Goal: Task Accomplishment & Management: Manage account settings

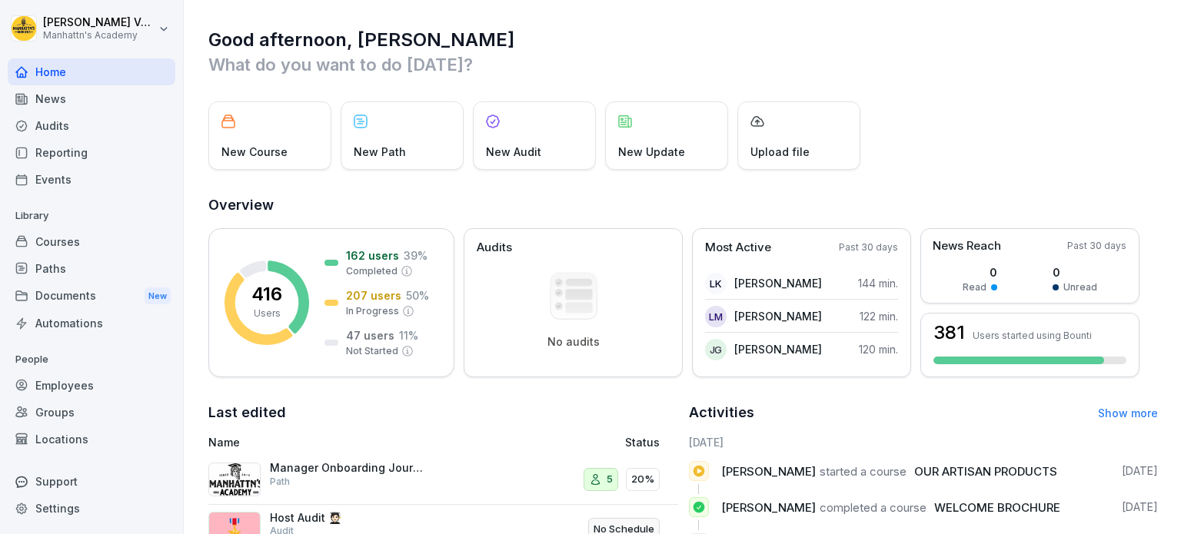
click at [74, 381] on div "Employees" at bounding box center [92, 385] width 168 height 27
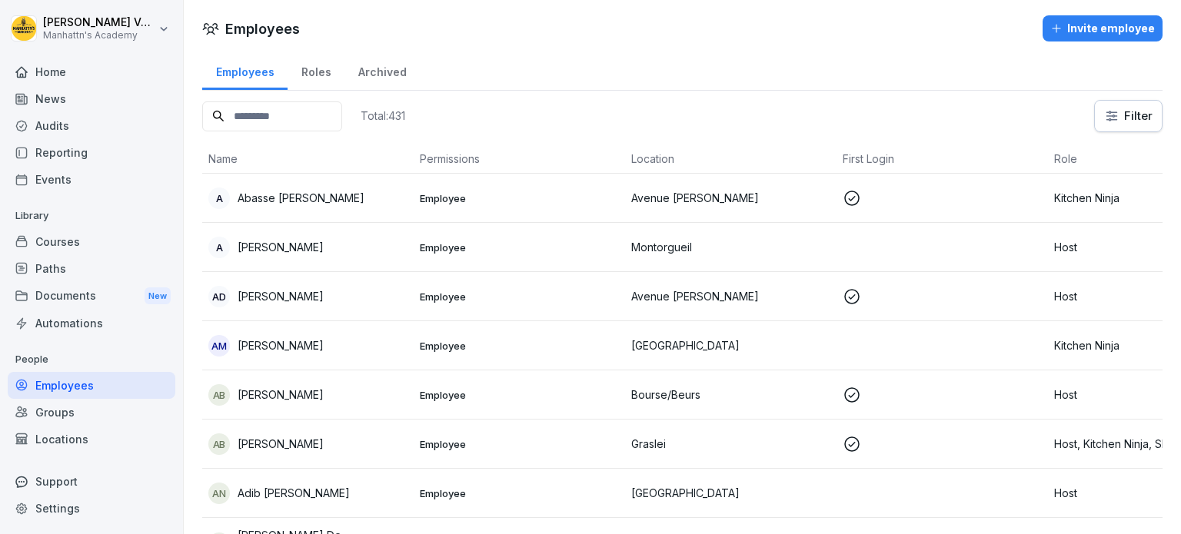
click at [328, 108] on input at bounding box center [272, 117] width 140 height 30
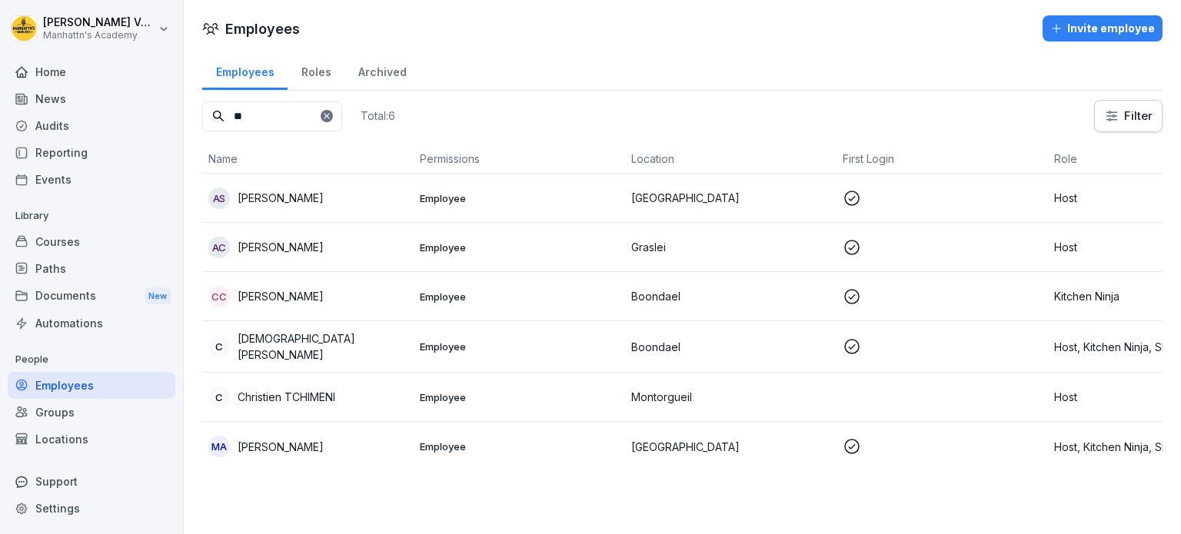
type input "**"
click at [312, 67] on div "Roles" at bounding box center [316, 70] width 57 height 39
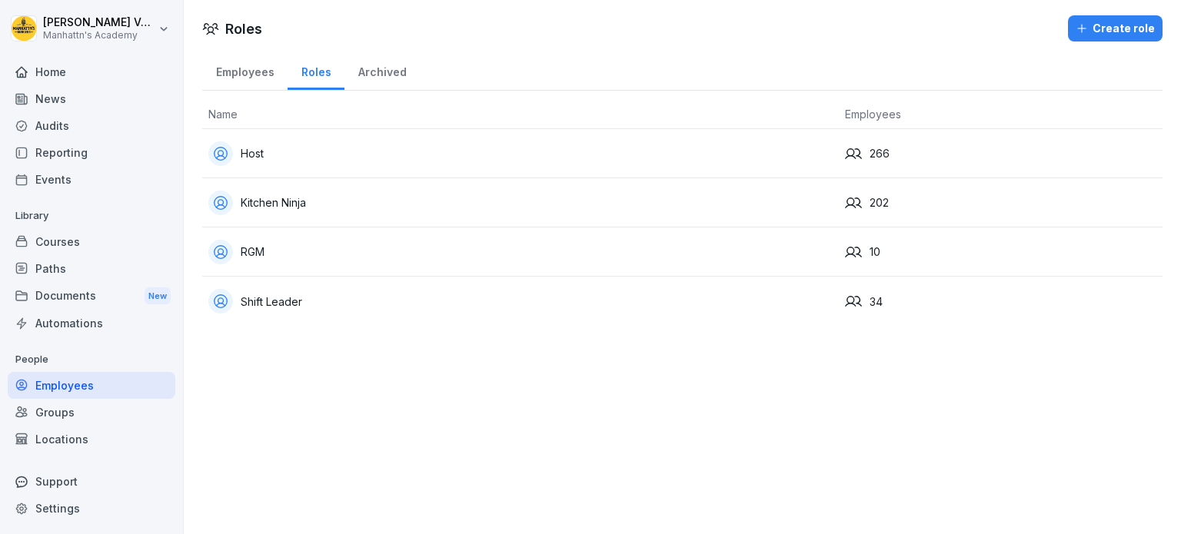
click at [66, 507] on div "Settings" at bounding box center [92, 508] width 168 height 27
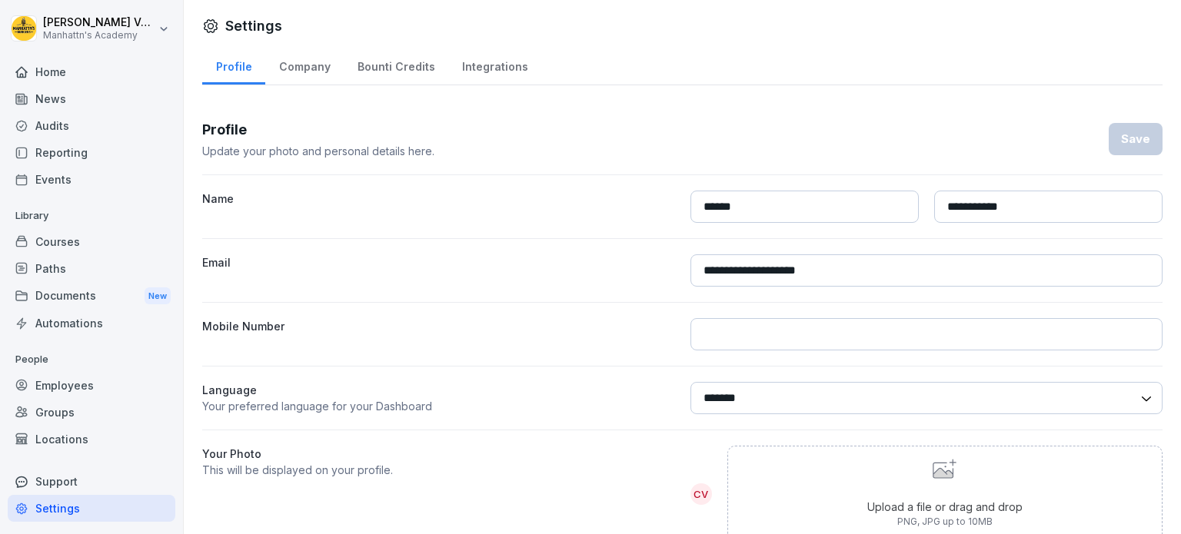
click at [296, 71] on div "Company" at bounding box center [304, 64] width 78 height 39
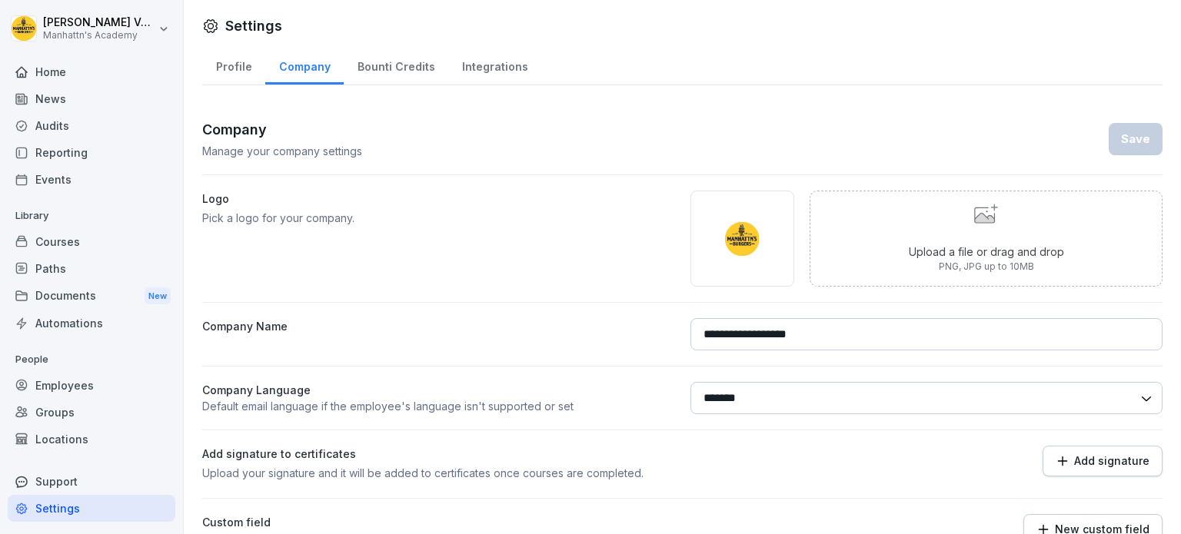
click at [395, 64] on div "Bounti Credits" at bounding box center [396, 64] width 105 height 39
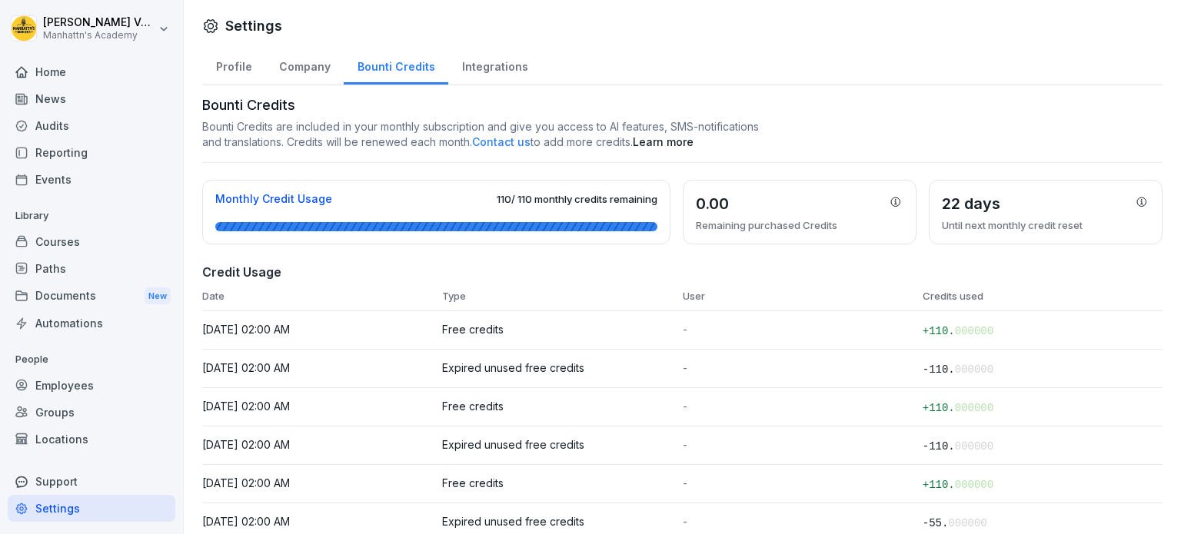
click at [475, 67] on div "Integrations" at bounding box center [494, 64] width 93 height 39
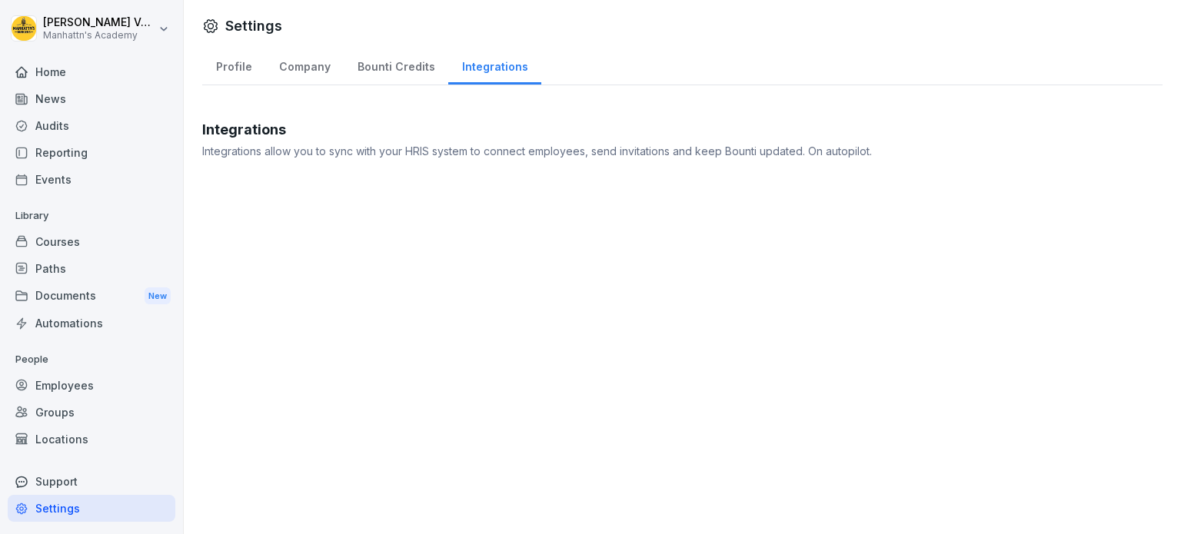
click at [129, 27] on html "Céline Vanderbeken Manhattn's Academy Home News Audits Reporting Events Library…" at bounding box center [590, 267] width 1181 height 534
click at [102, 62] on div "Settings" at bounding box center [98, 69] width 152 height 28
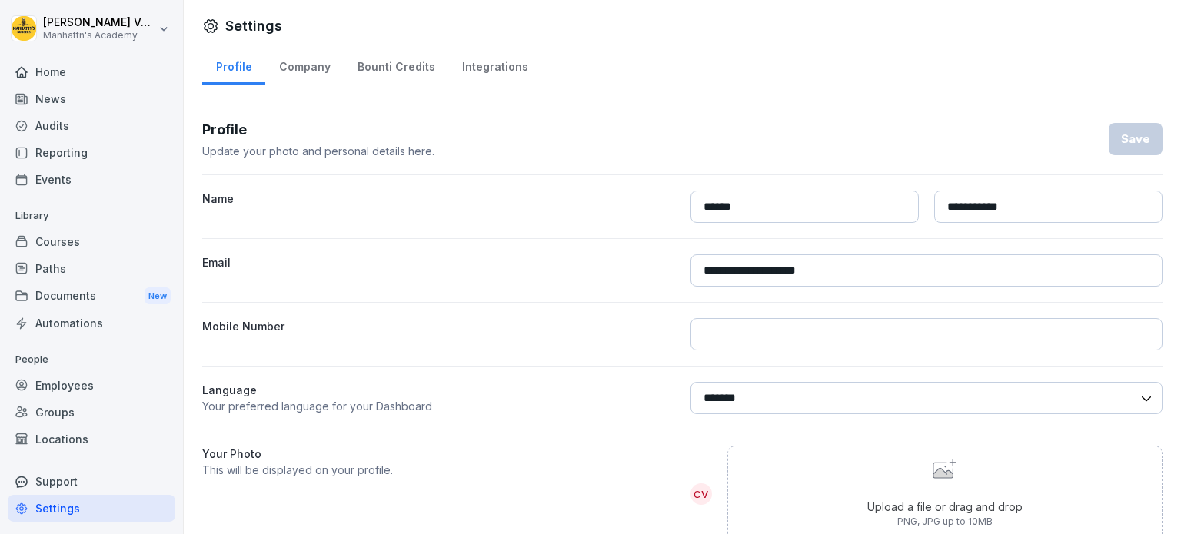
click at [116, 388] on div "Employees" at bounding box center [92, 385] width 168 height 27
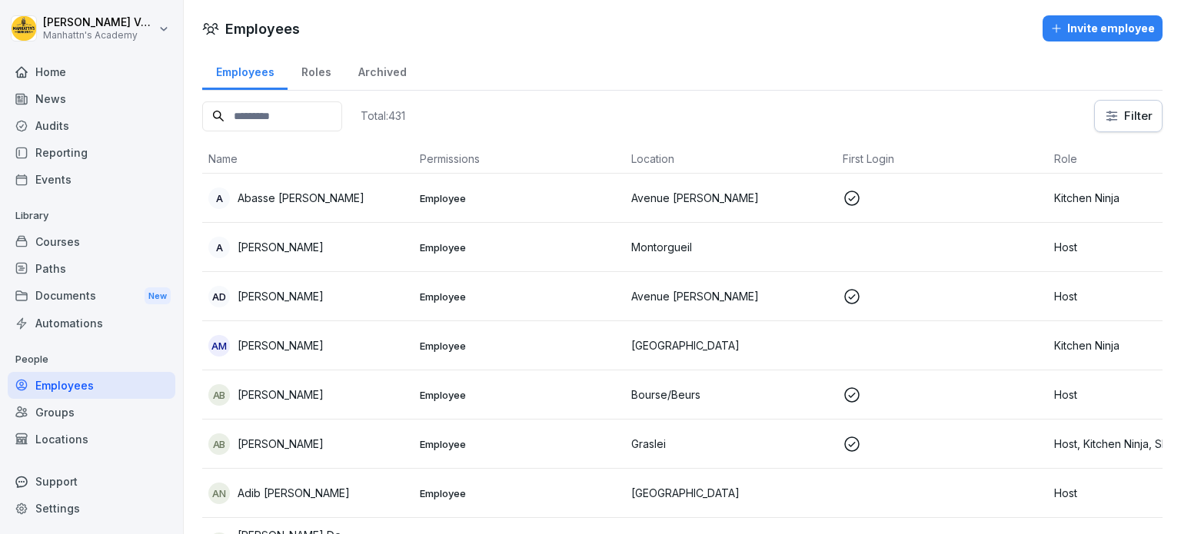
click at [255, 120] on input at bounding box center [272, 117] width 140 height 30
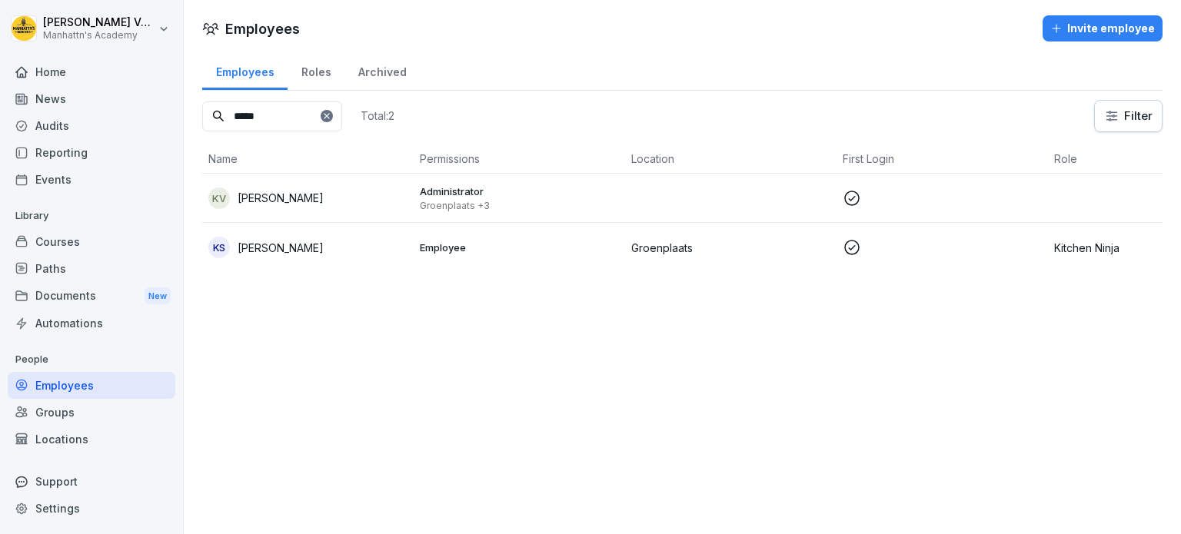
click at [277, 191] on p "[PERSON_NAME]" at bounding box center [281, 198] width 86 height 16
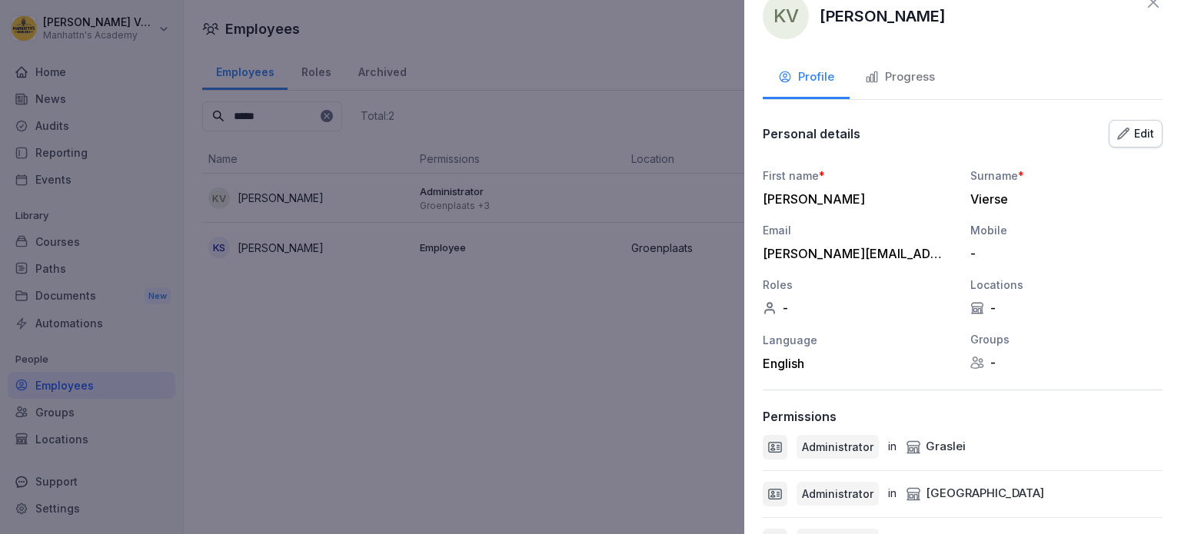
scroll to position [22, 0]
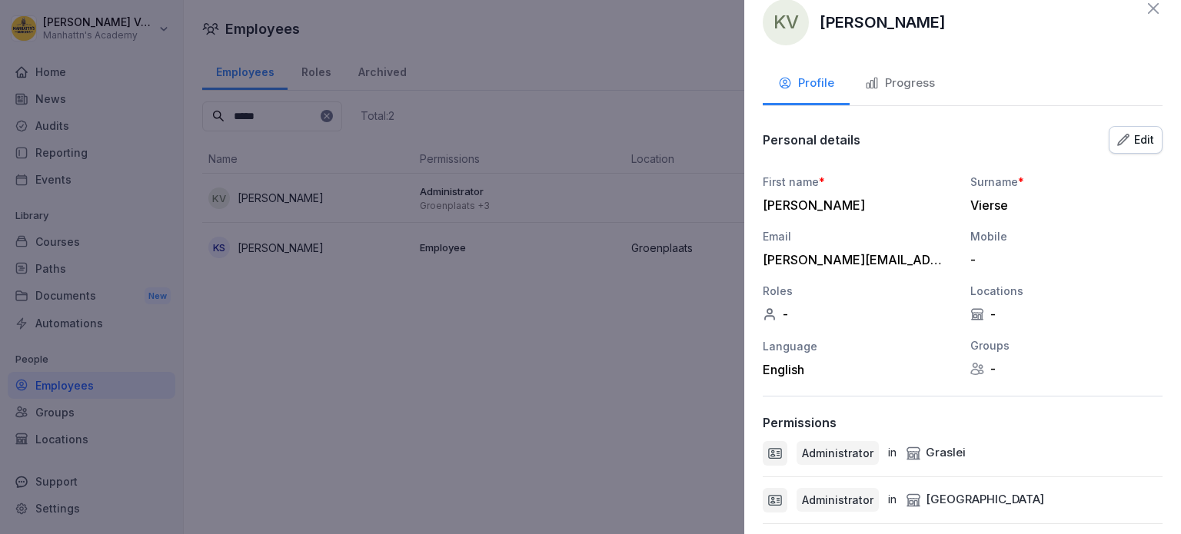
click at [1123, 132] on div "Edit" at bounding box center [1135, 139] width 37 height 17
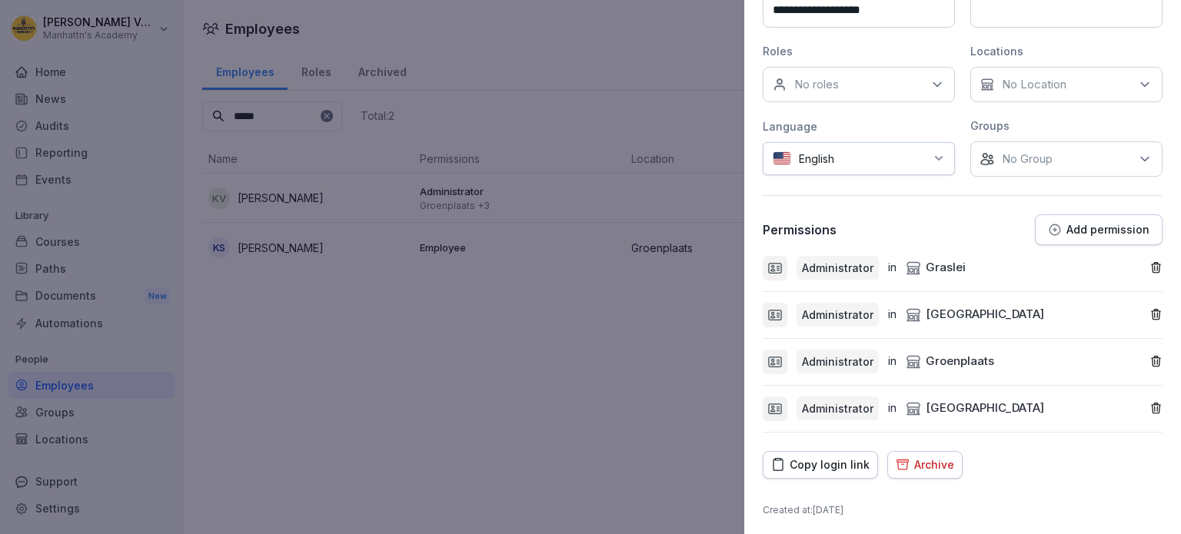
scroll to position [303, 0]
click at [1067, 223] on p "Add permission" at bounding box center [1108, 229] width 83 height 12
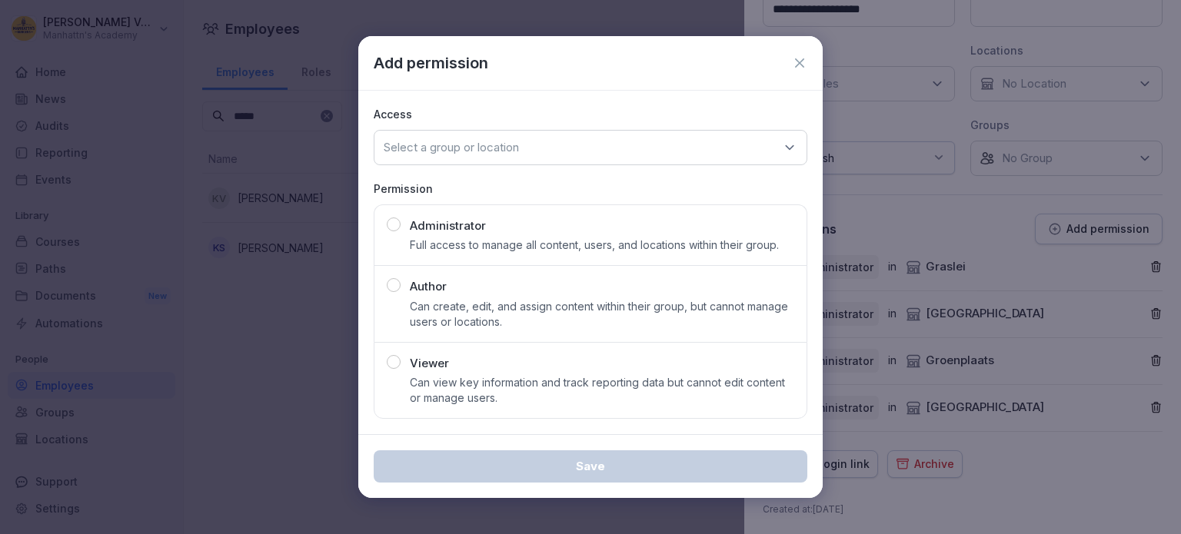
click at [592, 151] on div "Select a group or location" at bounding box center [591, 147] width 434 height 35
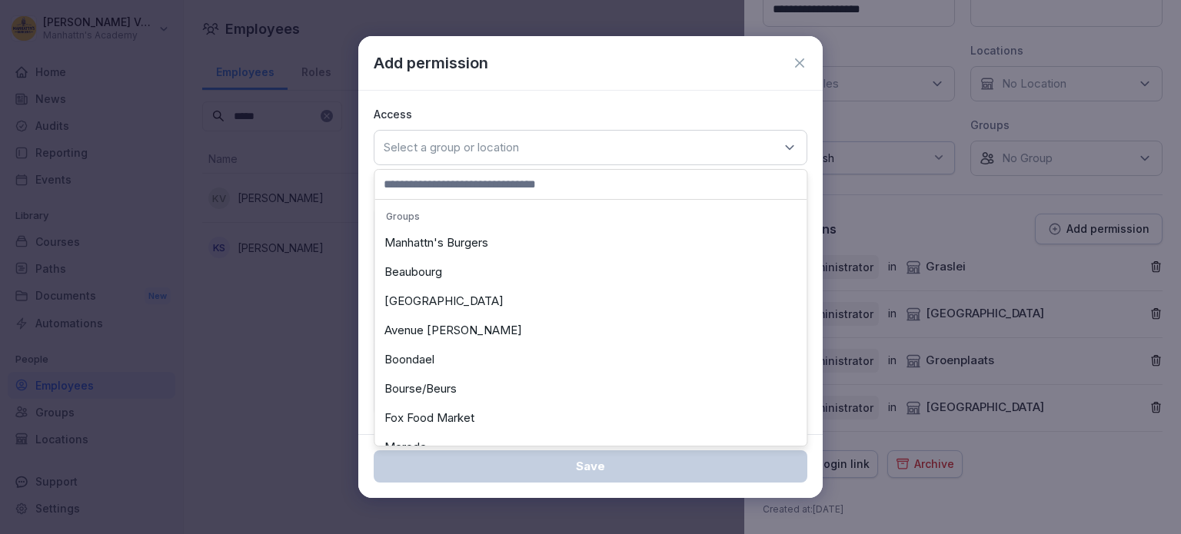
click at [468, 327] on div "Avenue Louise" at bounding box center [590, 330] width 424 height 29
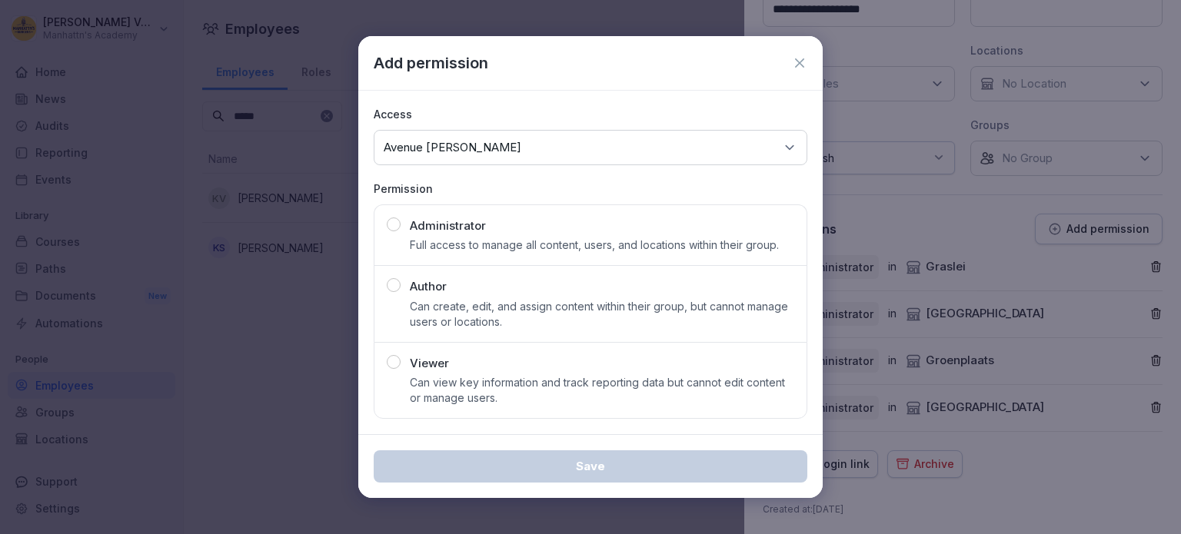
click at [479, 234] on p "Administrator" at bounding box center [448, 227] width 76 height 18
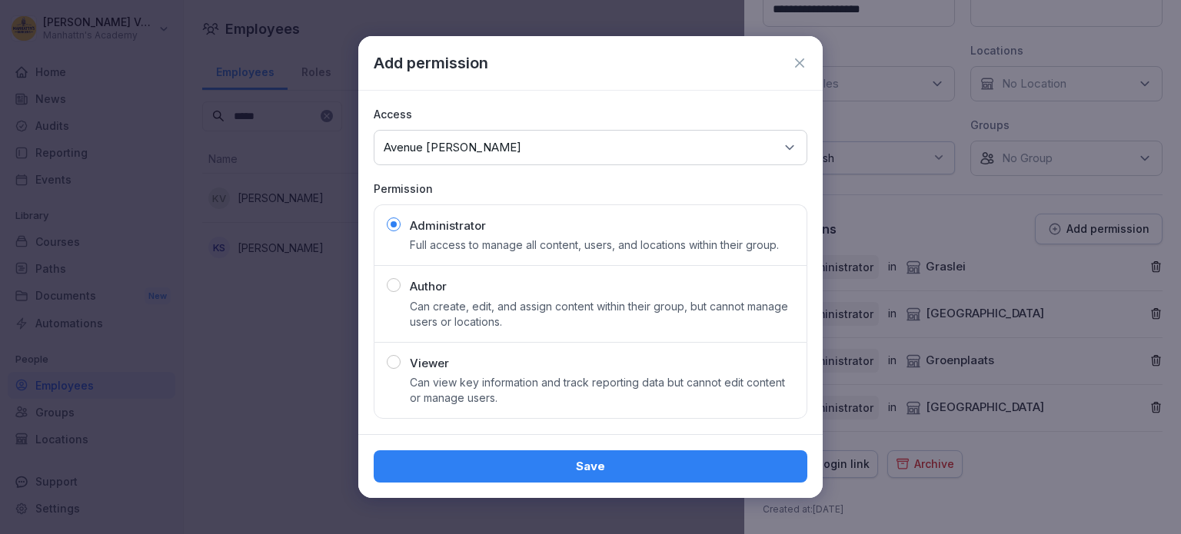
click at [589, 470] on div "Save" at bounding box center [590, 466] width 409 height 17
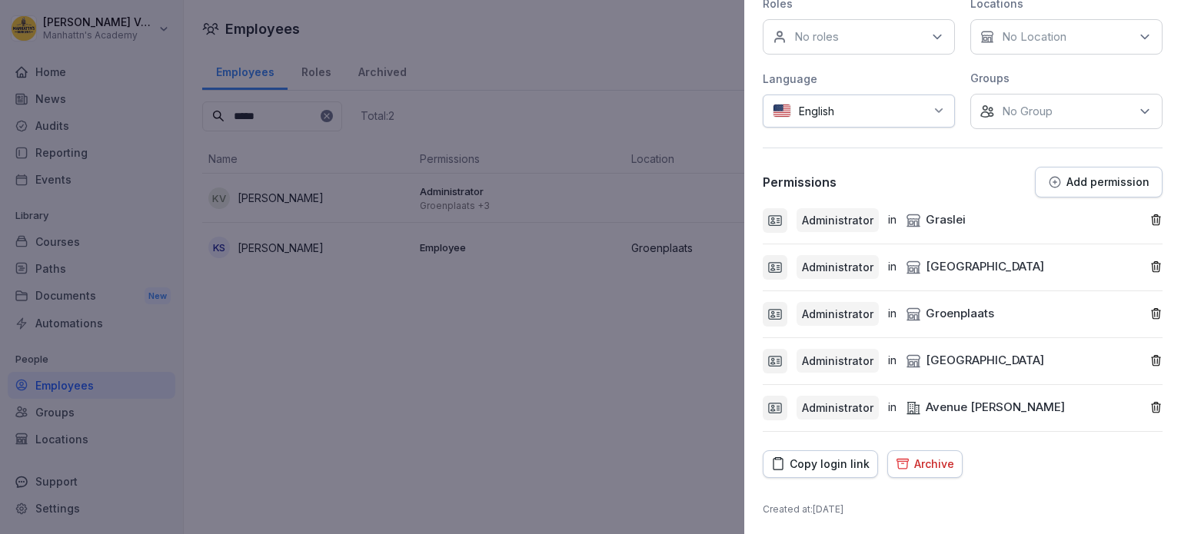
scroll to position [0, 0]
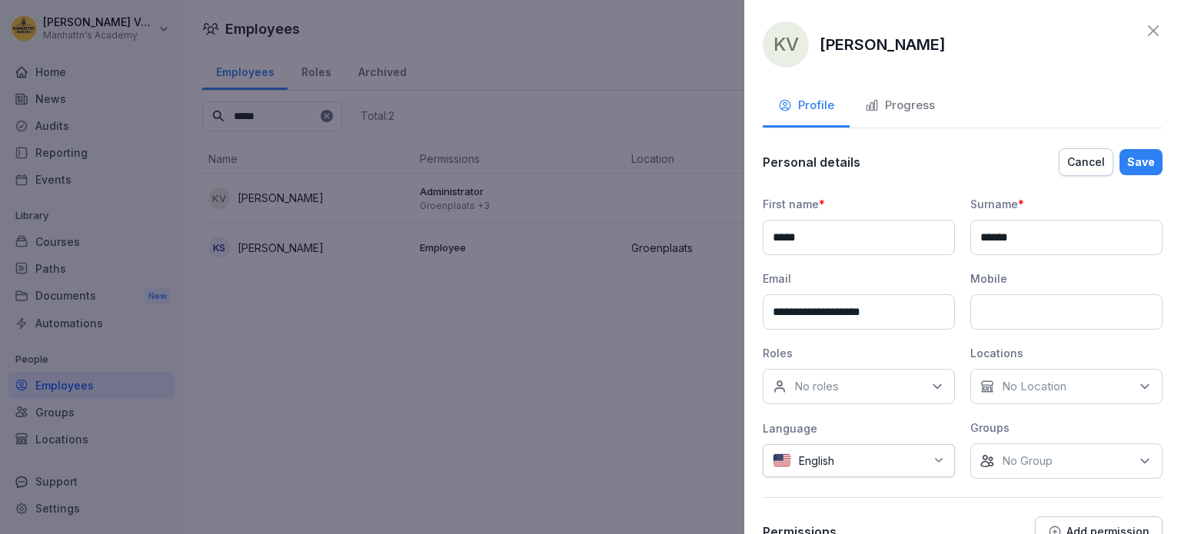
click at [1129, 158] on div "Save" at bounding box center [1141, 162] width 28 height 17
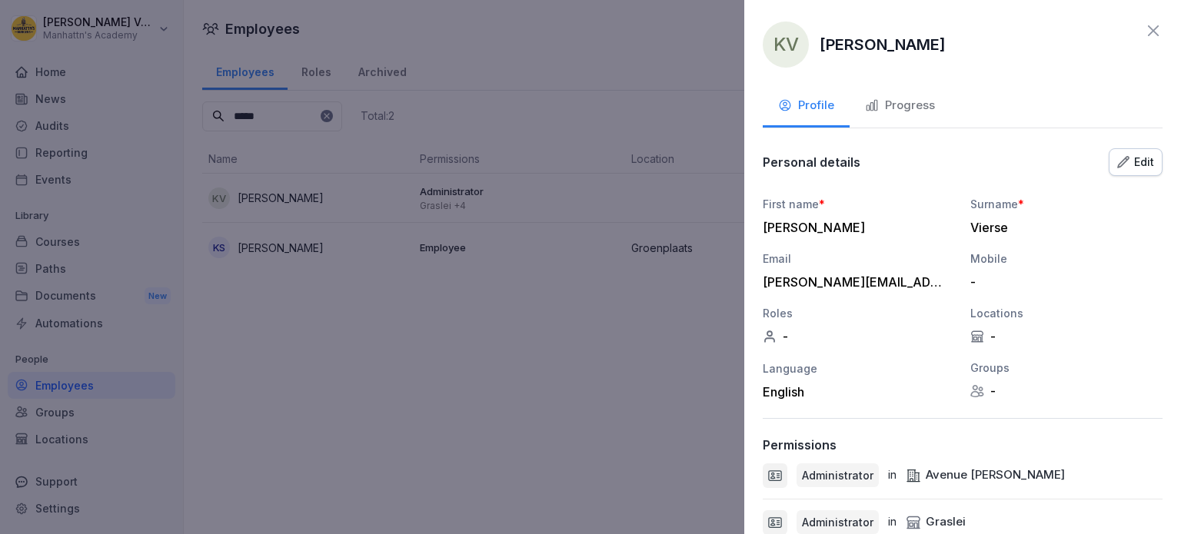
click at [1144, 30] on icon at bounding box center [1153, 31] width 18 height 18
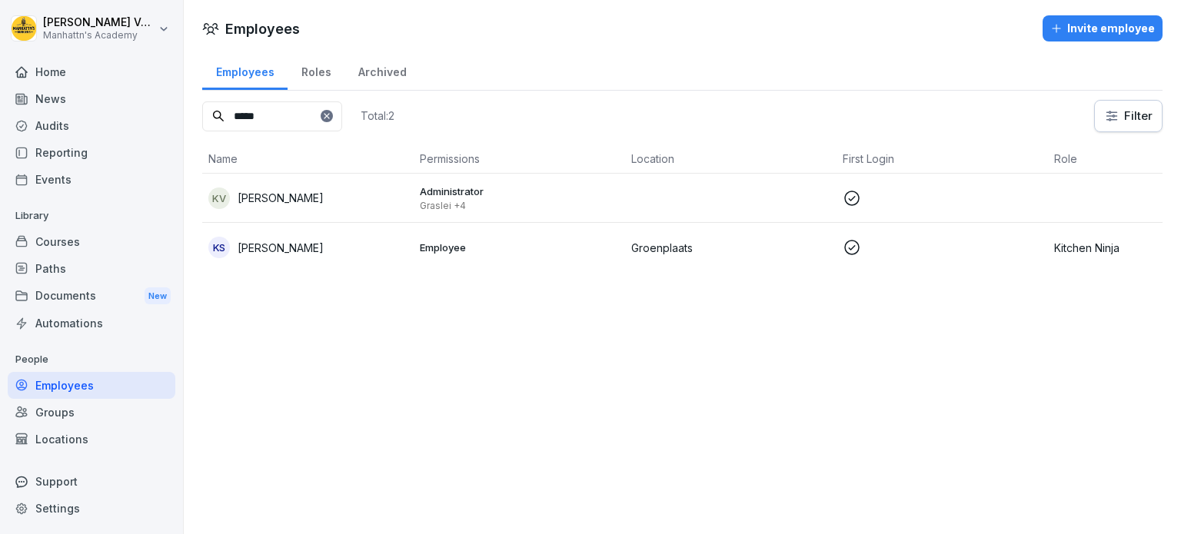
click at [310, 118] on input "*****" at bounding box center [272, 117] width 140 height 30
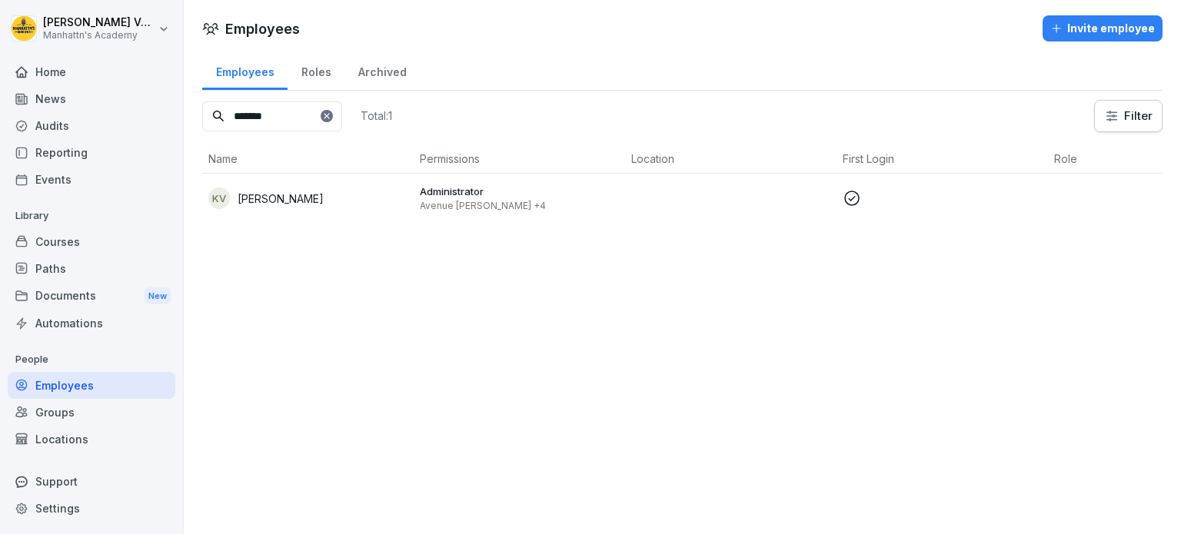
type input "*******"
click at [448, 196] on p "Administrator" at bounding box center [519, 192] width 199 height 14
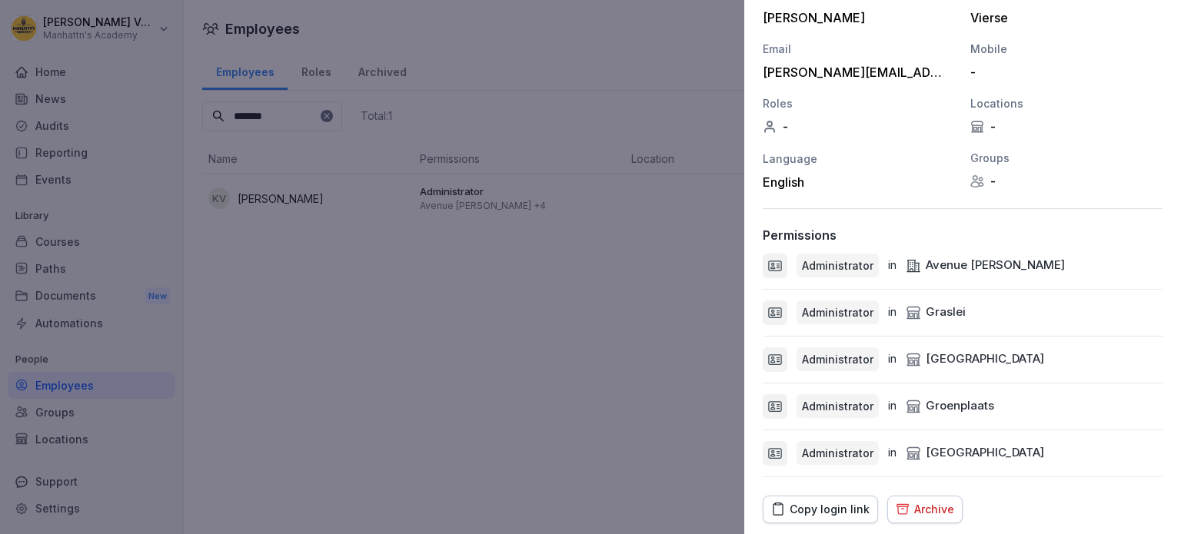
scroll to position [212, 0]
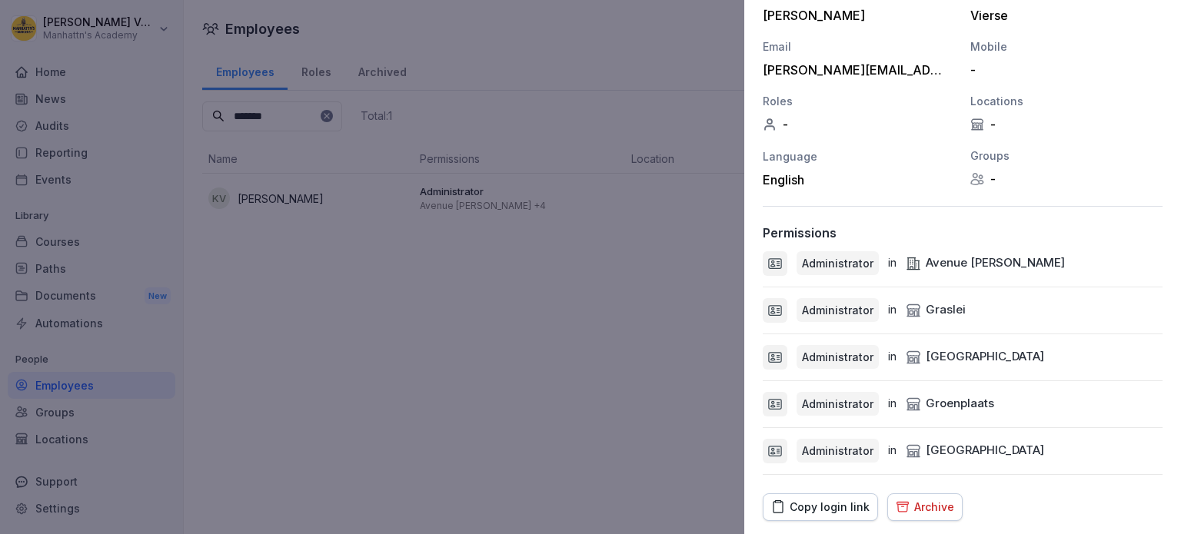
click at [338, 281] on div at bounding box center [590, 267] width 1181 height 534
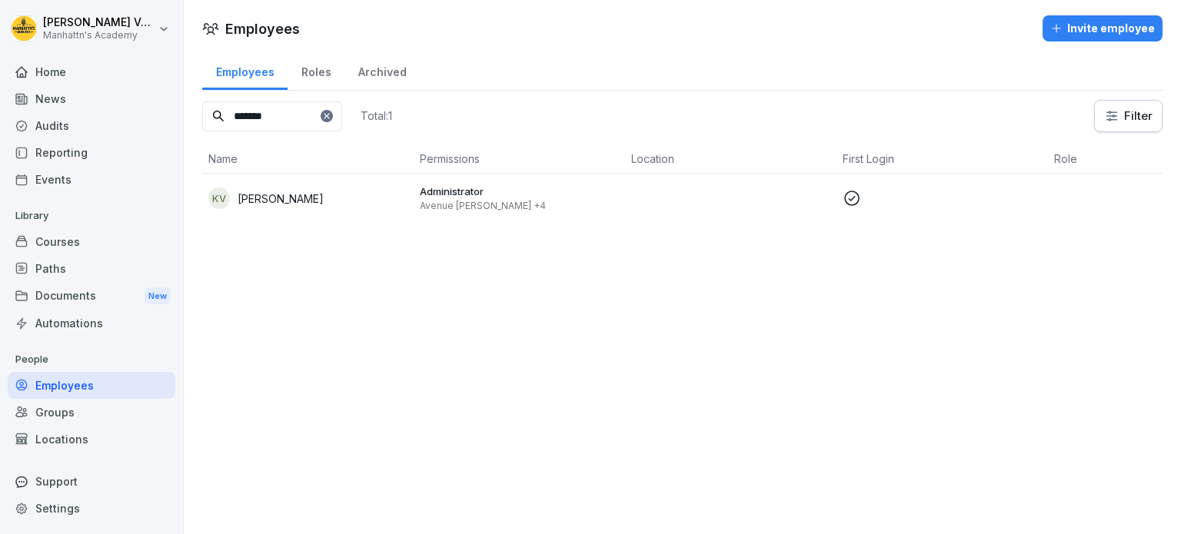
click at [79, 387] on div "Employees" at bounding box center [92, 385] width 168 height 27
click at [329, 113] on icon at bounding box center [326, 115] width 5 height 5
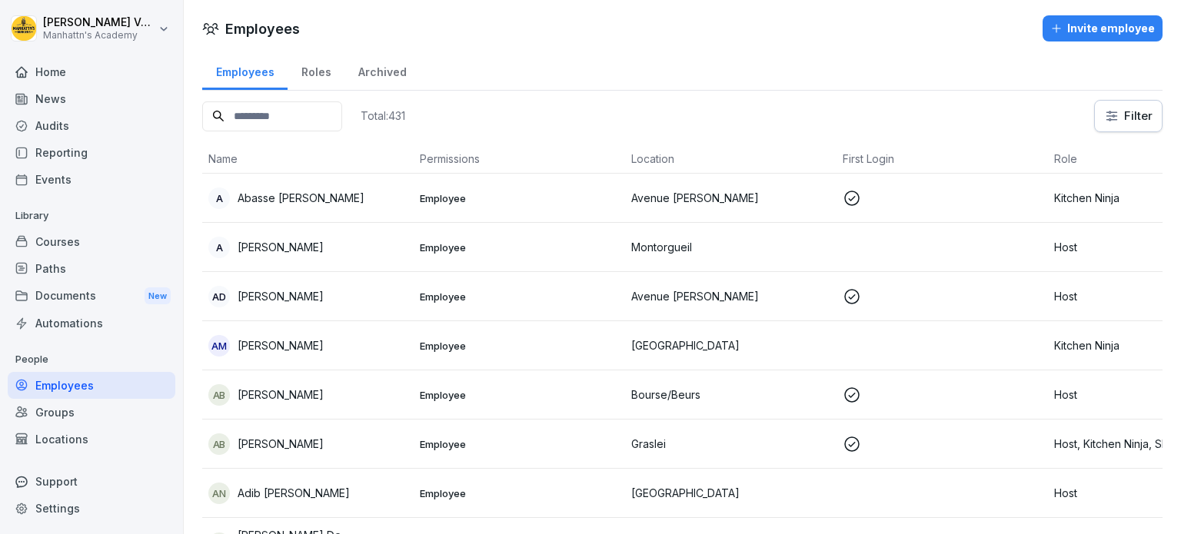
click at [314, 70] on div "Roles" at bounding box center [316, 70] width 57 height 39
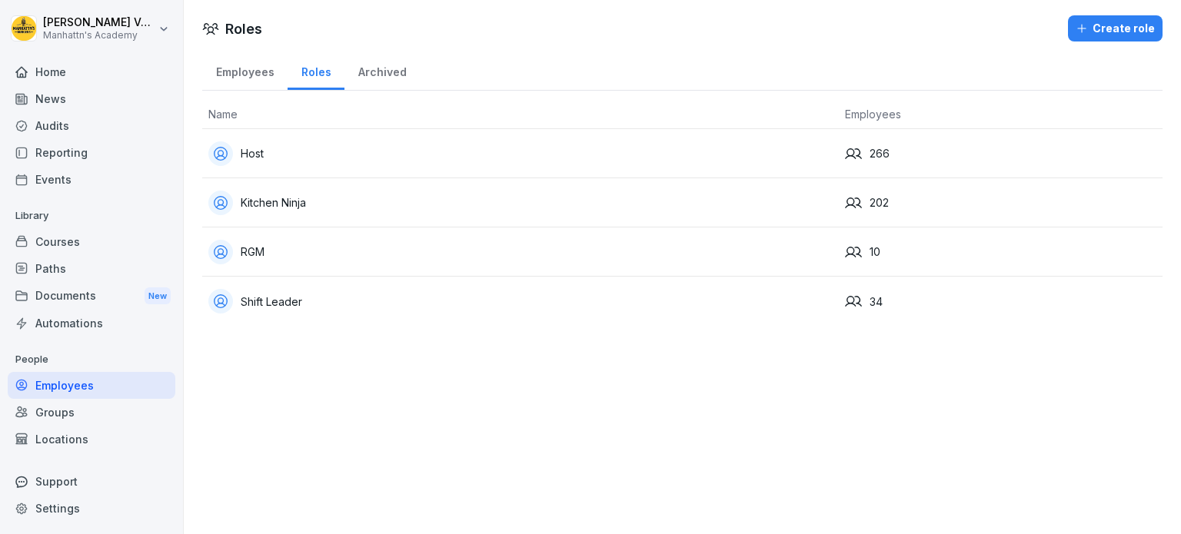
click at [256, 248] on div "RGM" at bounding box center [520, 252] width 624 height 25
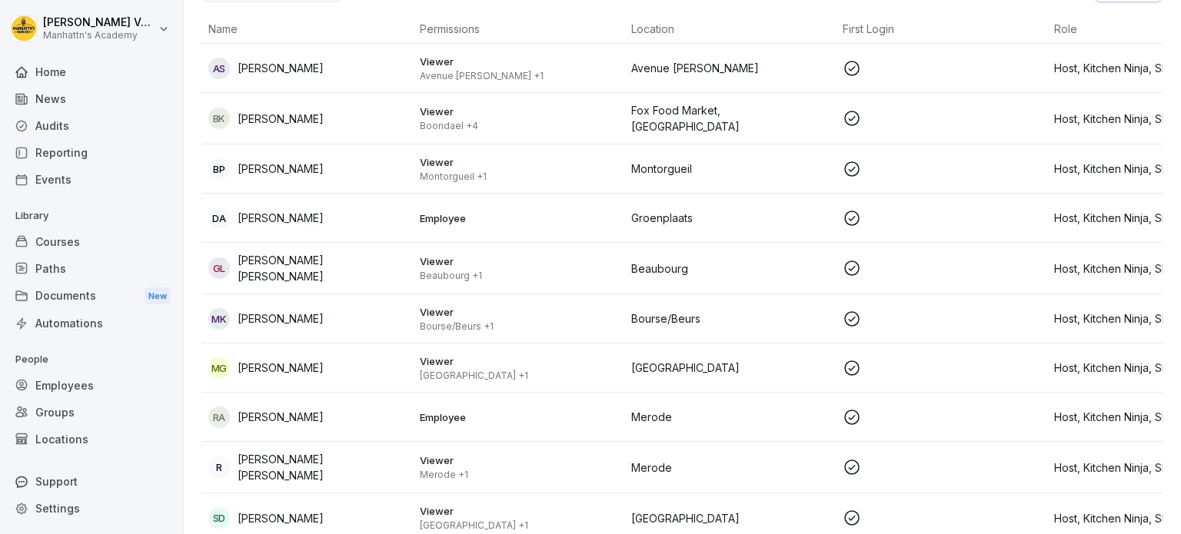
scroll to position [175, 0]
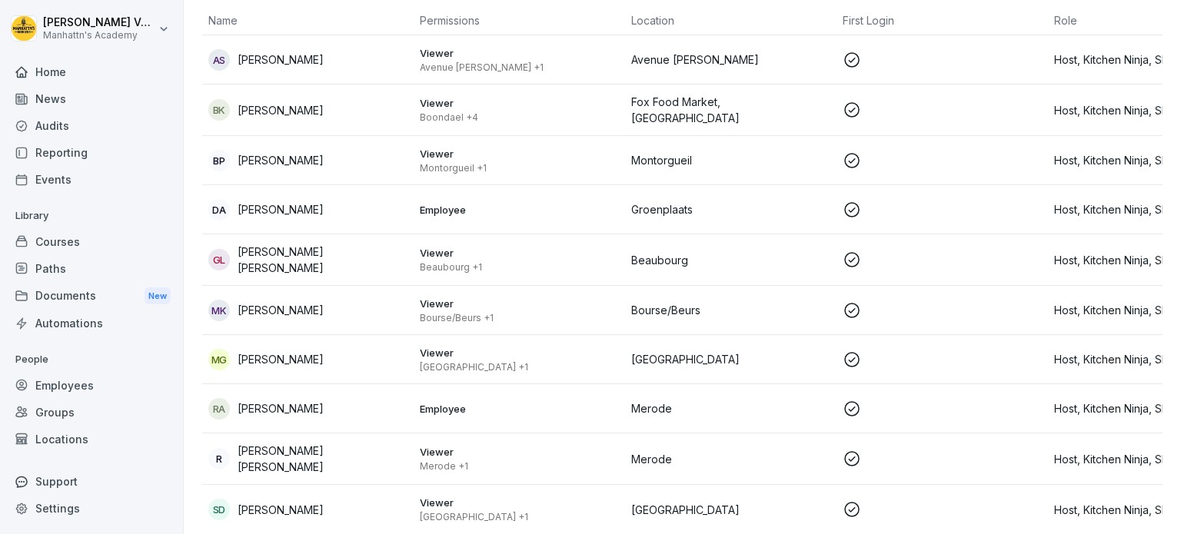
click at [443, 402] on p "Employee" at bounding box center [519, 409] width 199 height 14
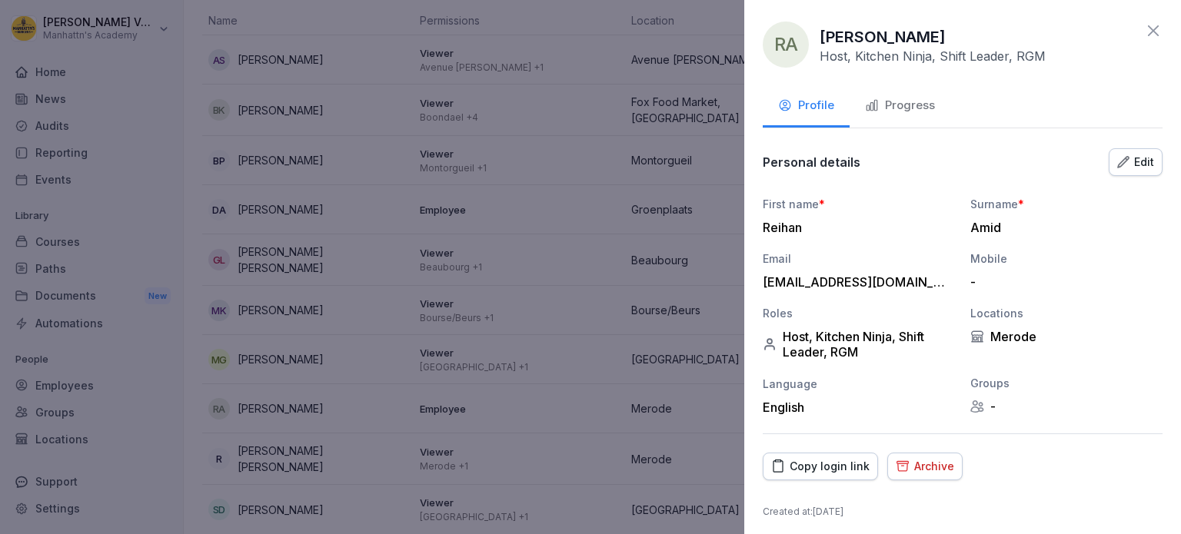
click at [1144, 34] on icon at bounding box center [1153, 31] width 18 height 18
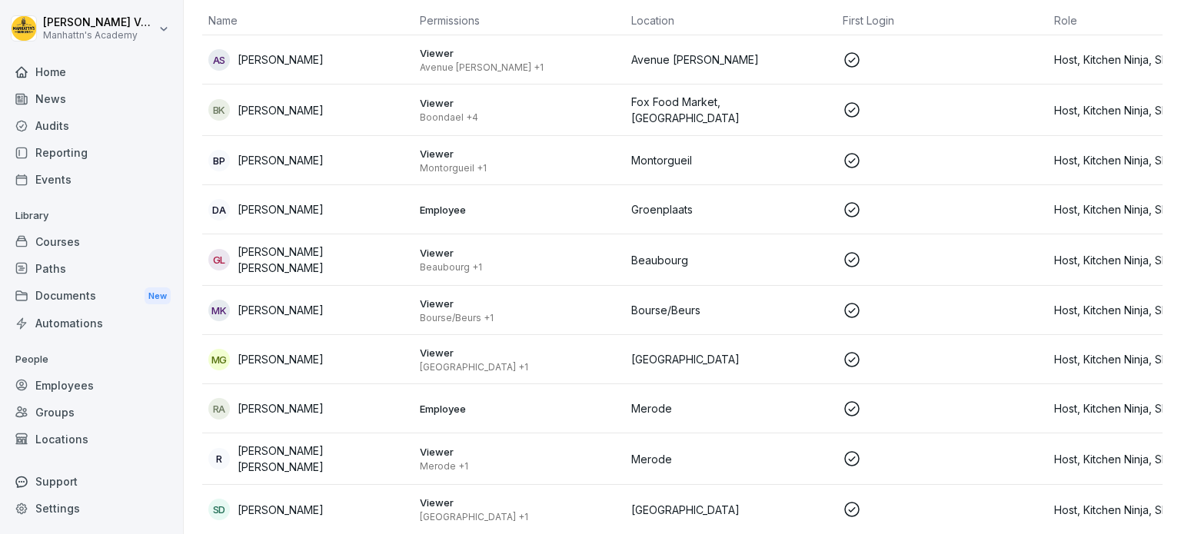
click at [613, 402] on p "Employee" at bounding box center [519, 409] width 199 height 14
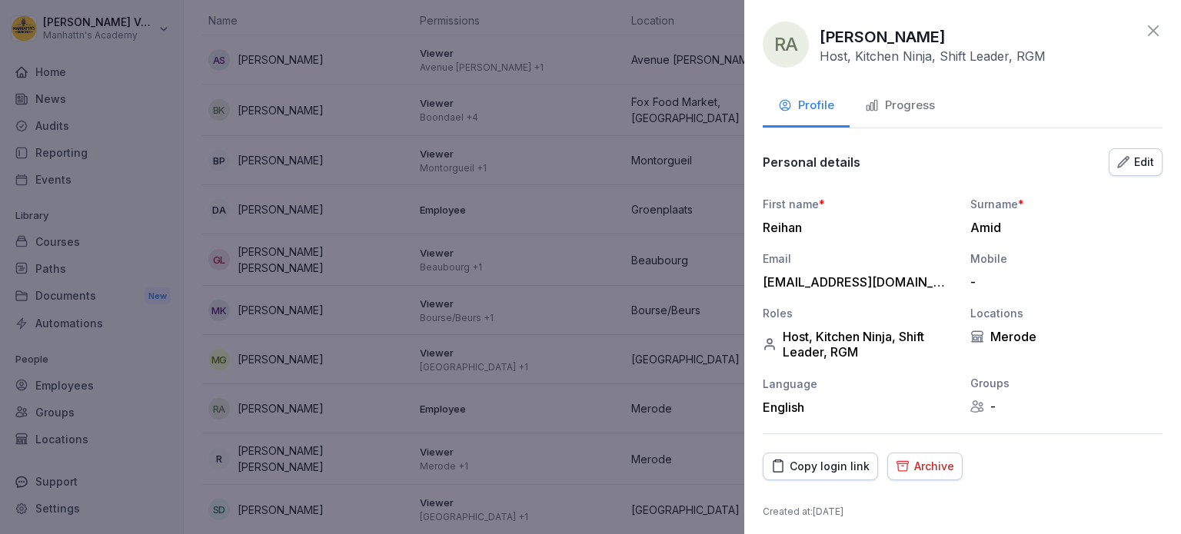
click at [881, 101] on div "Progress" at bounding box center [900, 106] width 70 height 18
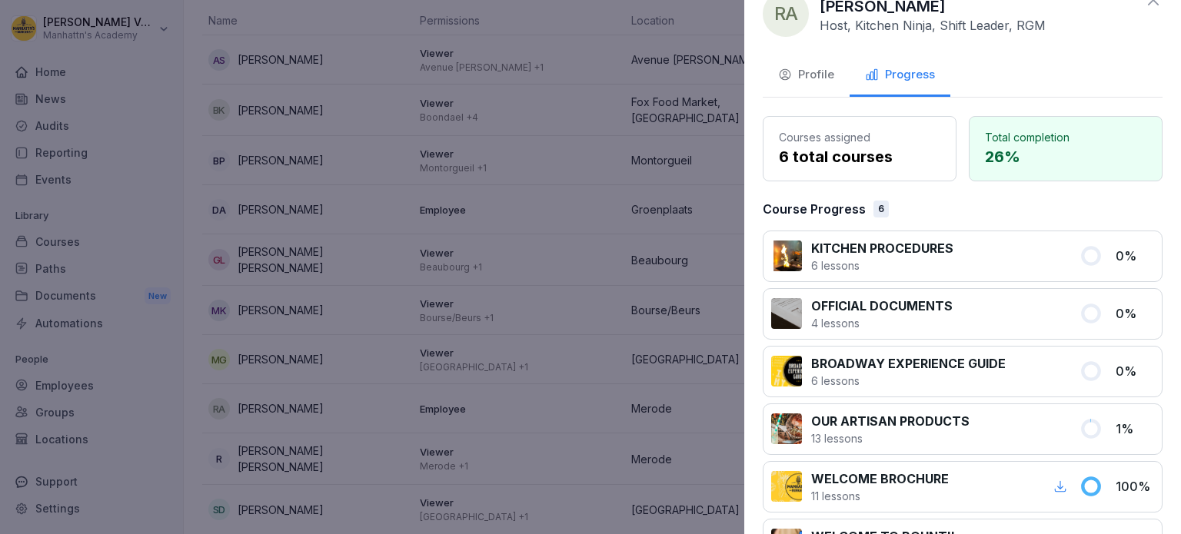
scroll to position [9, 0]
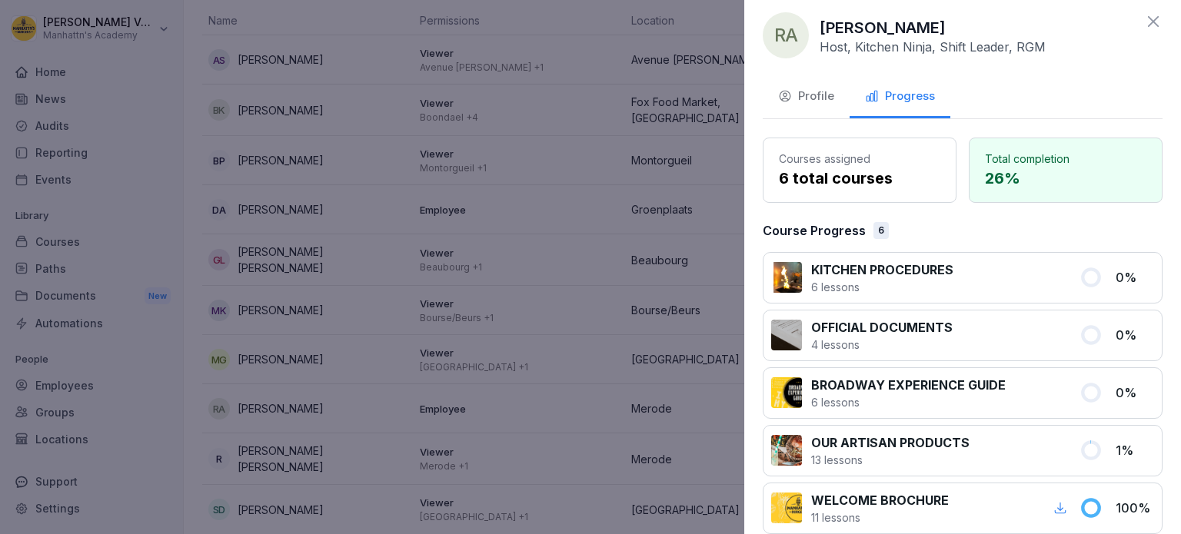
click at [1147, 18] on icon at bounding box center [1153, 21] width 18 height 18
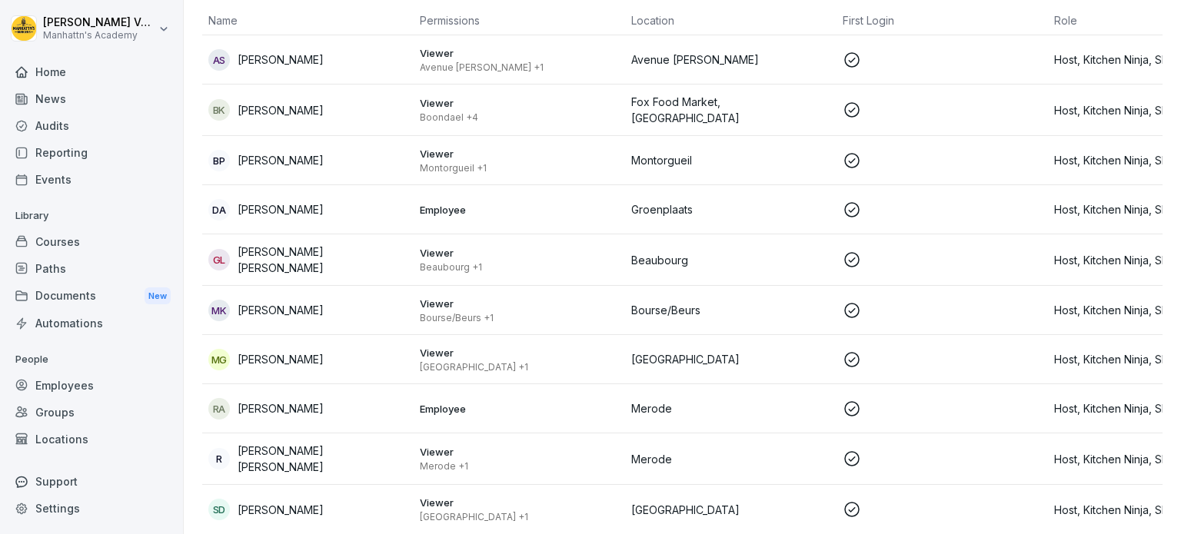
click at [498, 511] on p "Tiense St. Leuven +1" at bounding box center [519, 517] width 199 height 12
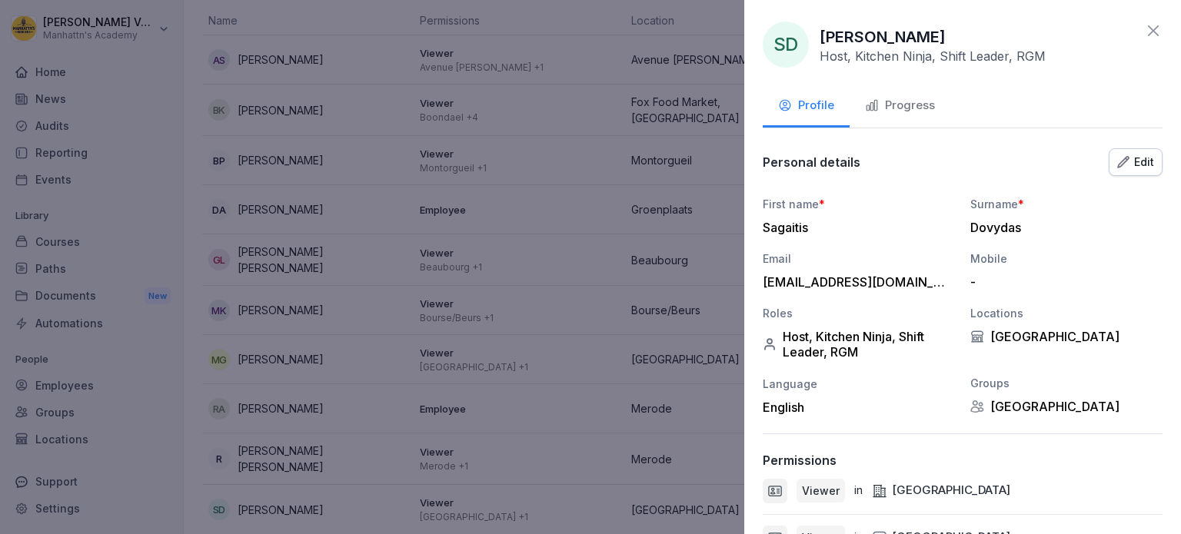
click at [917, 98] on div "Progress" at bounding box center [900, 106] width 70 height 18
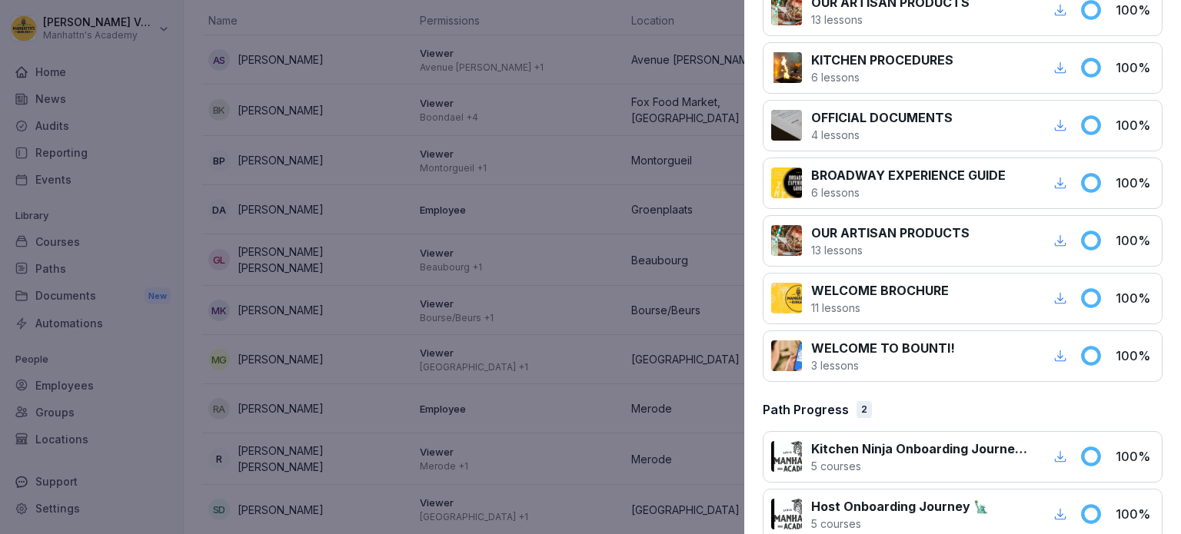
scroll to position [300, 0]
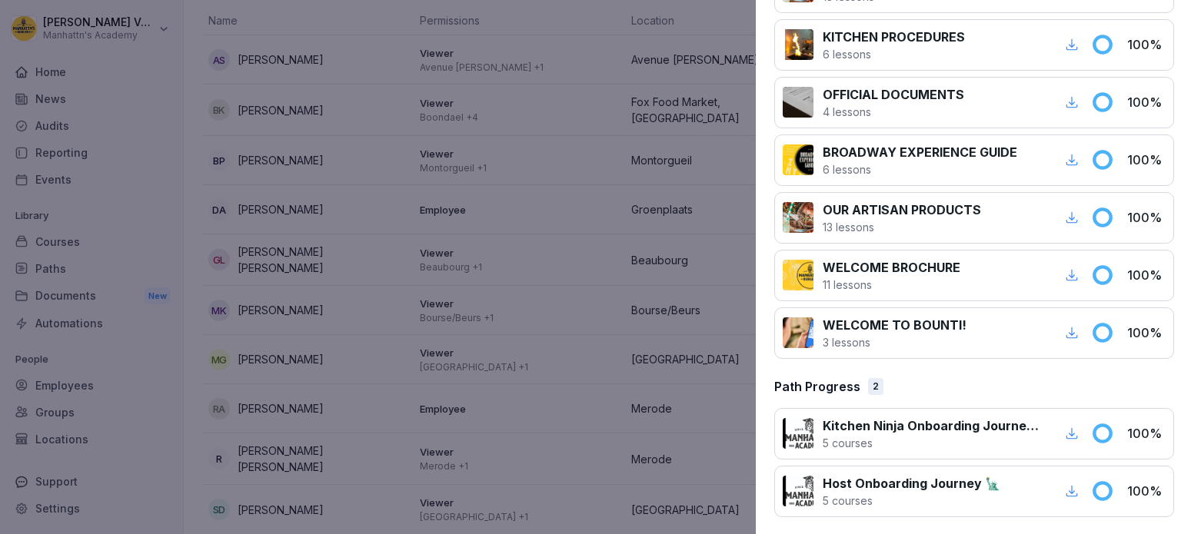
click at [474, 404] on div at bounding box center [590, 267] width 1181 height 534
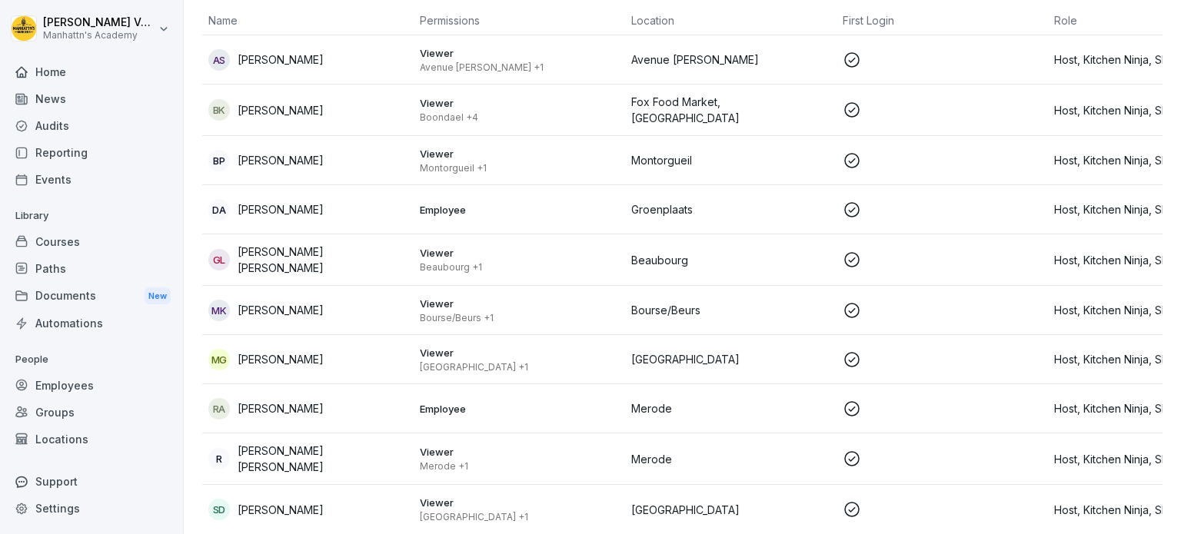
click at [424, 445] on p "Viewer" at bounding box center [519, 452] width 199 height 14
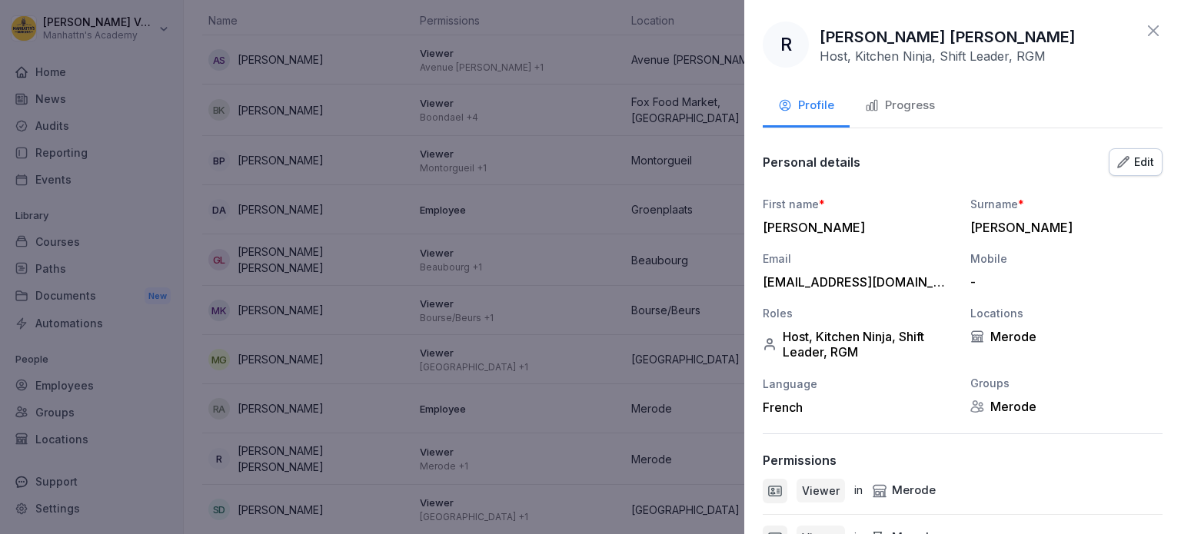
click at [923, 111] on div "Progress" at bounding box center [900, 106] width 70 height 18
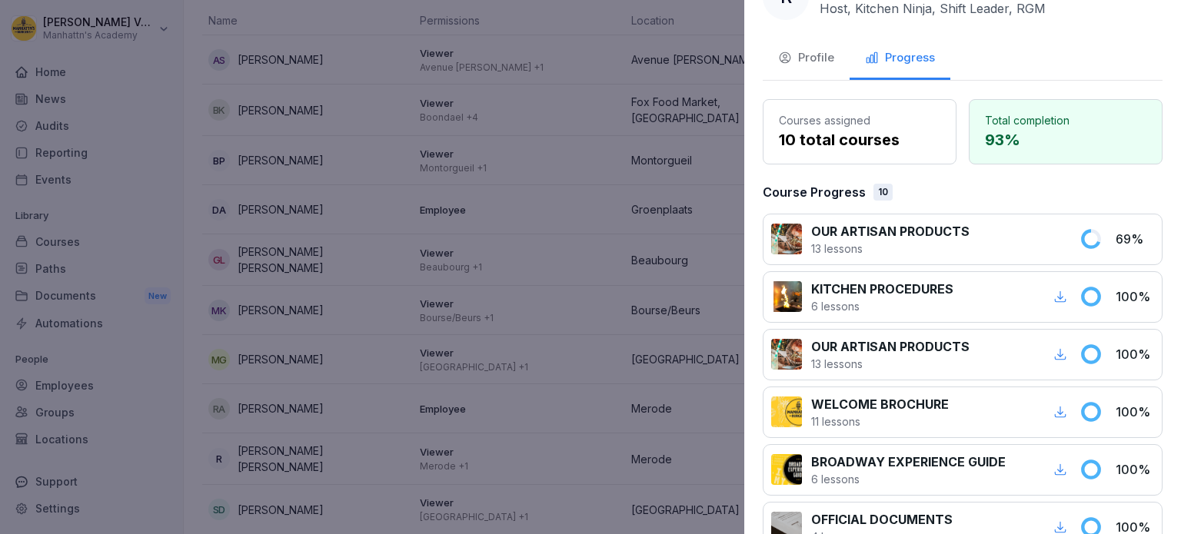
scroll to position [45, 0]
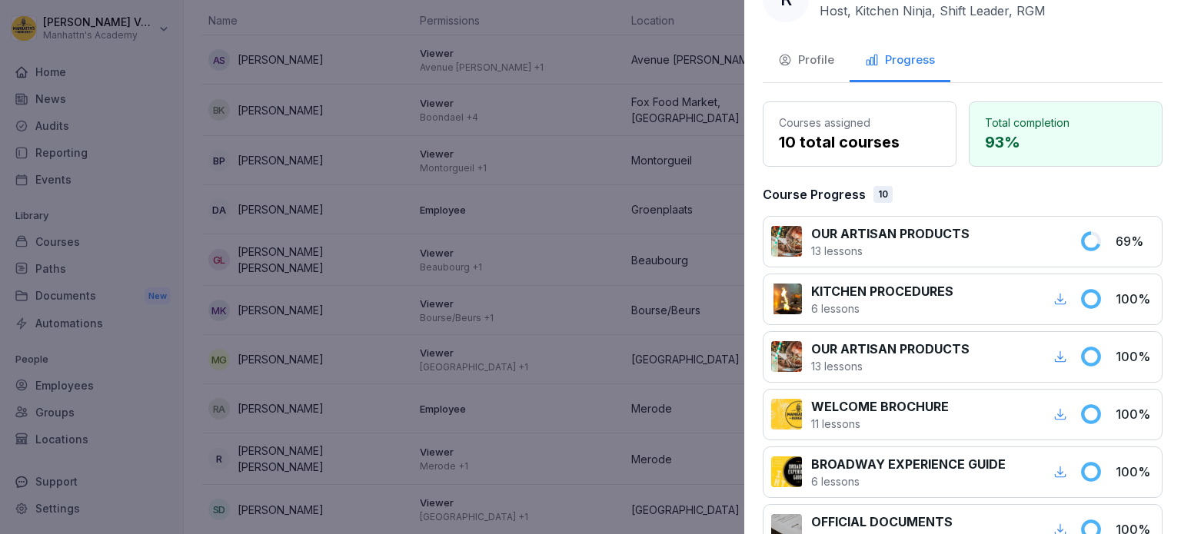
click at [898, 237] on p "OUR ARTISAN PRODUCTS" at bounding box center [890, 234] width 158 height 18
click at [1065, 247] on div "OUR ARTISAN PRODUCTS 13 lessons 69 %" at bounding box center [963, 242] width 400 height 52
click at [303, 346] on div at bounding box center [590, 267] width 1181 height 534
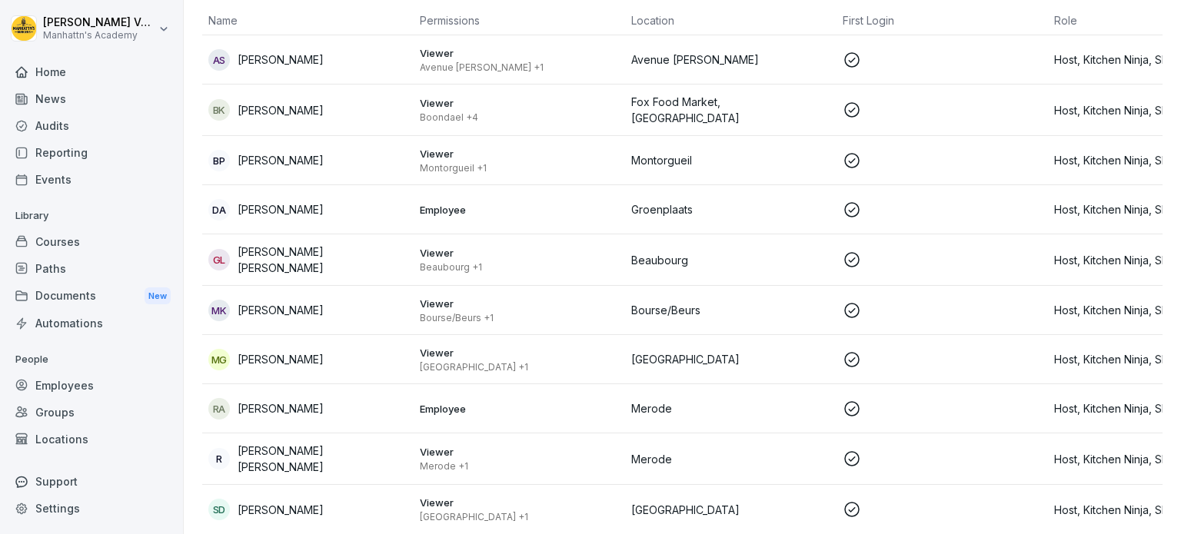
click at [314, 349] on div "MG Michael Geers" at bounding box center [307, 360] width 199 height 22
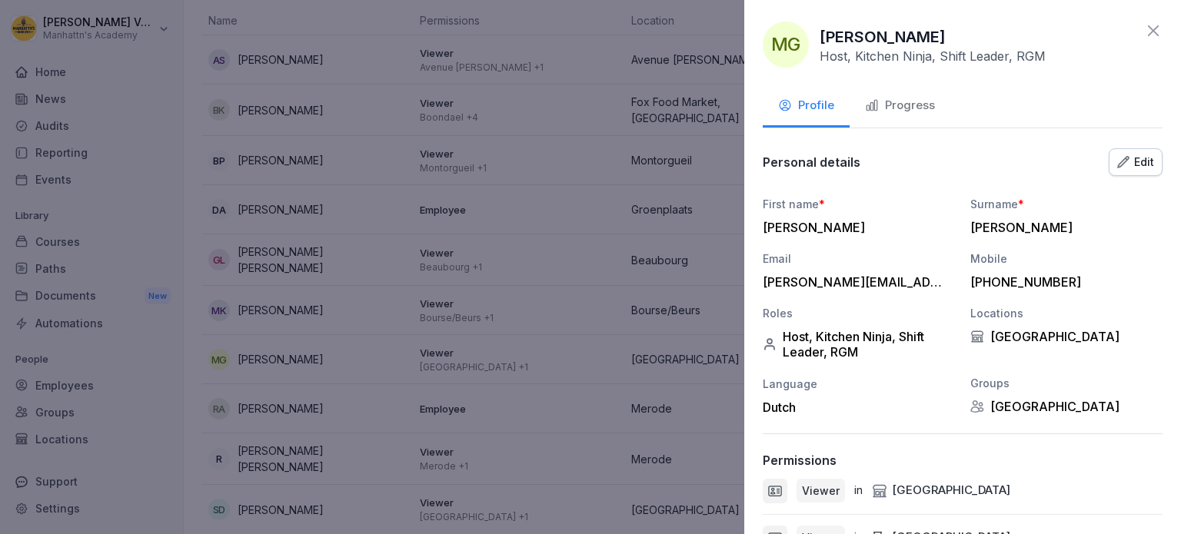
click at [915, 98] on div "Progress" at bounding box center [900, 106] width 70 height 18
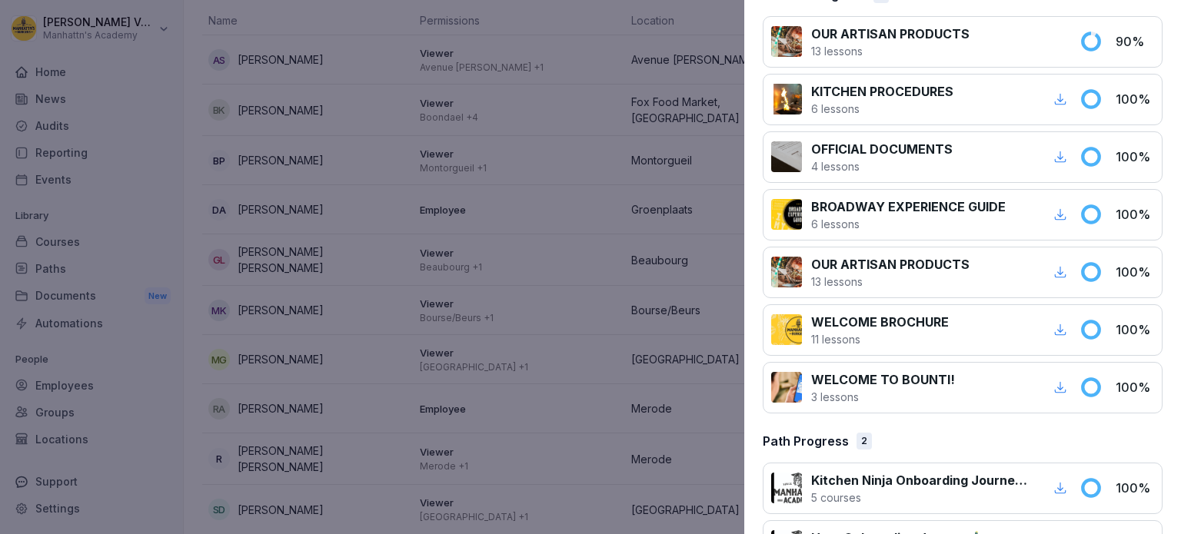
scroll to position [300, 0]
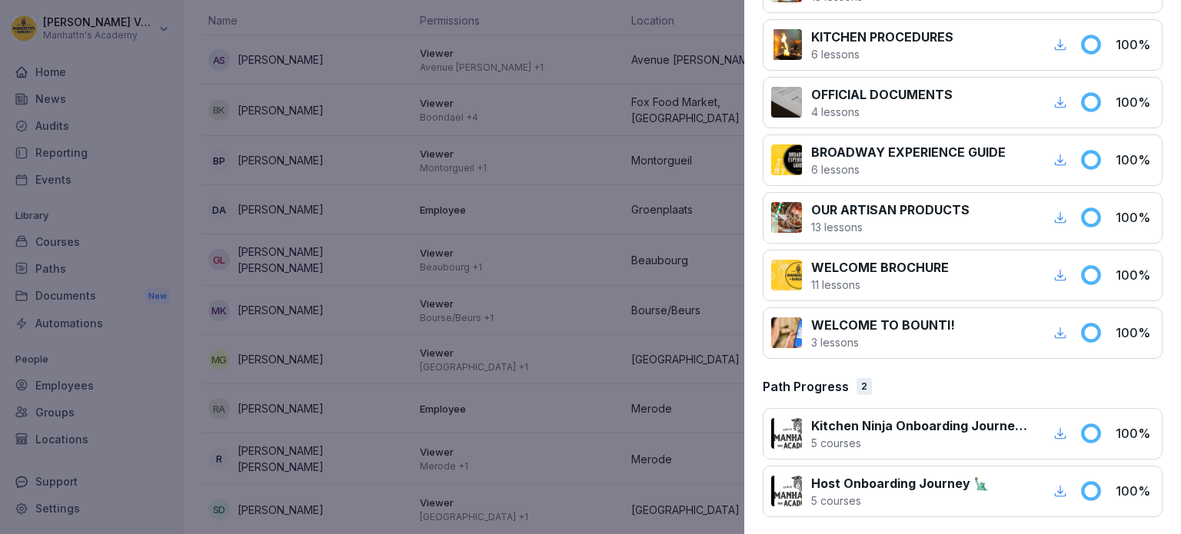
click at [361, 273] on div at bounding box center [590, 267] width 1181 height 534
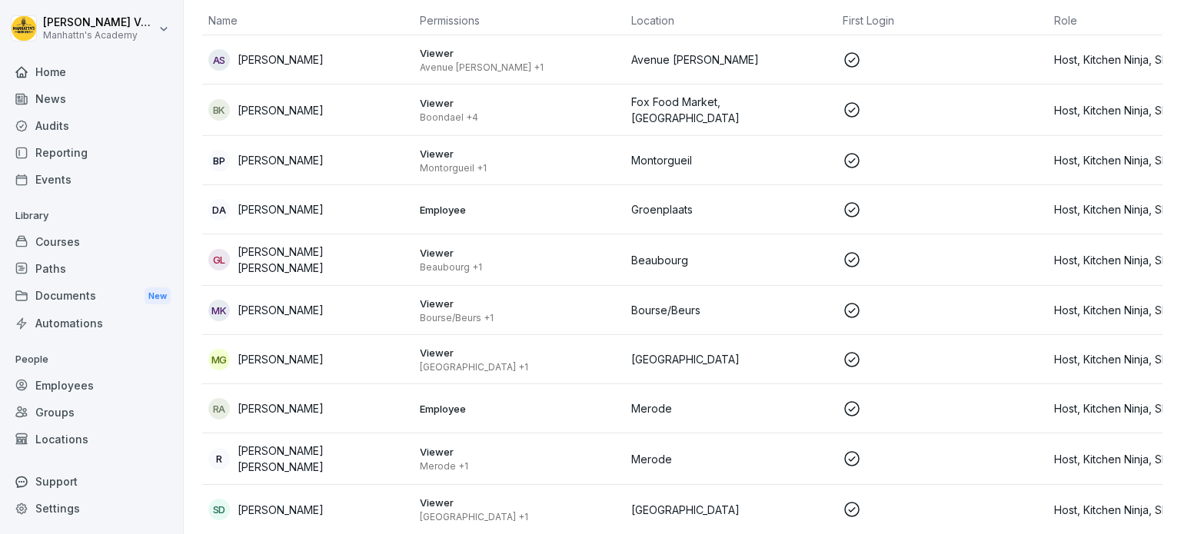
click at [361, 286] on td "MK Mamadou Kake" at bounding box center [307, 310] width 211 height 49
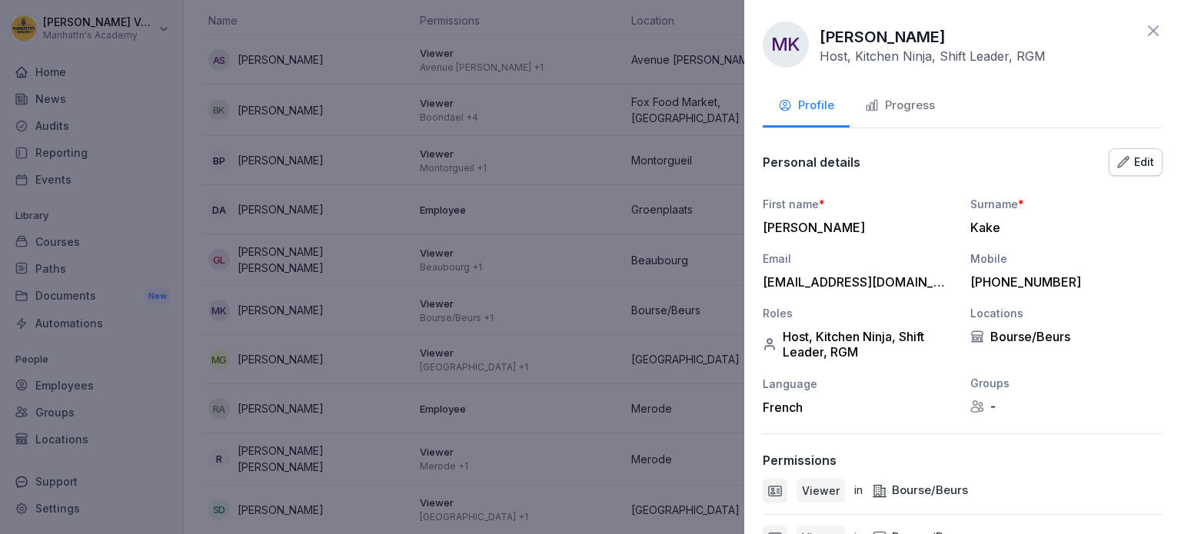
click at [914, 112] on div "Progress" at bounding box center [900, 106] width 70 height 18
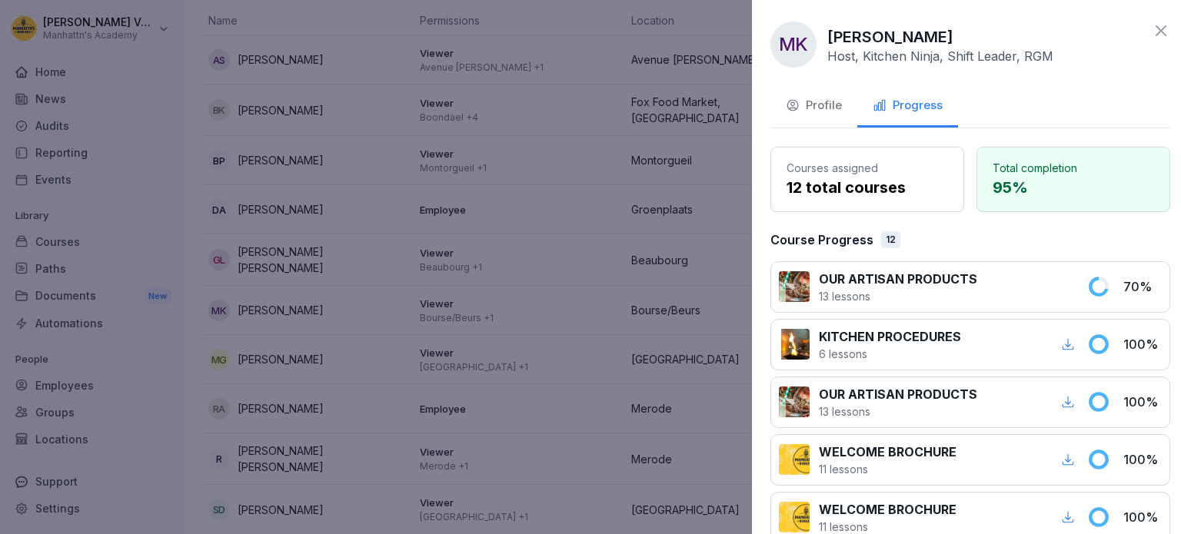
click at [288, 299] on div at bounding box center [590, 267] width 1181 height 534
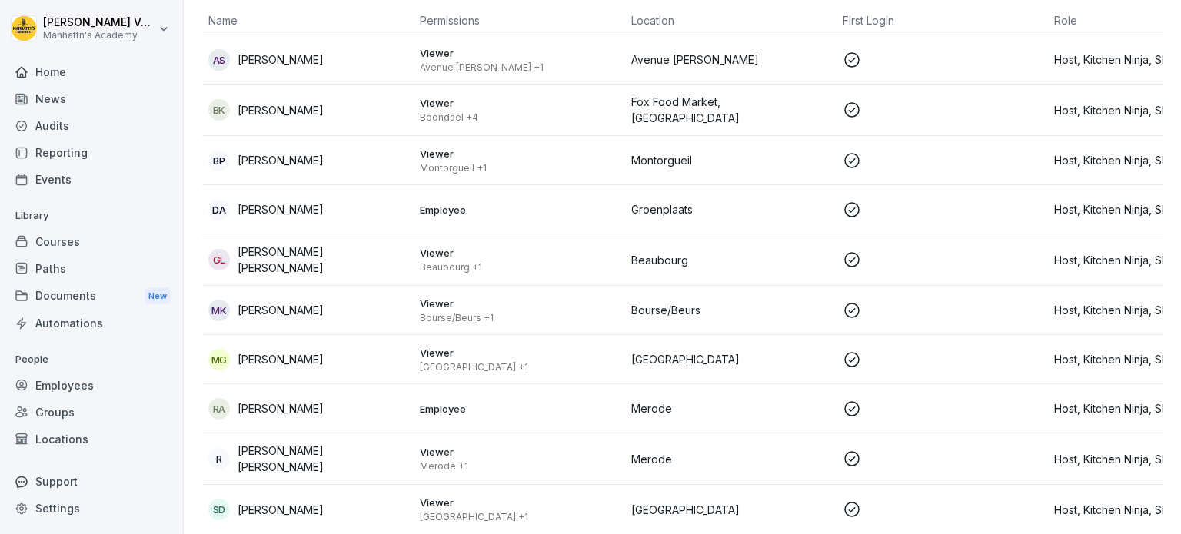
click at [315, 245] on p "Grace Naomi Lalle" at bounding box center [323, 260] width 170 height 32
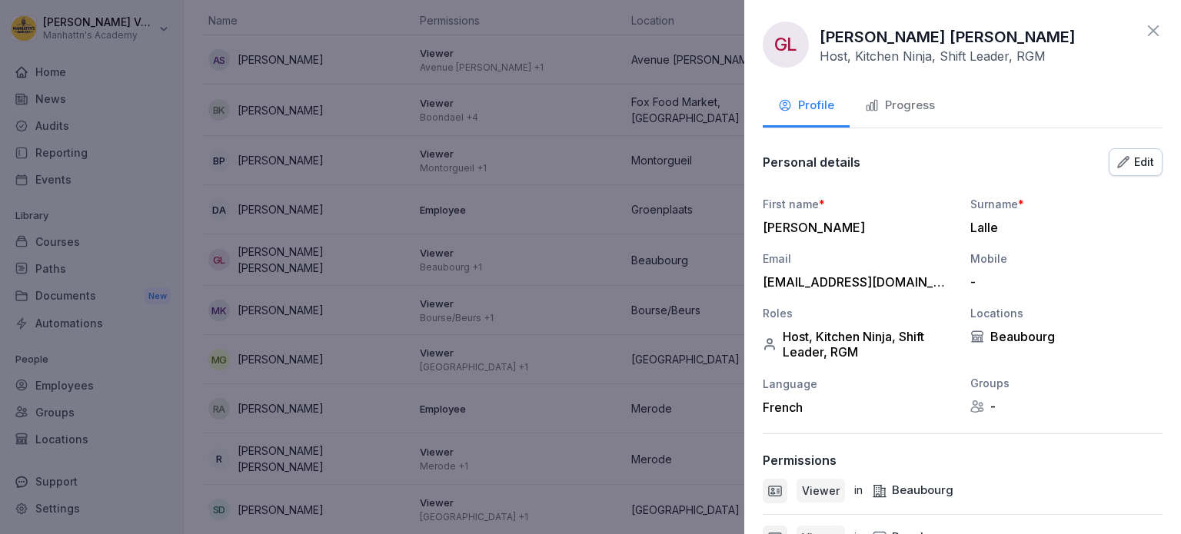
click at [907, 106] on div "Progress" at bounding box center [900, 106] width 70 height 18
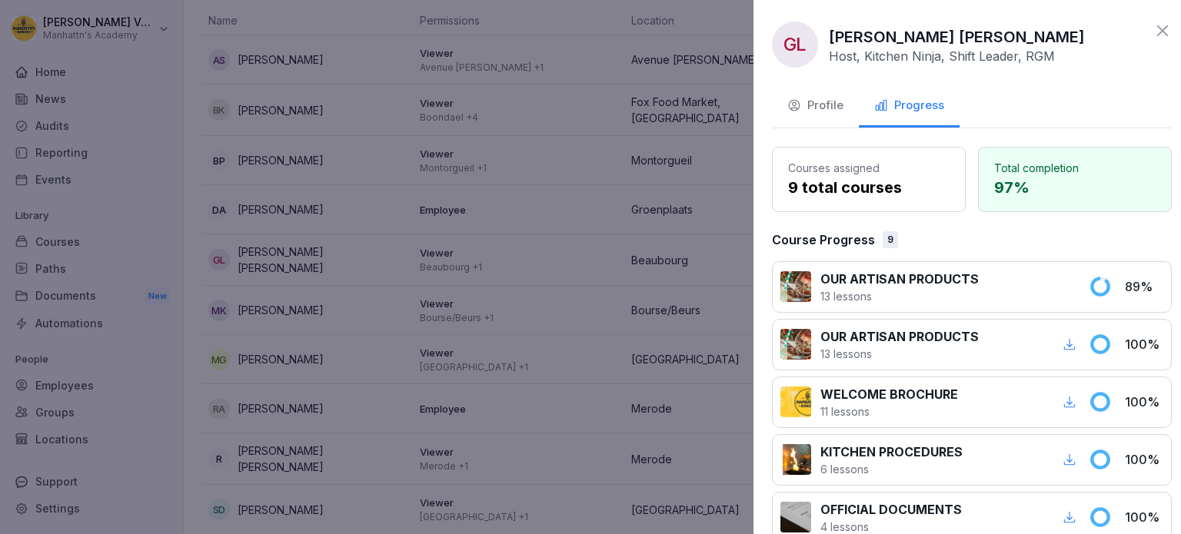
click at [315, 254] on div at bounding box center [590, 267] width 1181 height 534
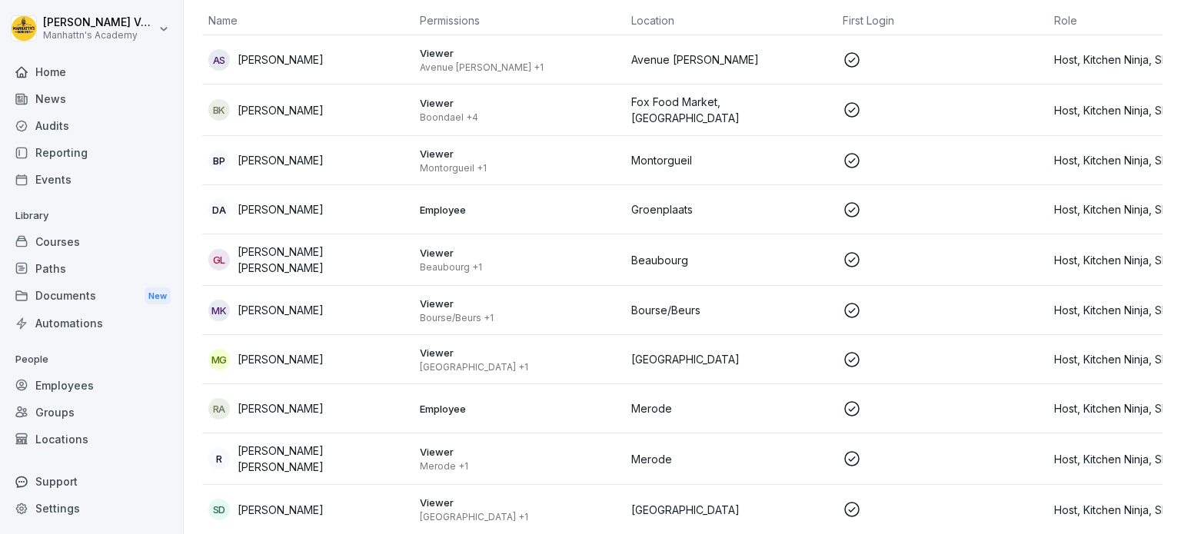
click at [325, 201] on td "DA Deni Alkhanov" at bounding box center [307, 209] width 211 height 49
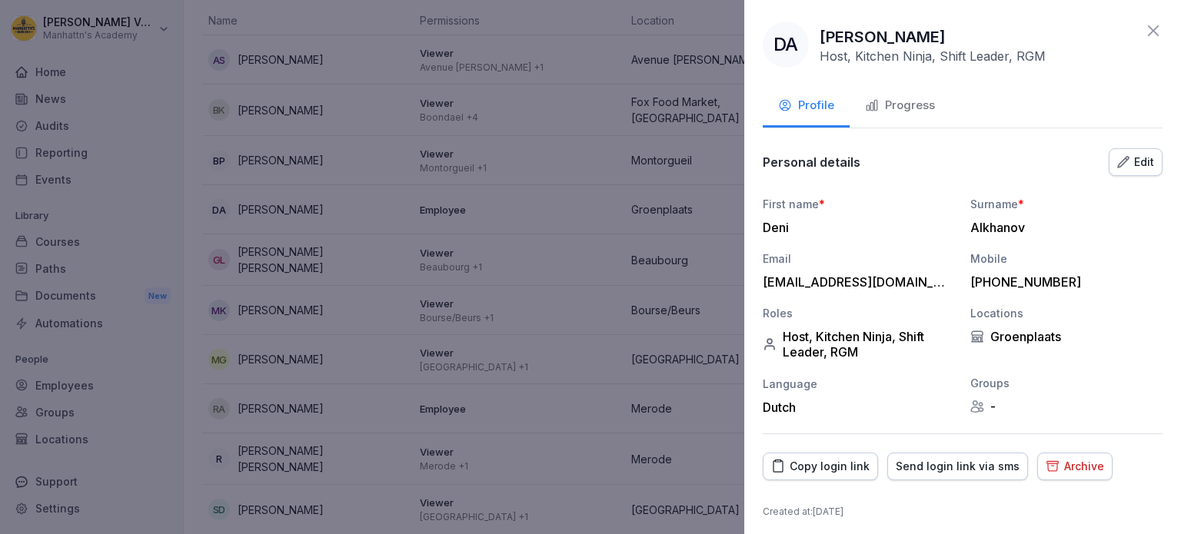
click at [904, 91] on button "Progress" at bounding box center [900, 107] width 101 height 42
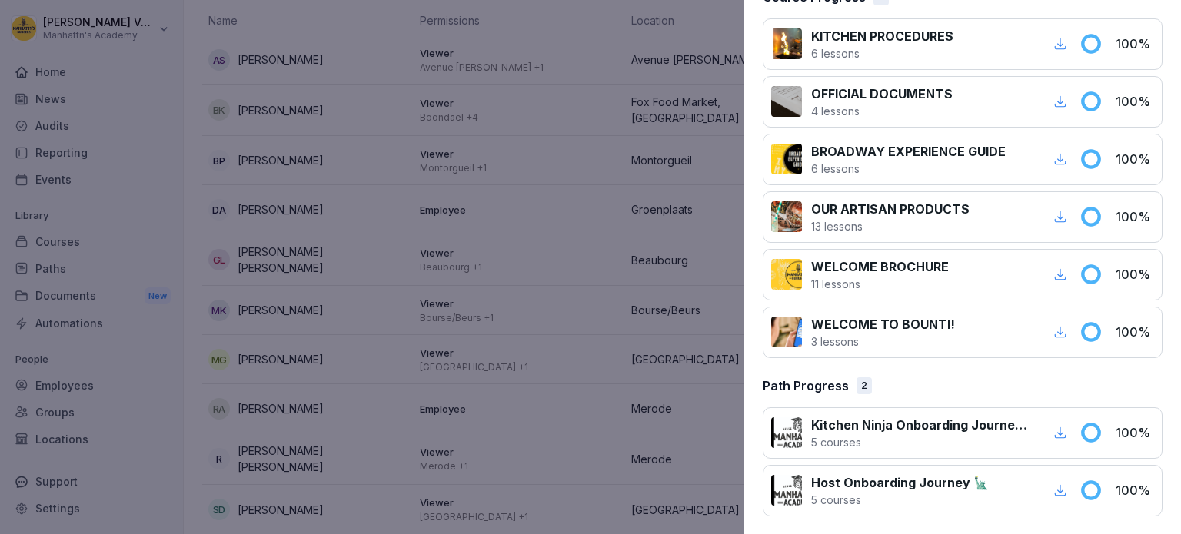
scroll to position [0, 0]
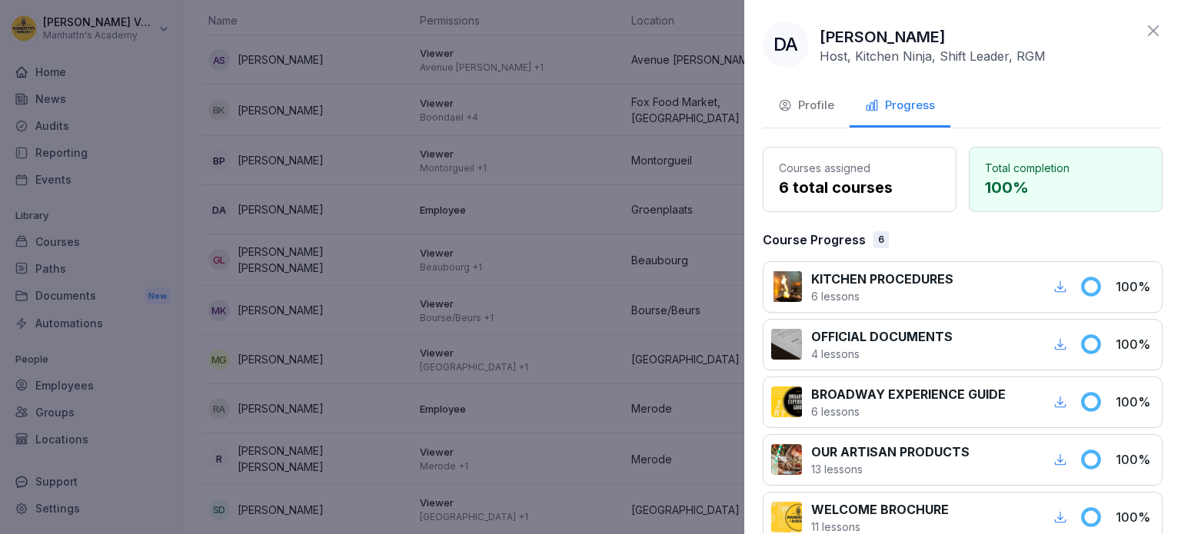
click at [262, 345] on div at bounding box center [590, 267] width 1181 height 534
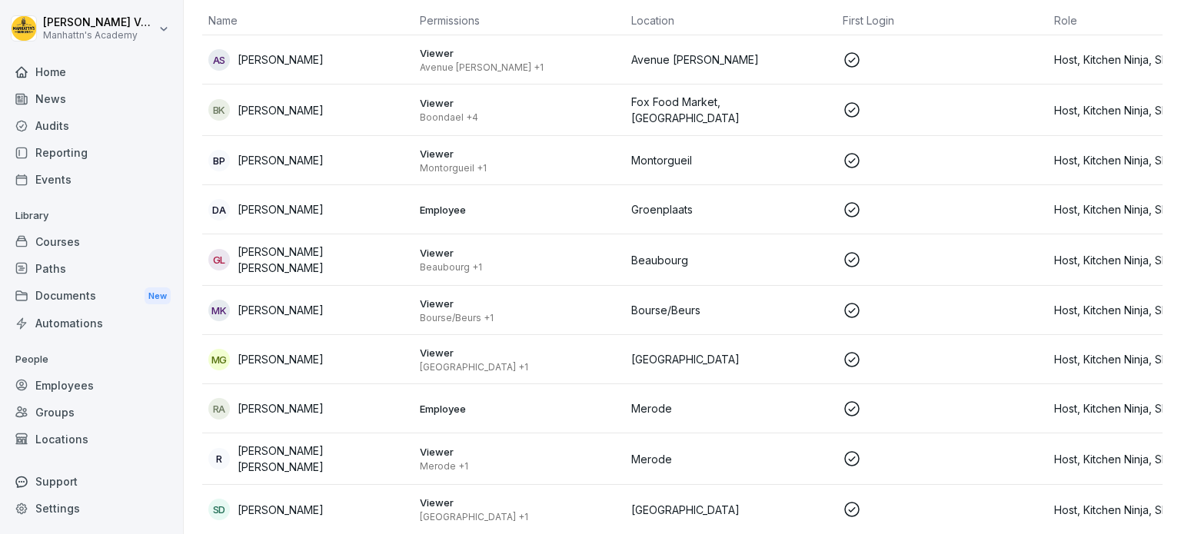
click at [287, 302] on p "Mamadou Kake" at bounding box center [281, 310] width 86 height 16
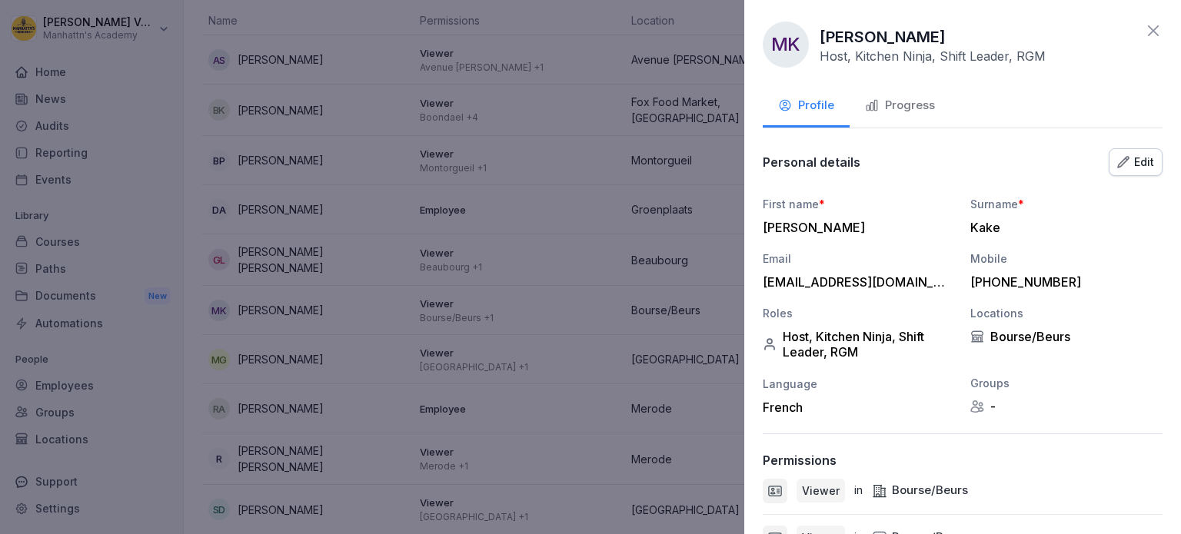
click at [932, 108] on div "Progress" at bounding box center [900, 106] width 70 height 18
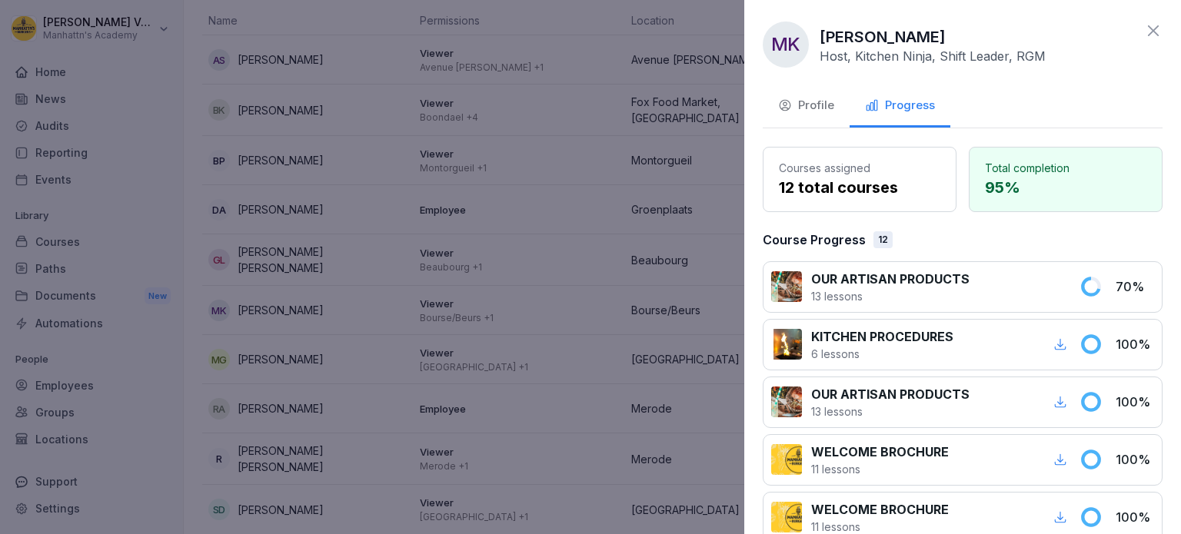
click at [1145, 32] on icon at bounding box center [1153, 31] width 18 height 18
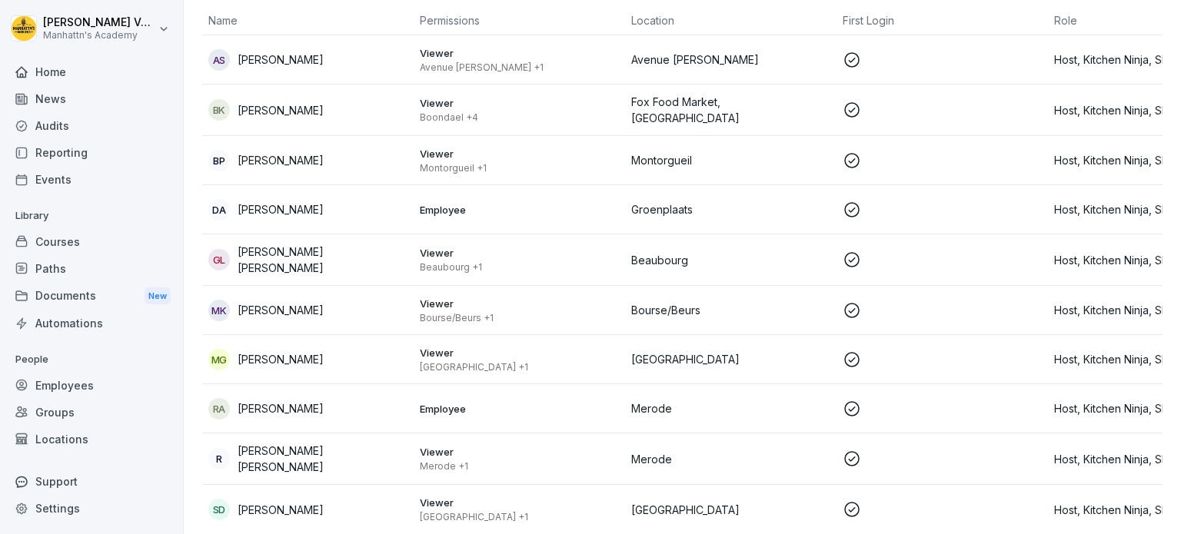
click at [298, 201] on p "[PERSON_NAME]" at bounding box center [281, 209] width 86 height 16
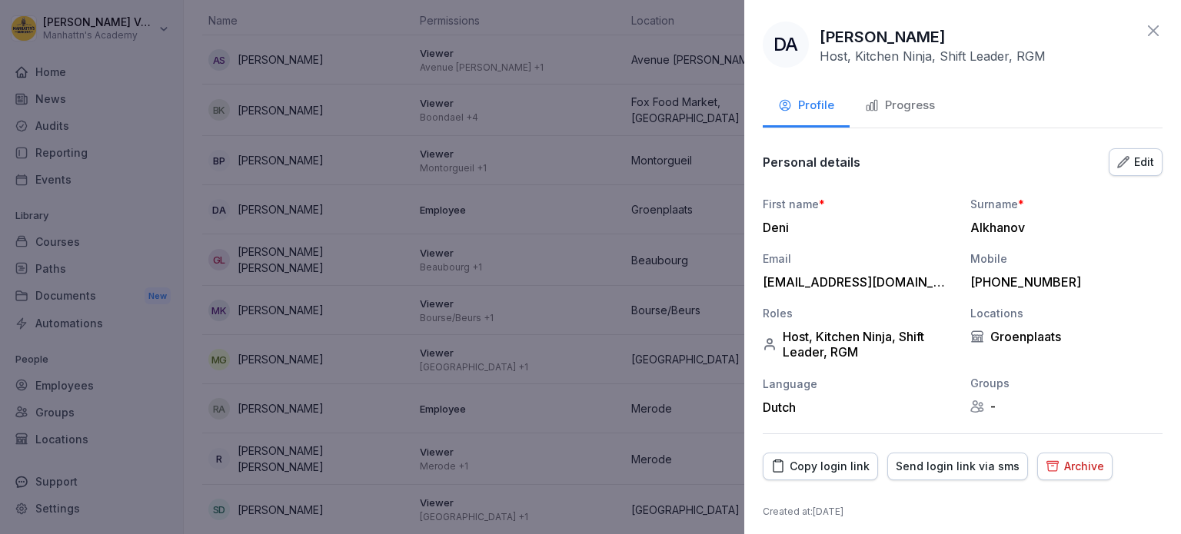
click at [1144, 30] on icon at bounding box center [1153, 31] width 18 height 18
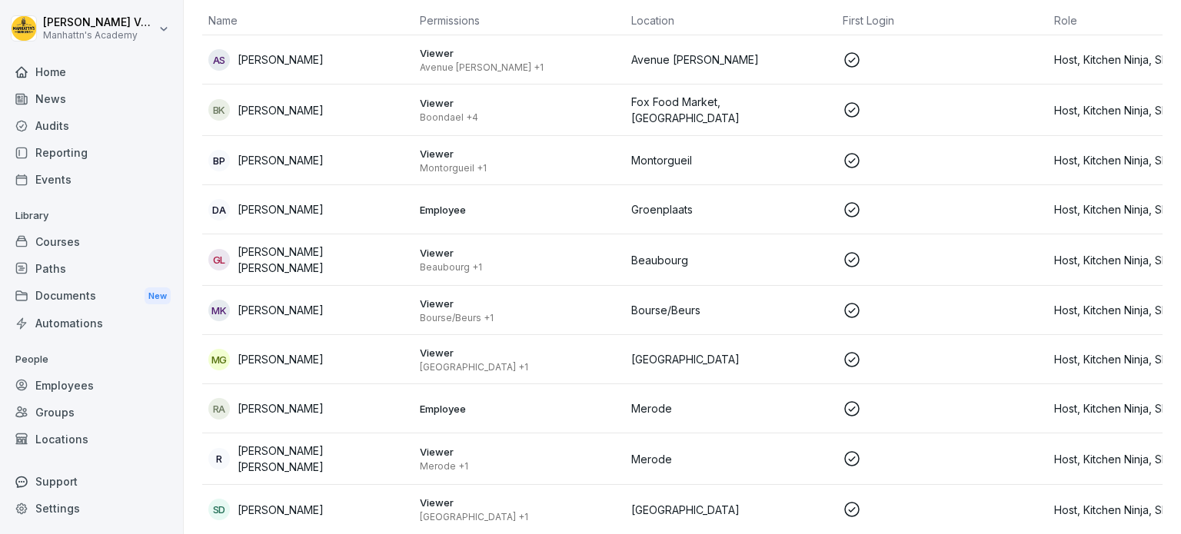
click at [65, 245] on div "Courses" at bounding box center [92, 241] width 168 height 27
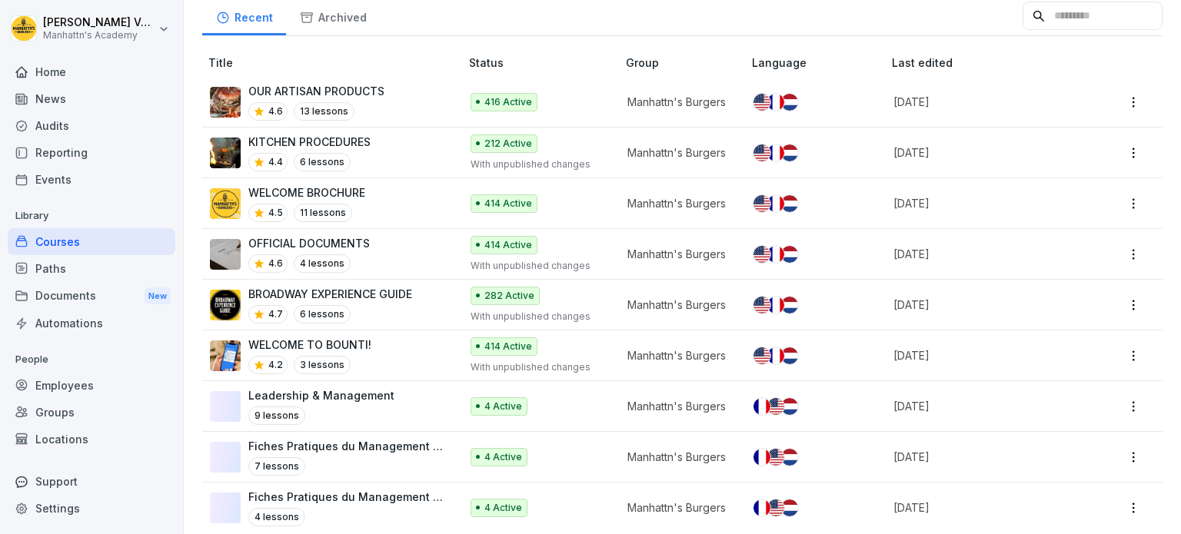
scroll to position [168, 0]
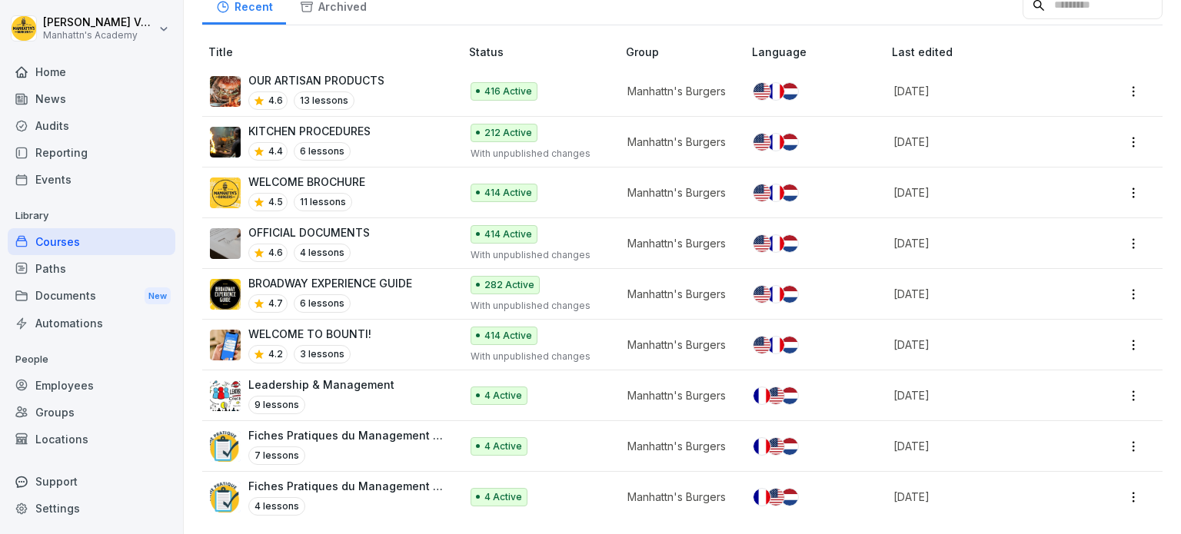
click at [1123, 441] on html "Céline Vanderbeken Manhattn's Academy Home News Audits Reporting Events Library…" at bounding box center [590, 267] width 1181 height 534
click at [597, 427] on html "Céline Vanderbeken Manhattn's Academy Home News Audits Reporting Events Library…" at bounding box center [590, 267] width 1181 height 534
click at [597, 427] on td "4 Active" at bounding box center [541, 446] width 157 height 51
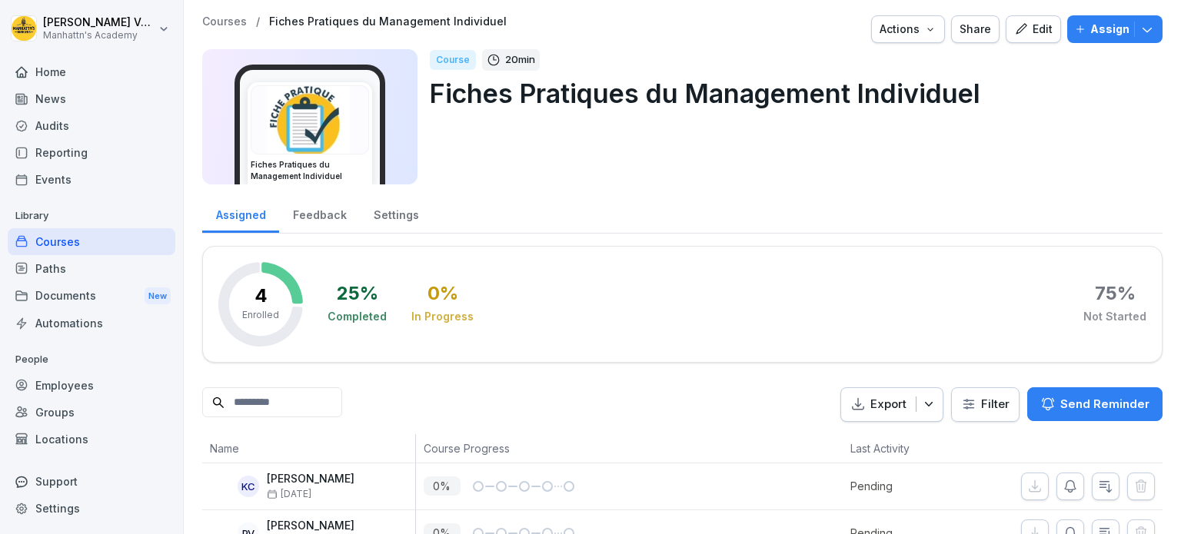
click at [1075, 30] on icon "button" at bounding box center [1080, 29] width 11 height 11
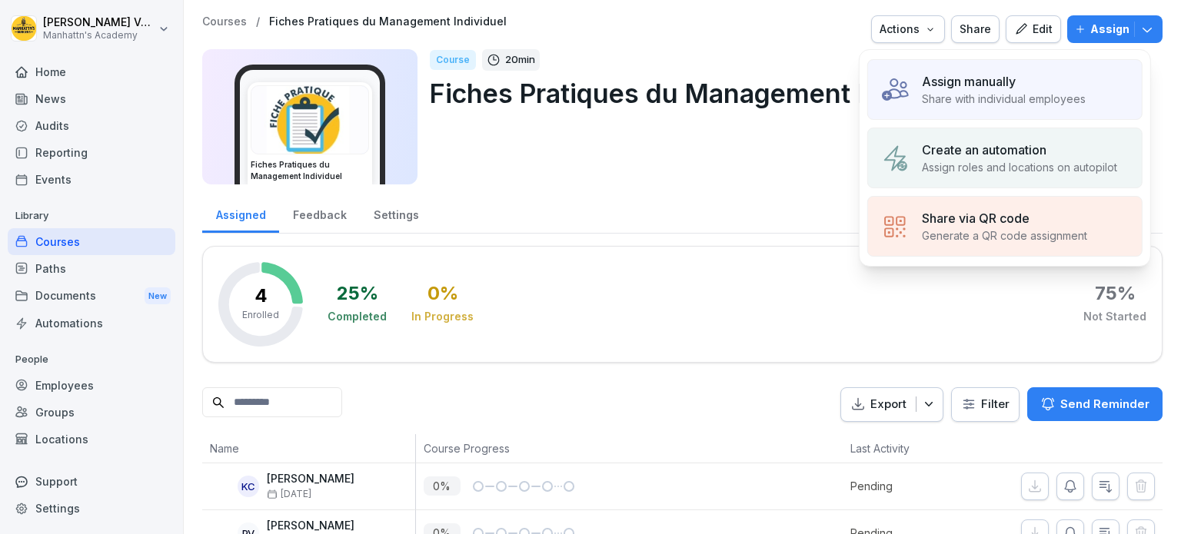
click at [1007, 81] on p "Assign manually" at bounding box center [969, 81] width 94 height 18
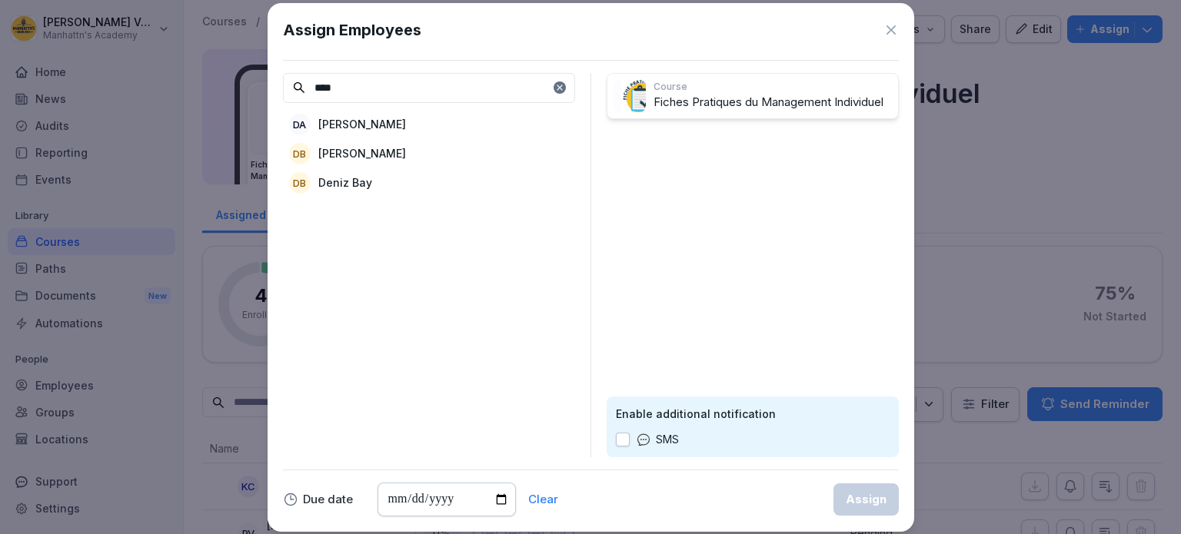
type input "****"
click at [409, 117] on div "DA Deni Alkhanov" at bounding box center [429, 125] width 292 height 28
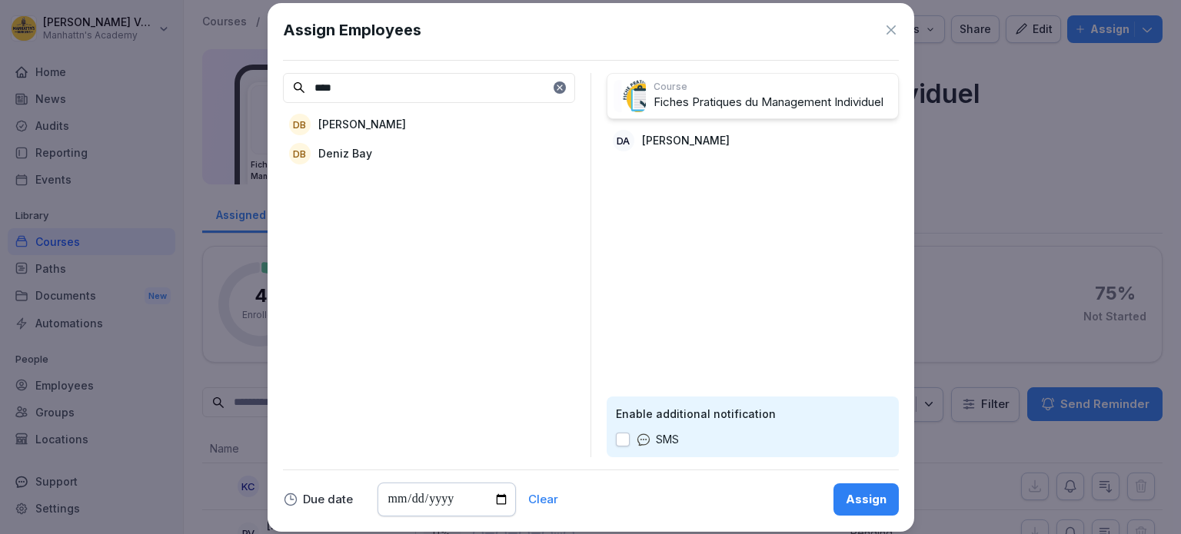
click at [506, 498] on input "date" at bounding box center [447, 500] width 138 height 34
click at [503, 494] on input "**********" at bounding box center [447, 500] width 138 height 34
type input "**********"
click at [855, 504] on div "Assign" at bounding box center [866, 499] width 41 height 17
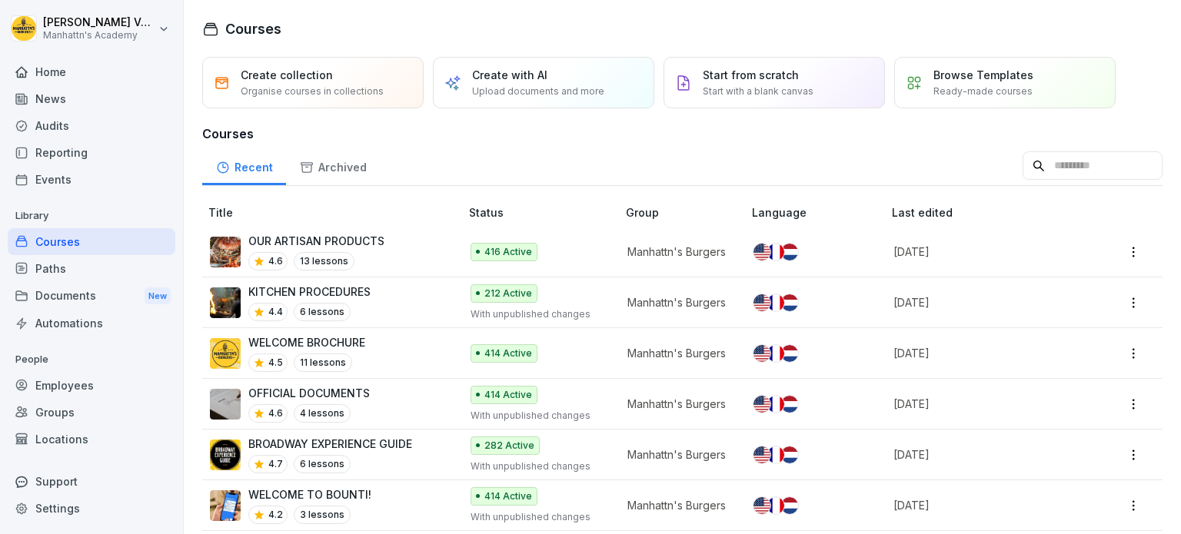
scroll to position [168, 0]
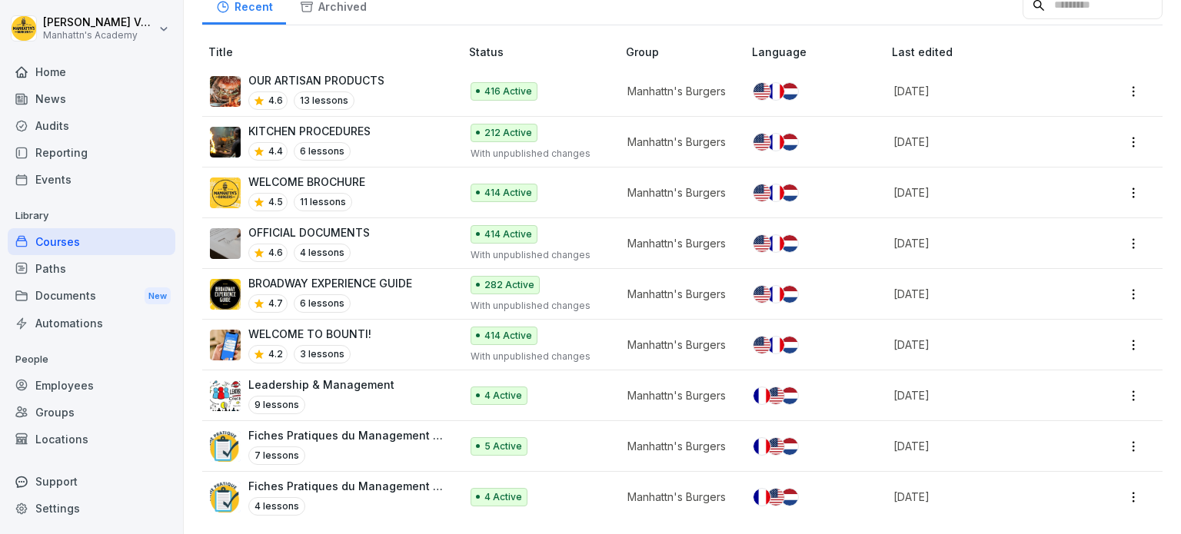
click at [372, 498] on div "4 lessons" at bounding box center [346, 507] width 196 height 18
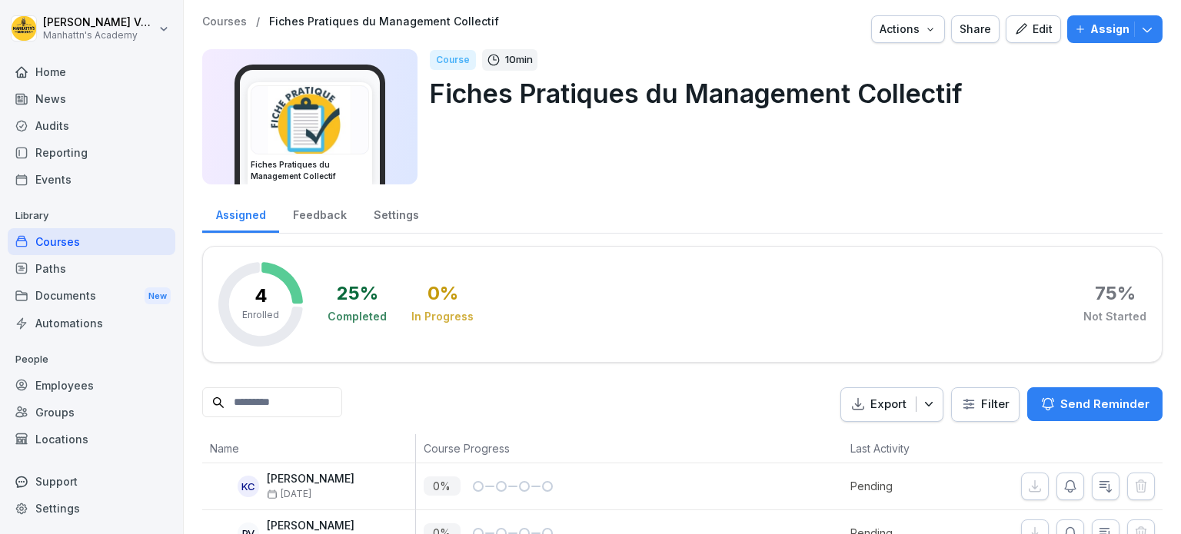
click at [1090, 27] on p "Assign" at bounding box center [1109, 29] width 39 height 17
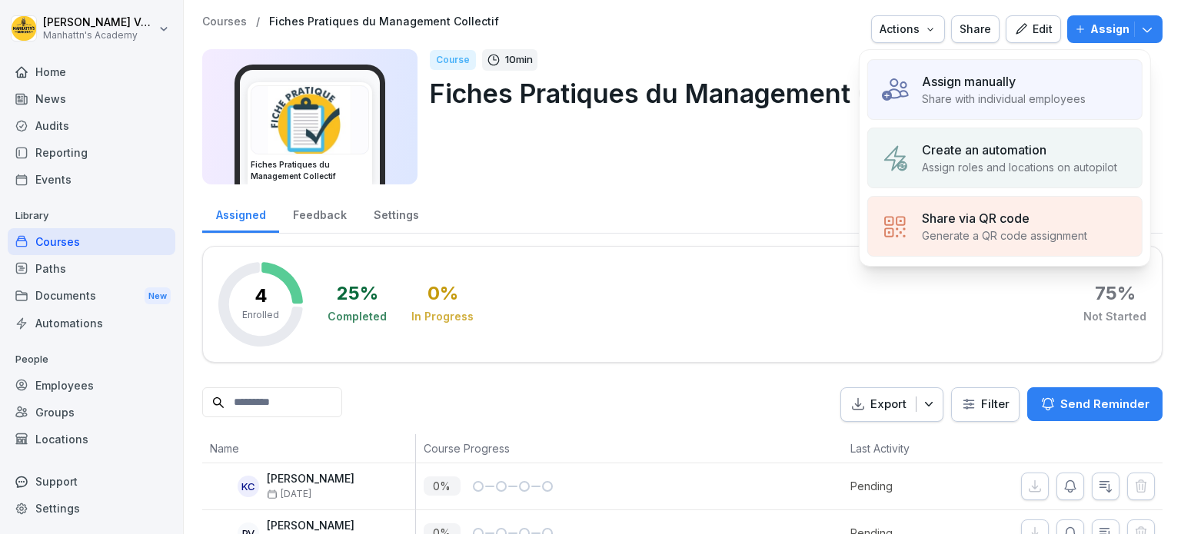
click at [964, 82] on p "Assign manually" at bounding box center [969, 81] width 94 height 18
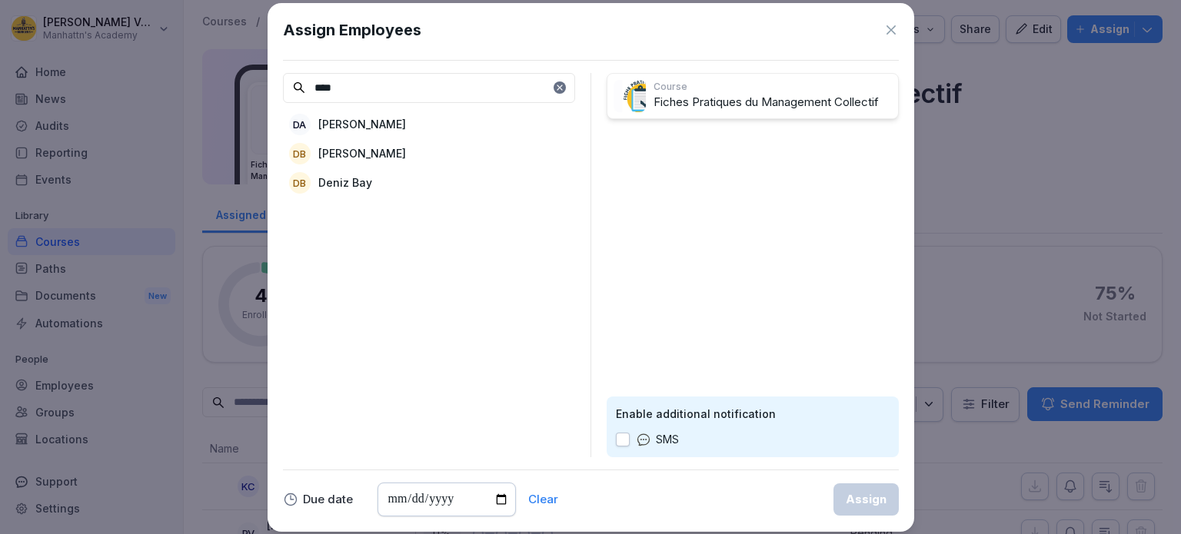
type input "****"
click at [461, 131] on div "DA [PERSON_NAME]" at bounding box center [429, 125] width 292 height 28
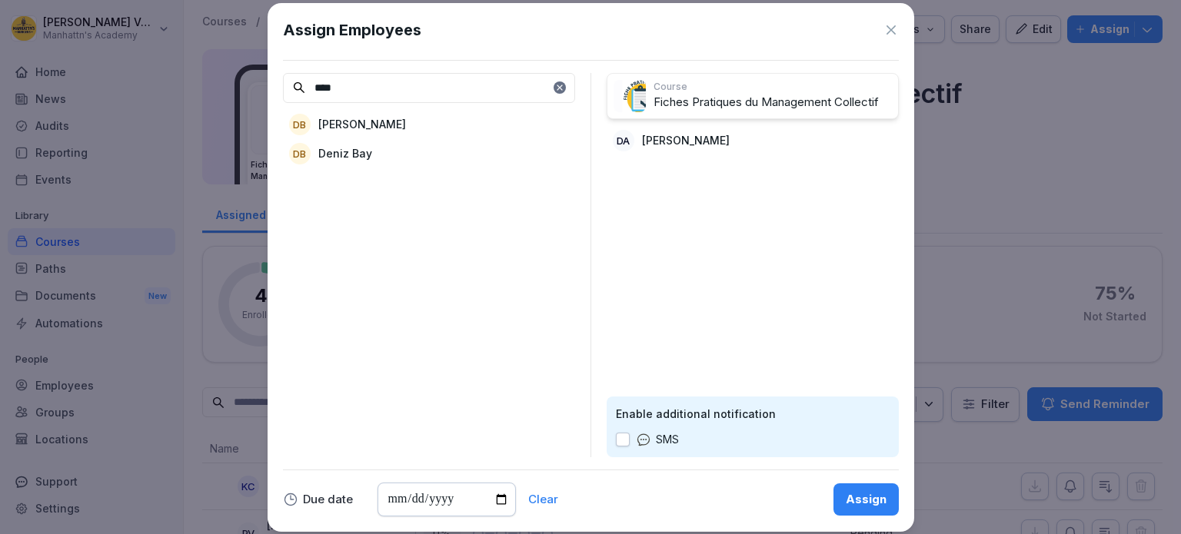
click at [874, 508] on button "Assign" at bounding box center [866, 500] width 65 height 32
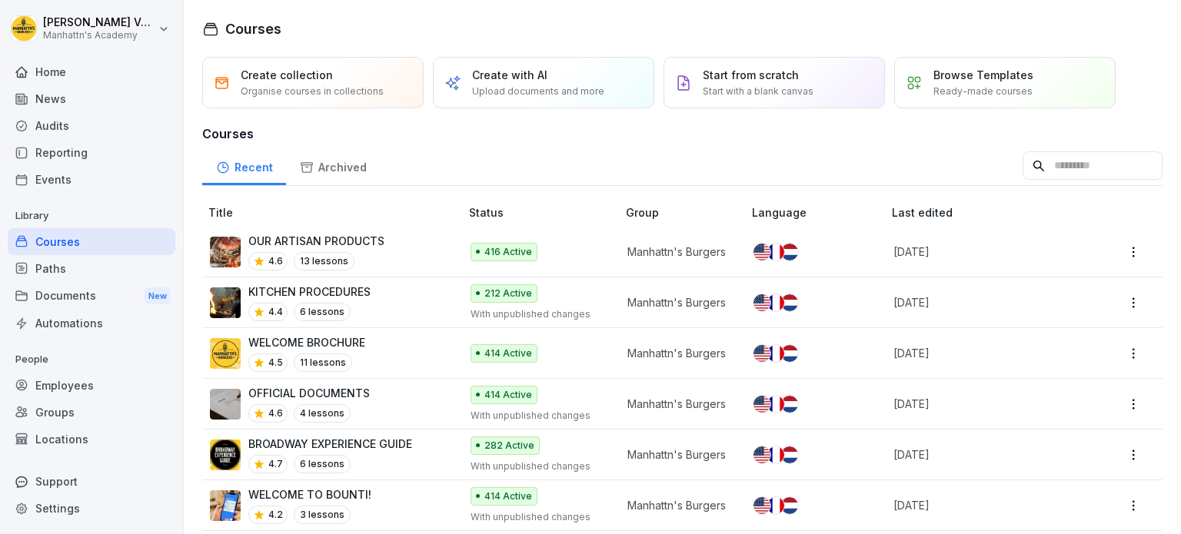
scroll to position [168, 0]
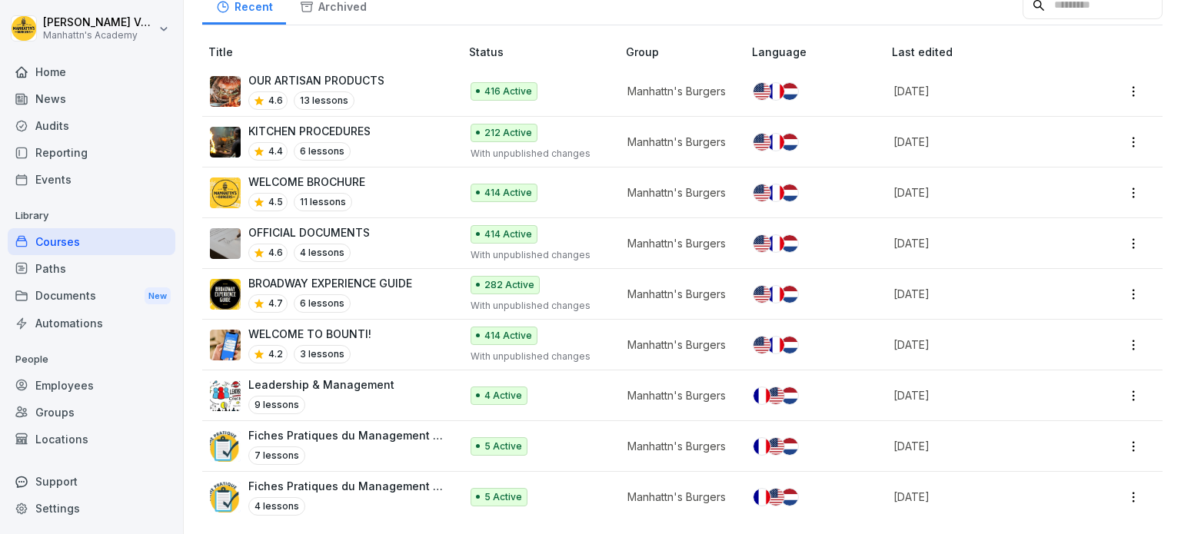
click at [368, 396] on div "9 lessons" at bounding box center [321, 405] width 146 height 18
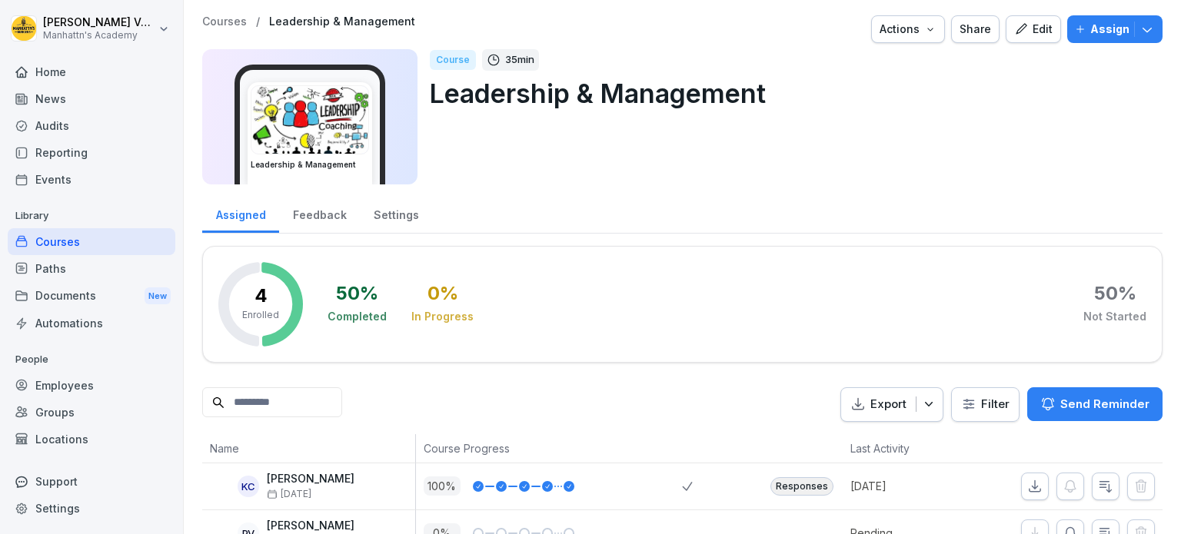
click at [1090, 36] on p "Assign" at bounding box center [1109, 29] width 39 height 17
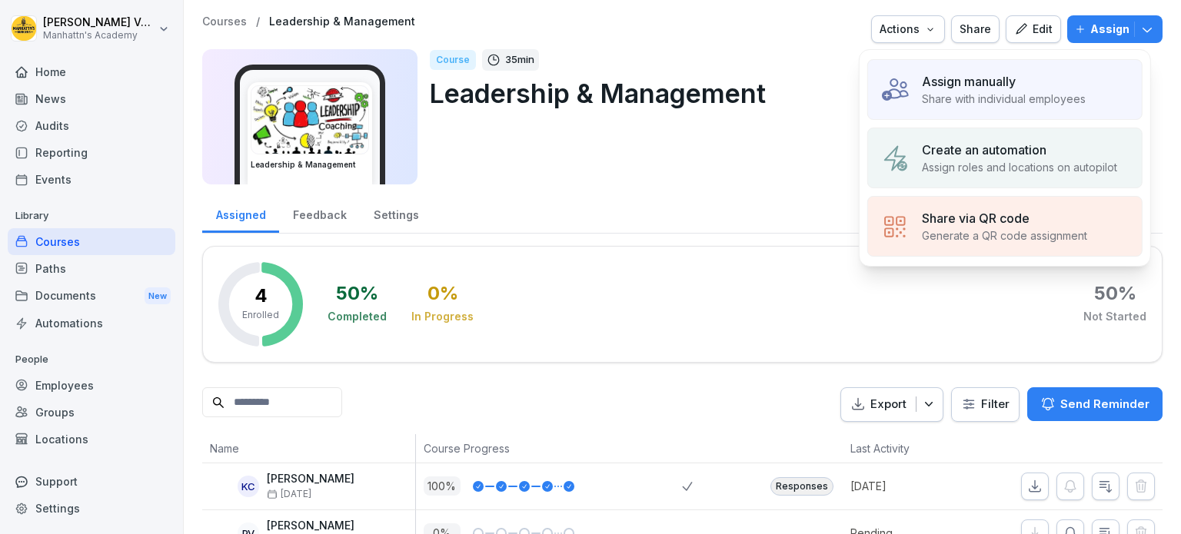
click at [994, 78] on p "Assign manually" at bounding box center [969, 81] width 94 height 18
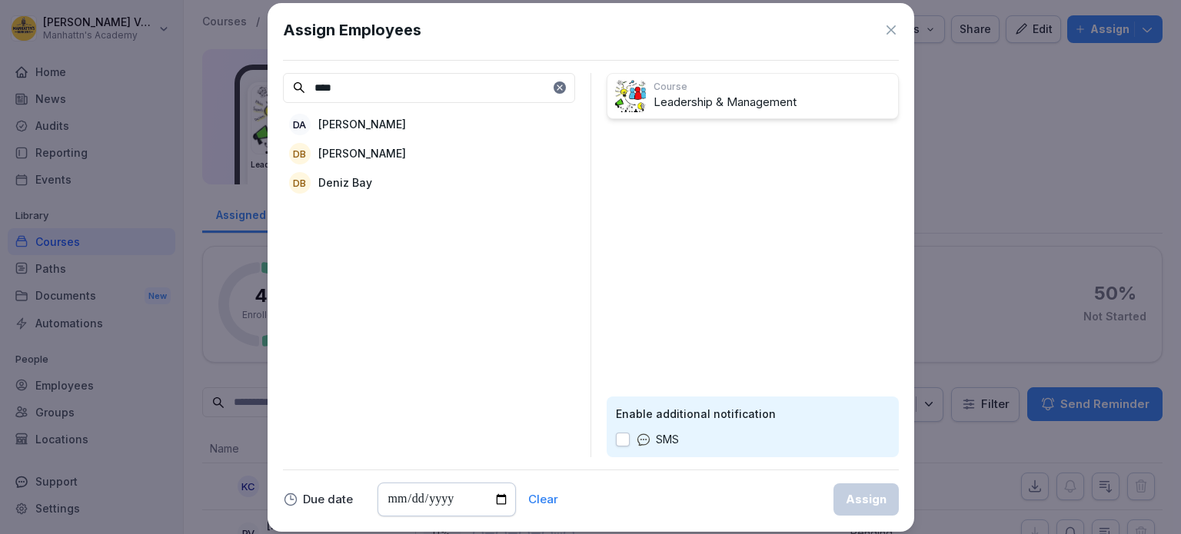
type input "****"
click at [435, 115] on div "DA Deni Alkhanov" at bounding box center [429, 125] width 292 height 28
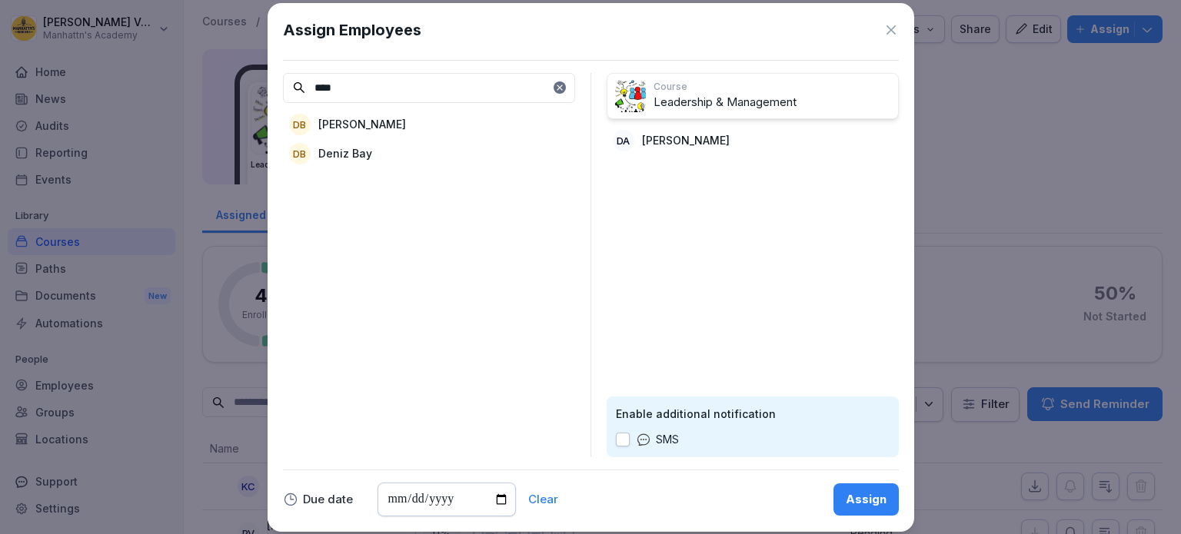
click at [871, 498] on div "Assign" at bounding box center [866, 499] width 41 height 17
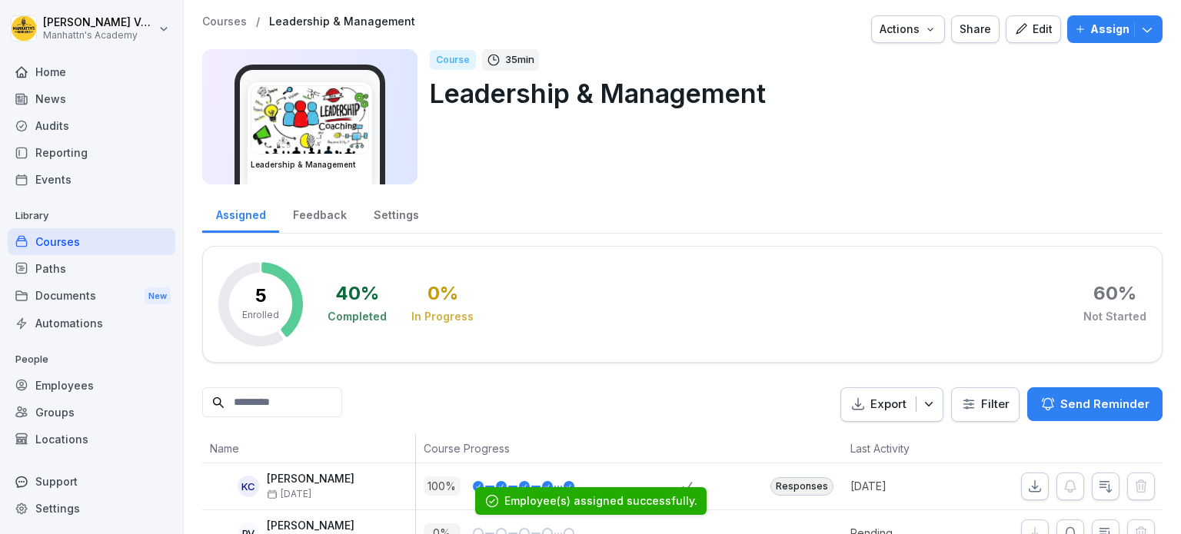
click at [71, 389] on div "Employees" at bounding box center [92, 385] width 168 height 27
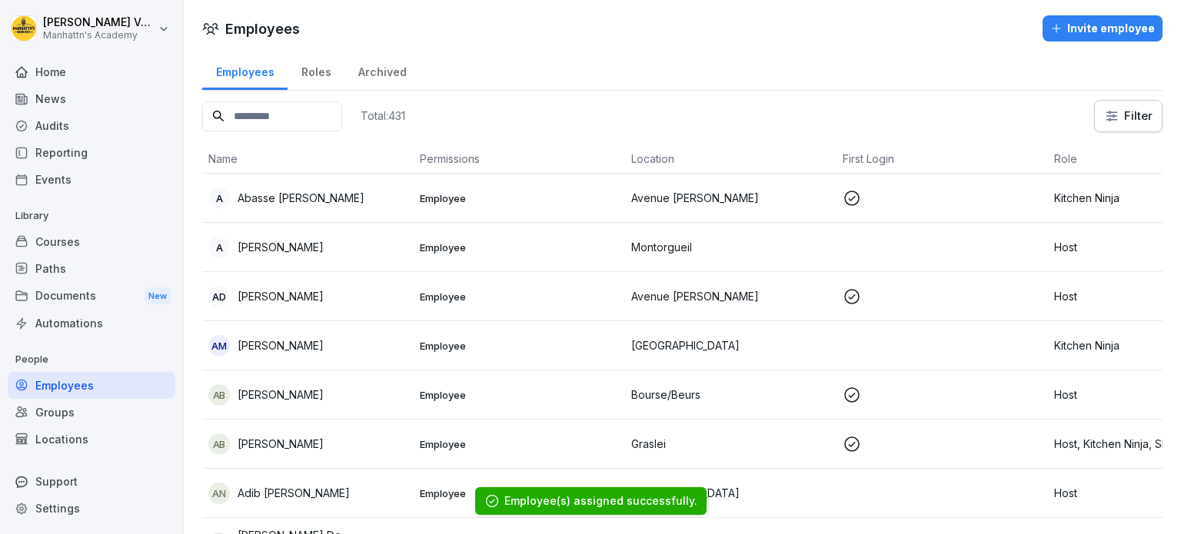
click at [58, 414] on div "Groups" at bounding box center [92, 412] width 168 height 27
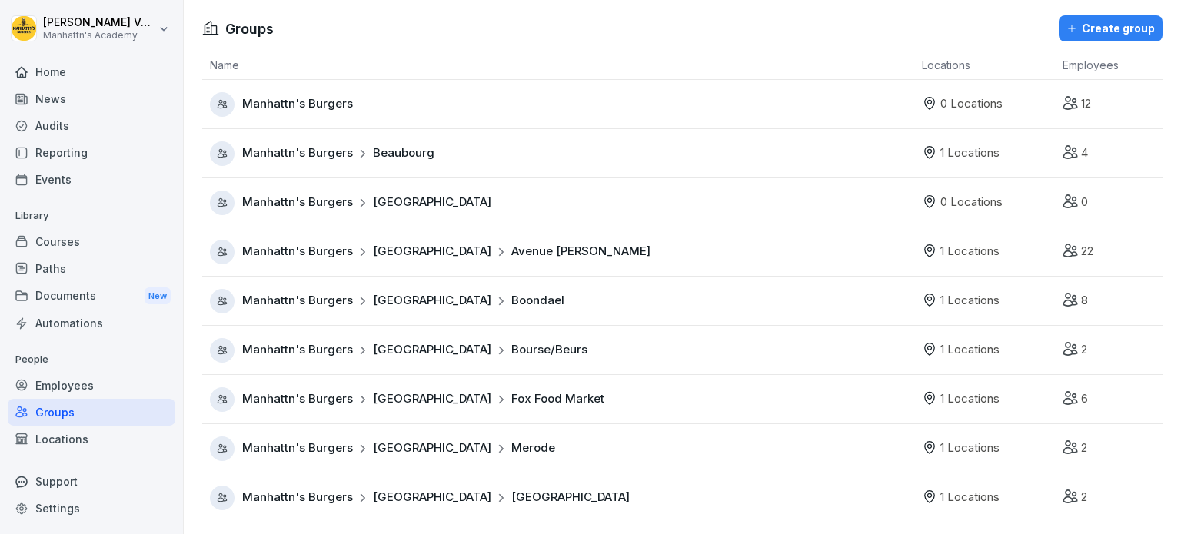
click at [93, 363] on p "People" at bounding box center [92, 360] width 168 height 25
click at [85, 384] on div "Employees" at bounding box center [92, 385] width 168 height 27
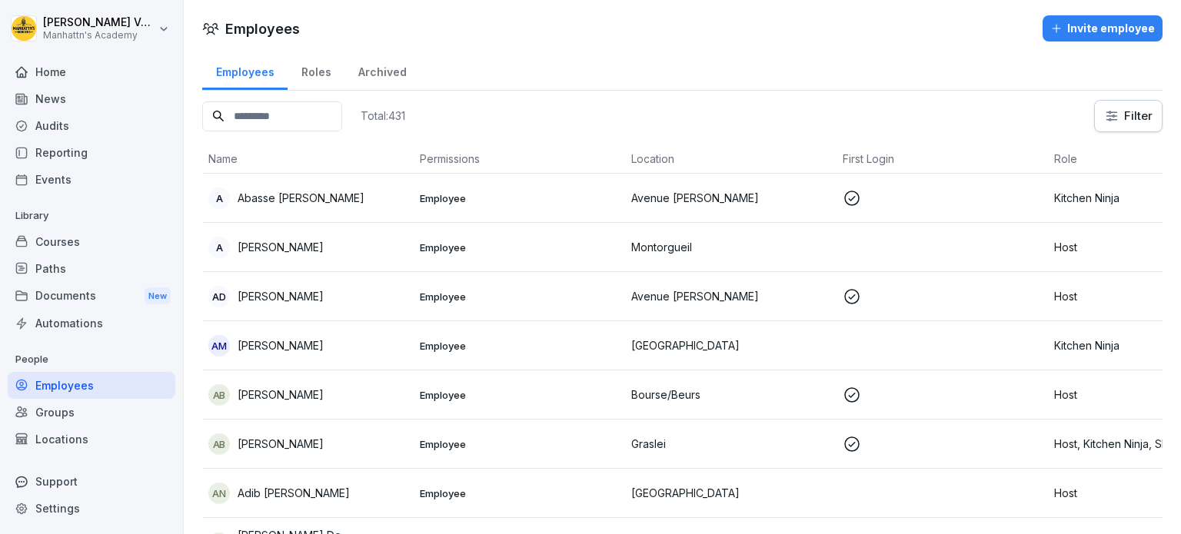
drag, startPoint x: 85, startPoint y: 384, endPoint x: 310, endPoint y: 78, distance: 379.0
click at [310, 78] on div "Céline Vanderbeken Manhattn's Academy Home News Audits Reporting Events Library…" at bounding box center [590, 267] width 1181 height 534
click at [310, 76] on div "Roles" at bounding box center [316, 70] width 57 height 39
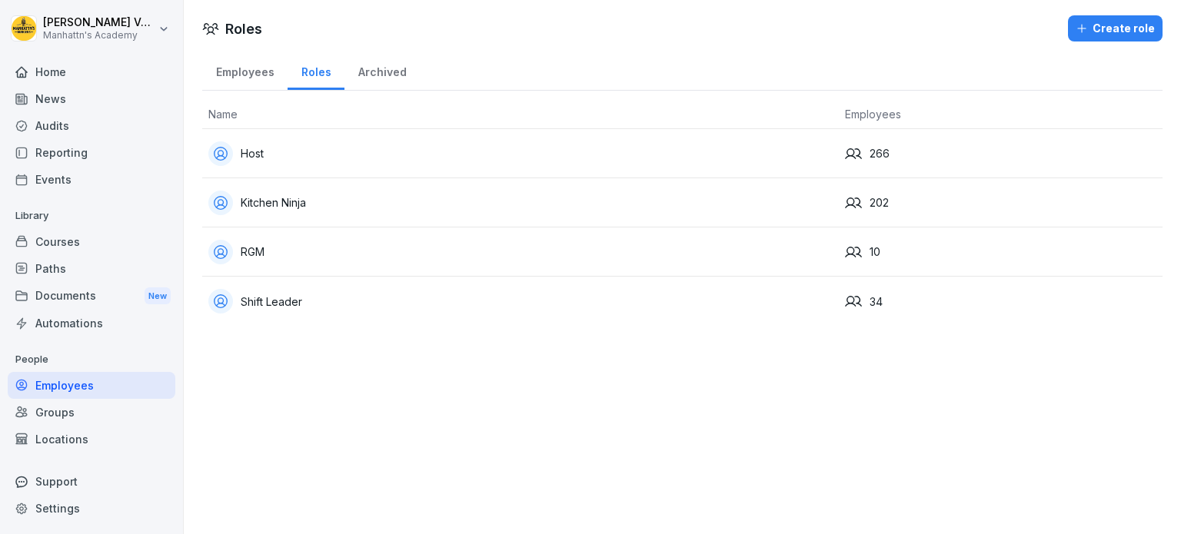
click at [253, 251] on div "RGM" at bounding box center [520, 252] width 624 height 25
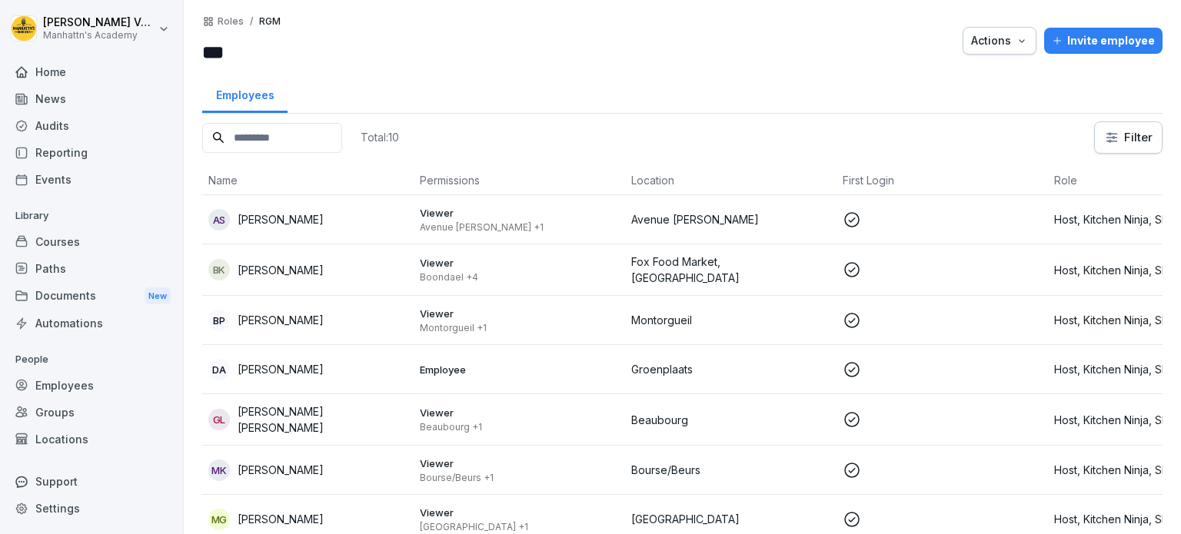
click at [292, 225] on p "[PERSON_NAME]" at bounding box center [281, 219] width 86 height 16
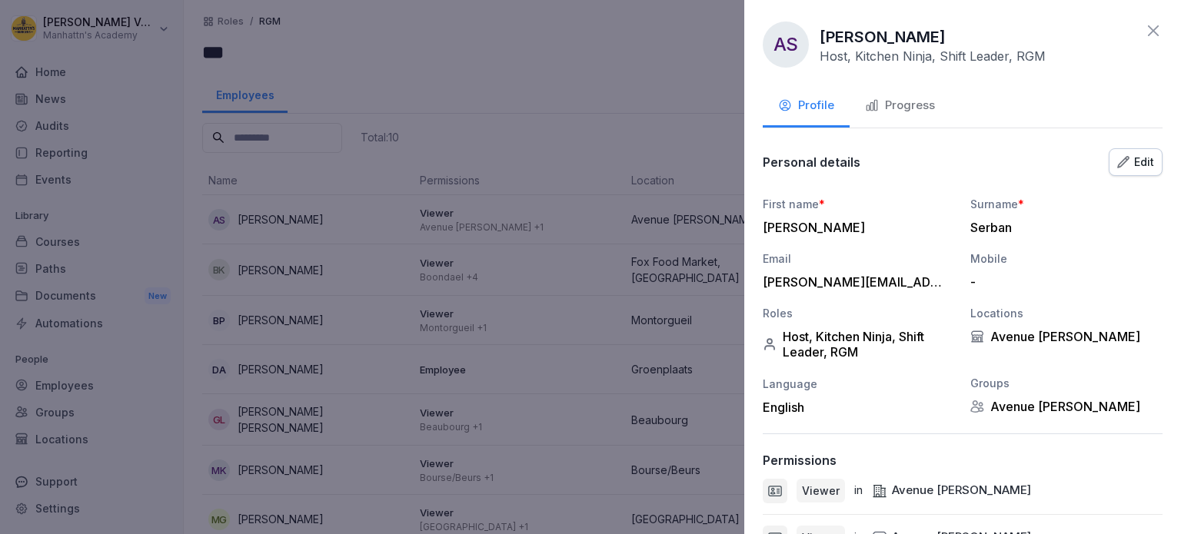
click at [899, 101] on div "Progress" at bounding box center [900, 106] width 70 height 18
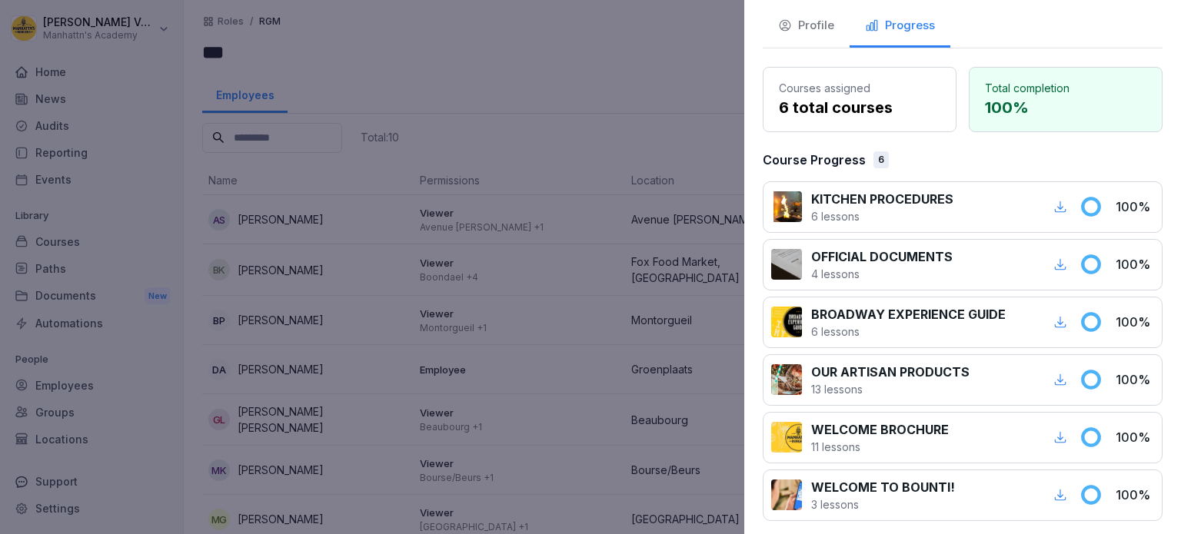
scroll to position [79, 0]
click at [429, 262] on div at bounding box center [590, 267] width 1181 height 534
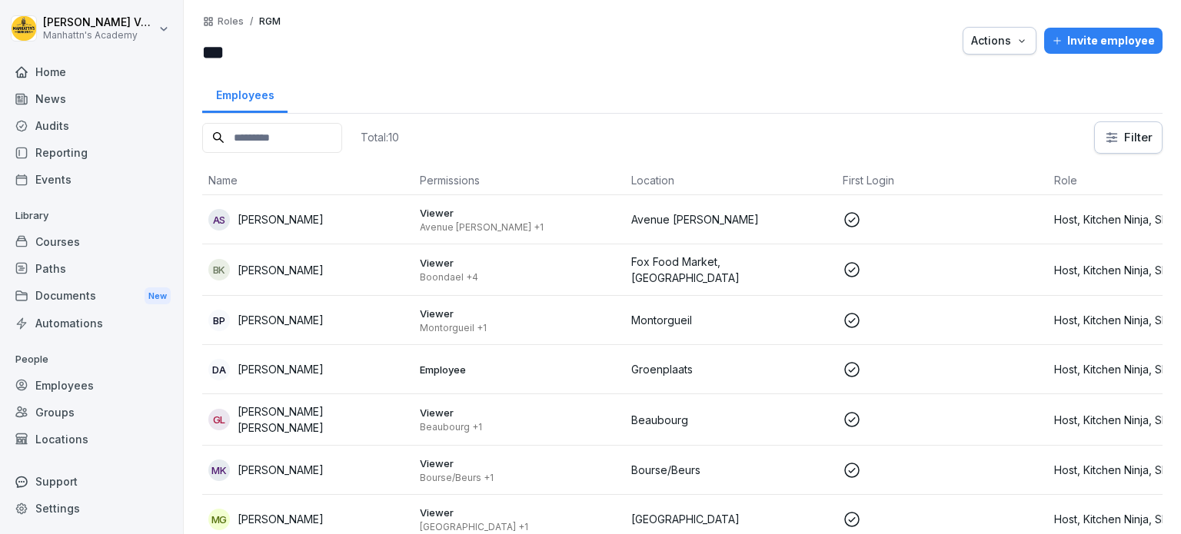
click at [429, 262] on p "Viewer" at bounding box center [519, 263] width 199 height 14
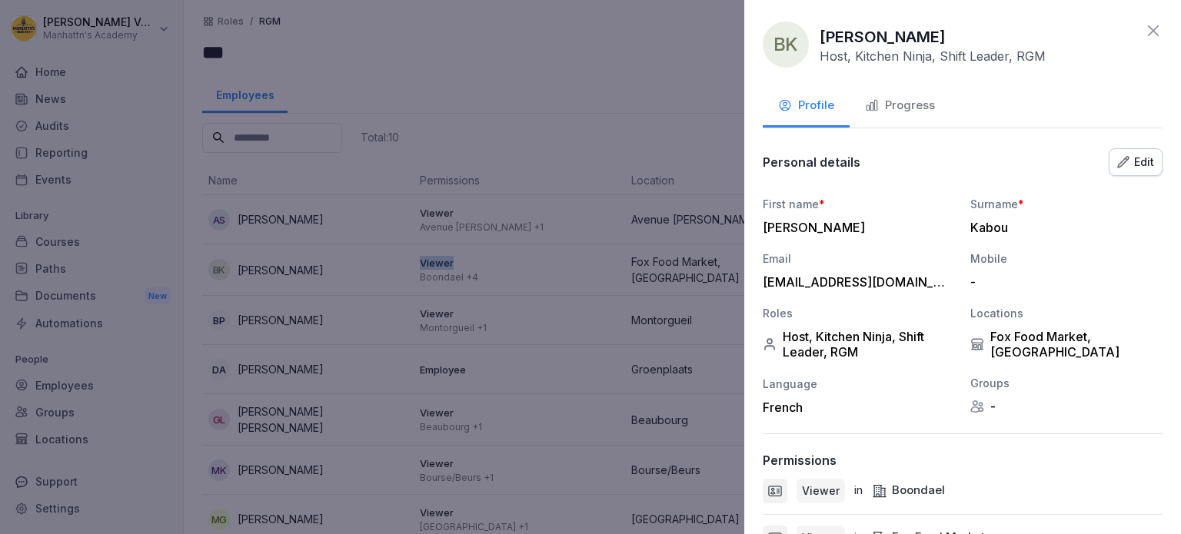
click at [907, 101] on div "Progress" at bounding box center [900, 106] width 70 height 18
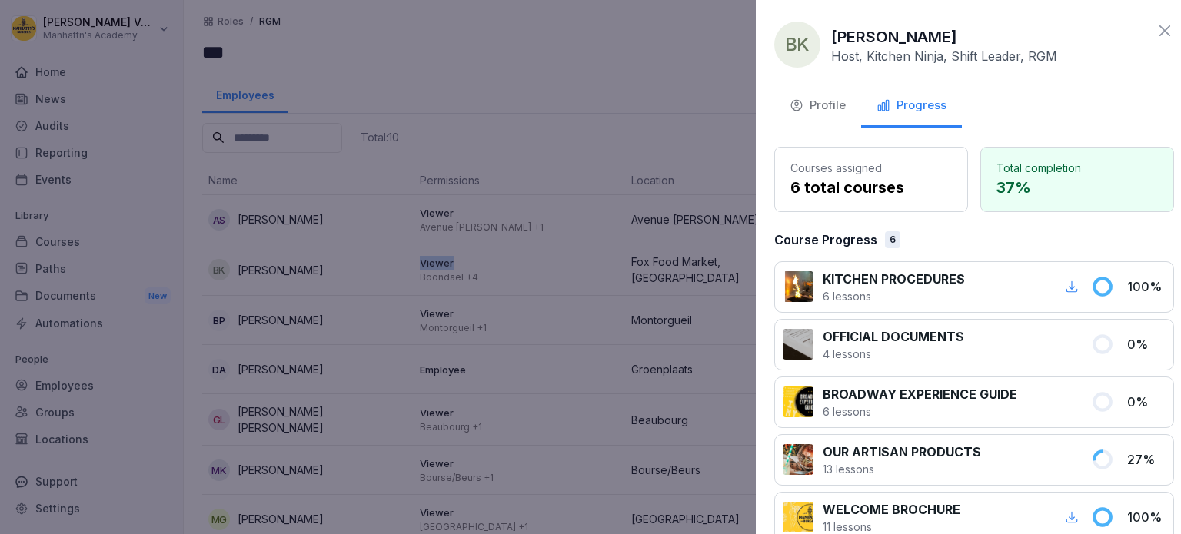
click at [557, 119] on div at bounding box center [590, 267] width 1181 height 534
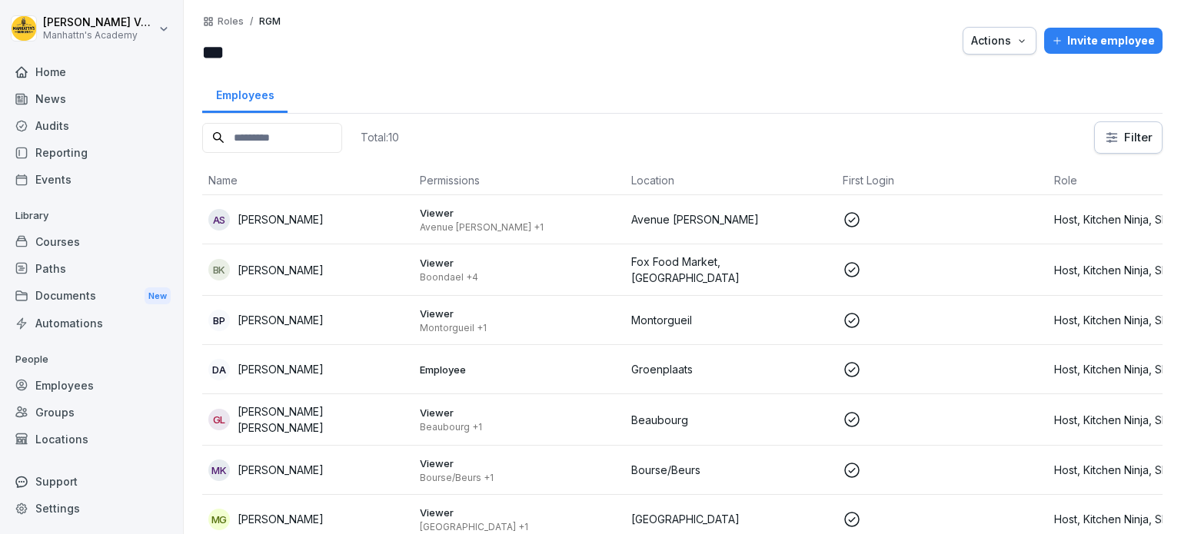
click at [486, 311] on p "Viewer" at bounding box center [519, 314] width 199 height 14
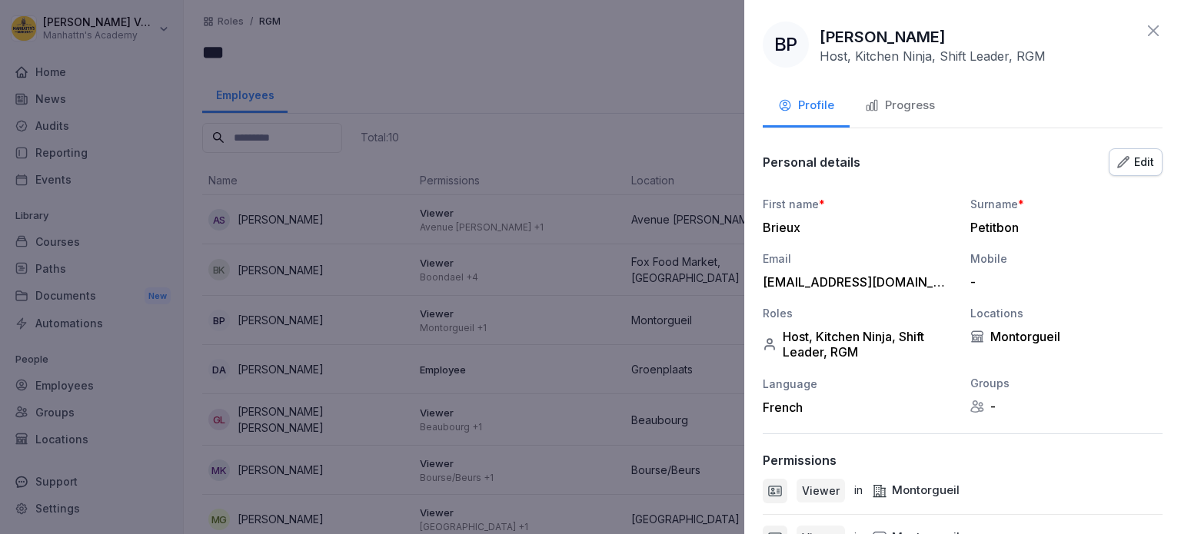
click at [902, 102] on div "Progress" at bounding box center [900, 106] width 70 height 18
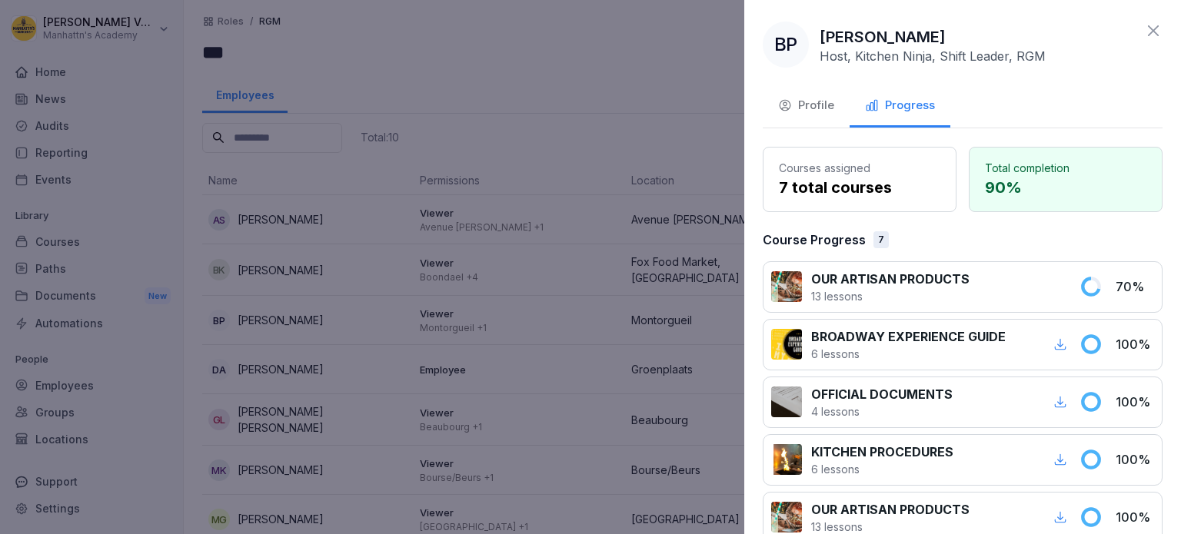
click at [1144, 30] on icon at bounding box center [1153, 31] width 18 height 18
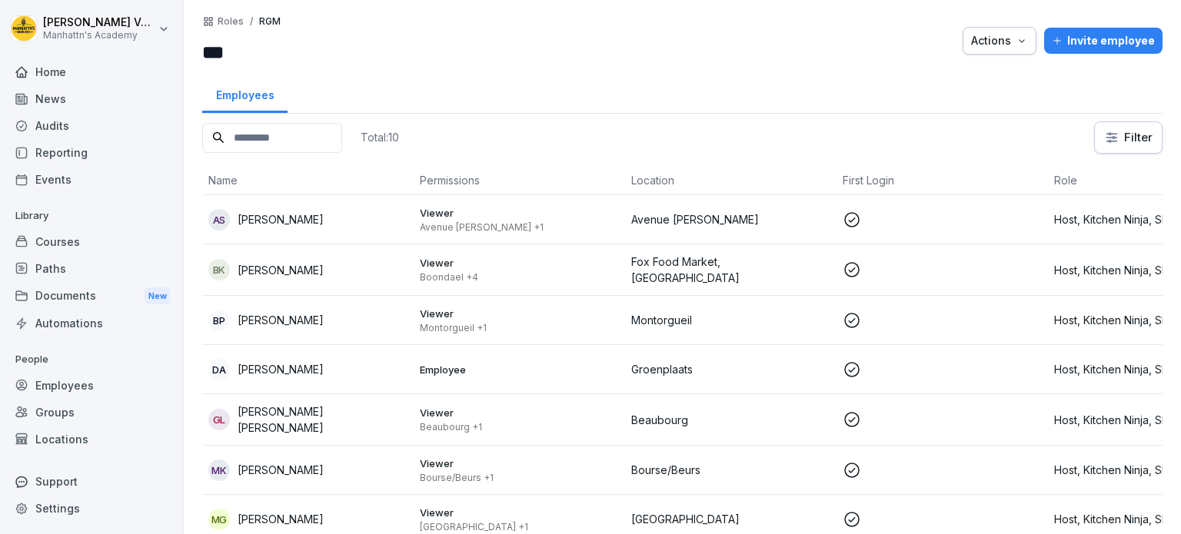
click at [495, 369] on p "Employee" at bounding box center [519, 370] width 199 height 14
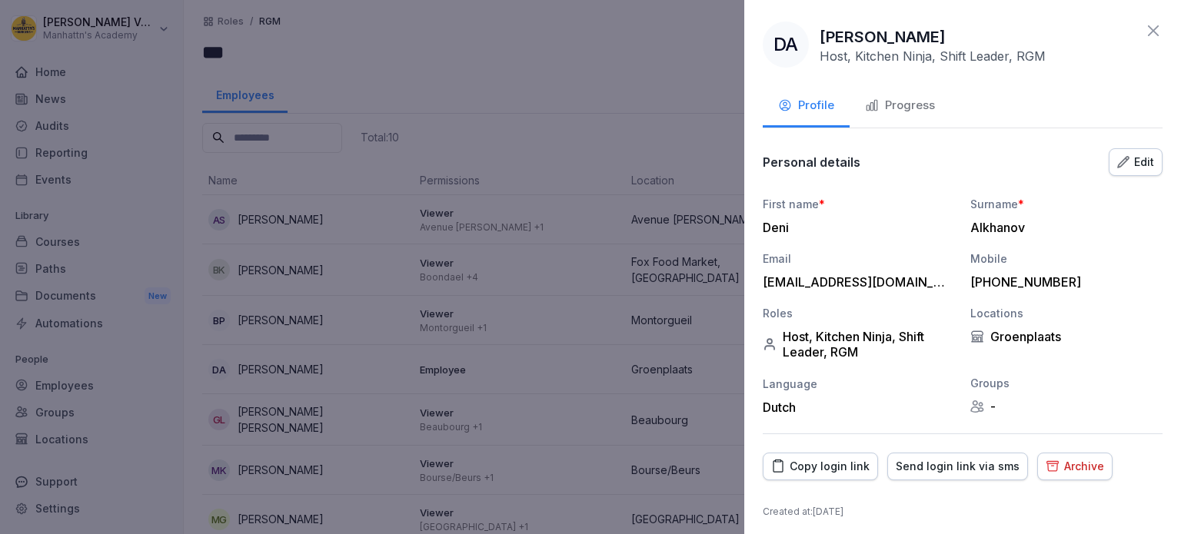
click at [900, 112] on div "Progress" at bounding box center [900, 106] width 70 height 18
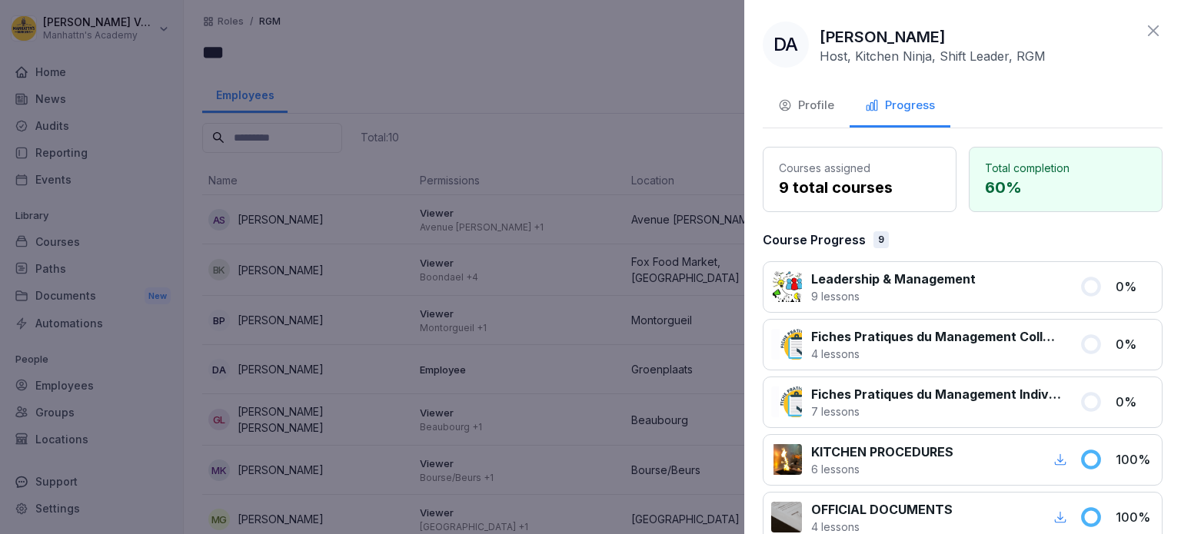
click at [1144, 27] on icon at bounding box center [1153, 31] width 18 height 18
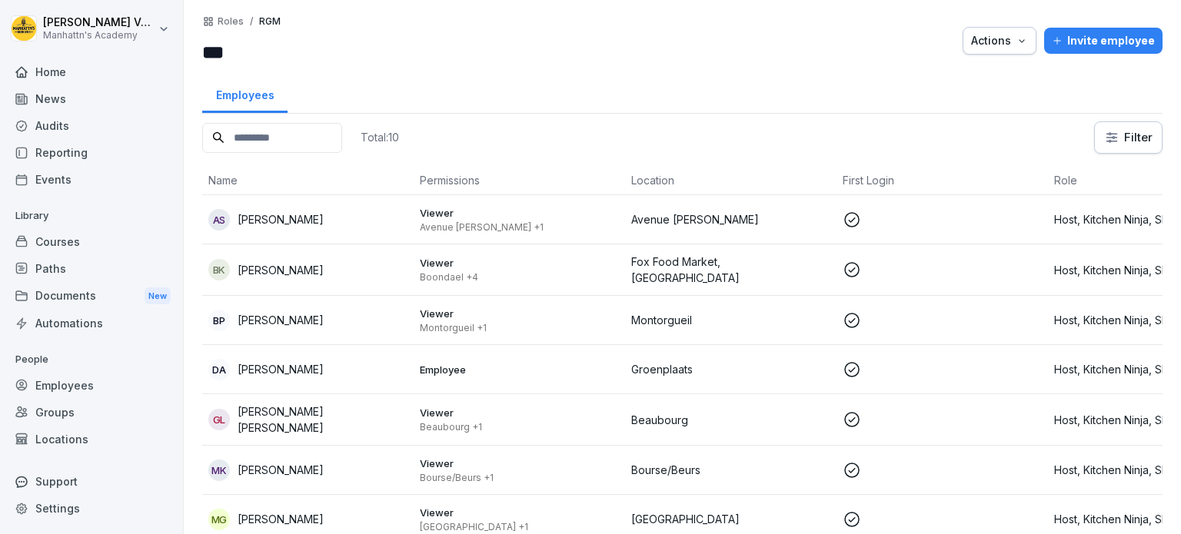
click at [544, 457] on p "Viewer" at bounding box center [519, 464] width 199 height 14
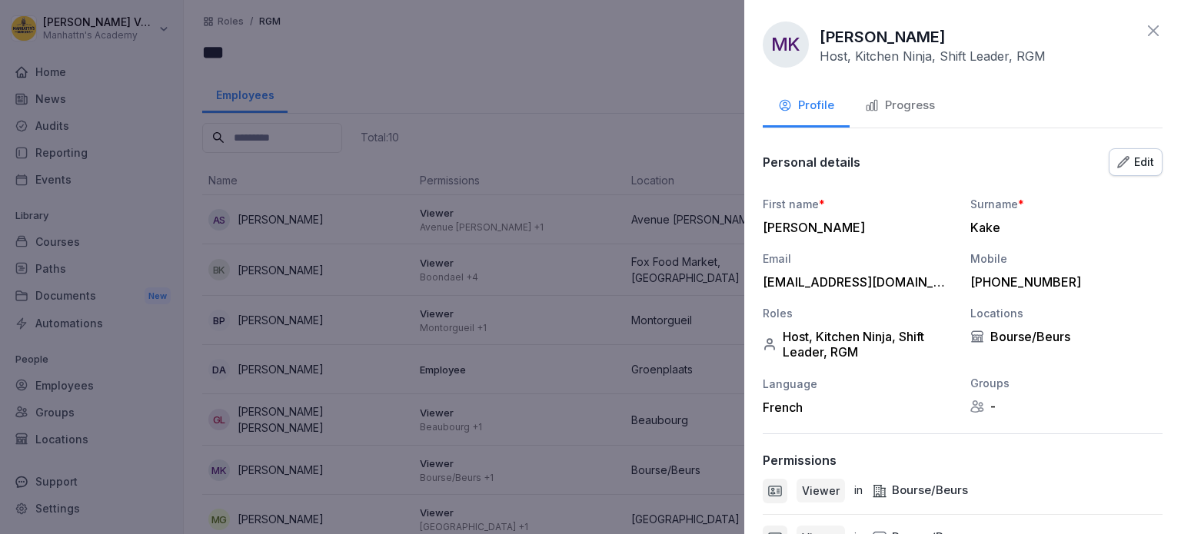
click at [892, 98] on div "Progress" at bounding box center [900, 106] width 70 height 18
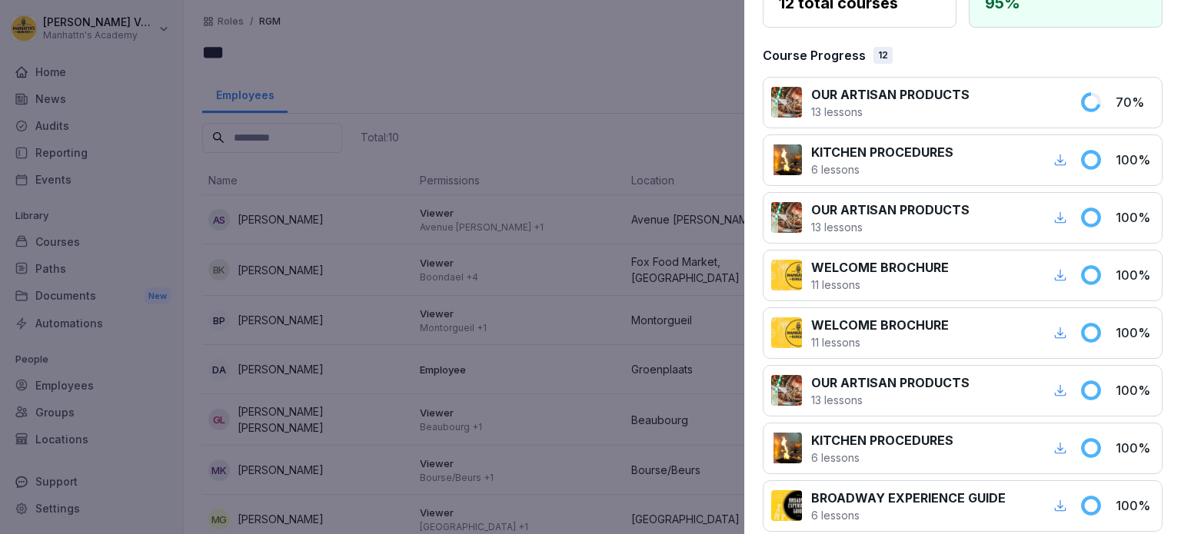
scroll to position [0, 0]
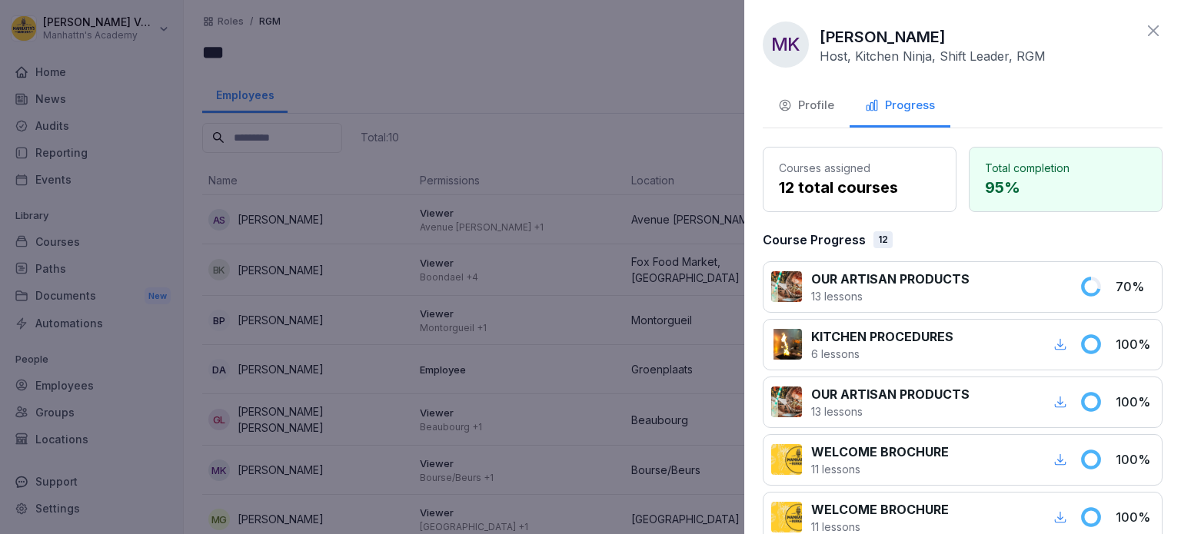
click at [494, 107] on div at bounding box center [590, 267] width 1181 height 534
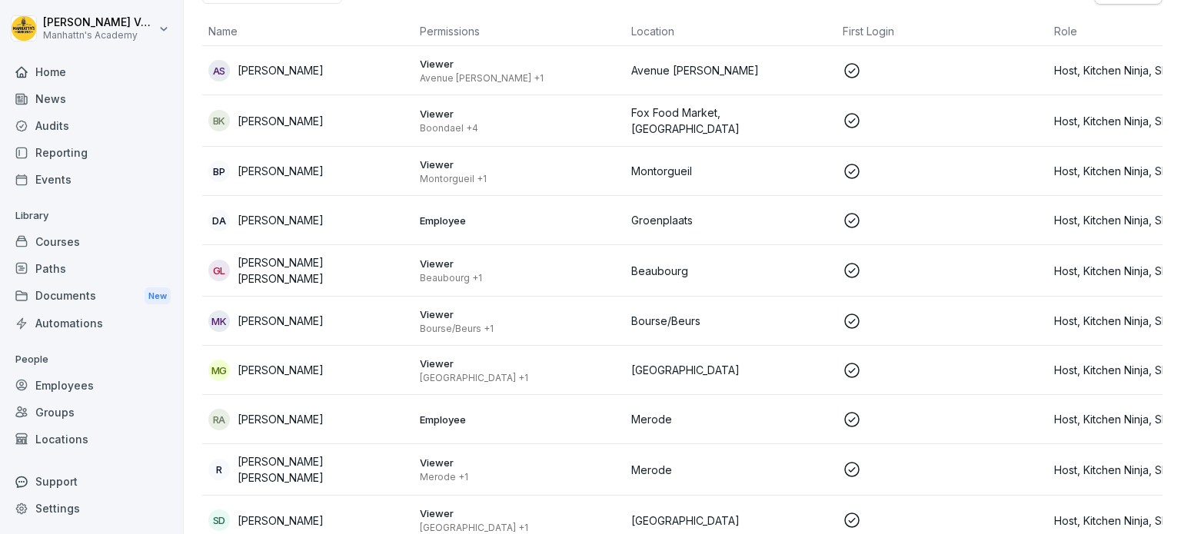
scroll to position [175, 0]
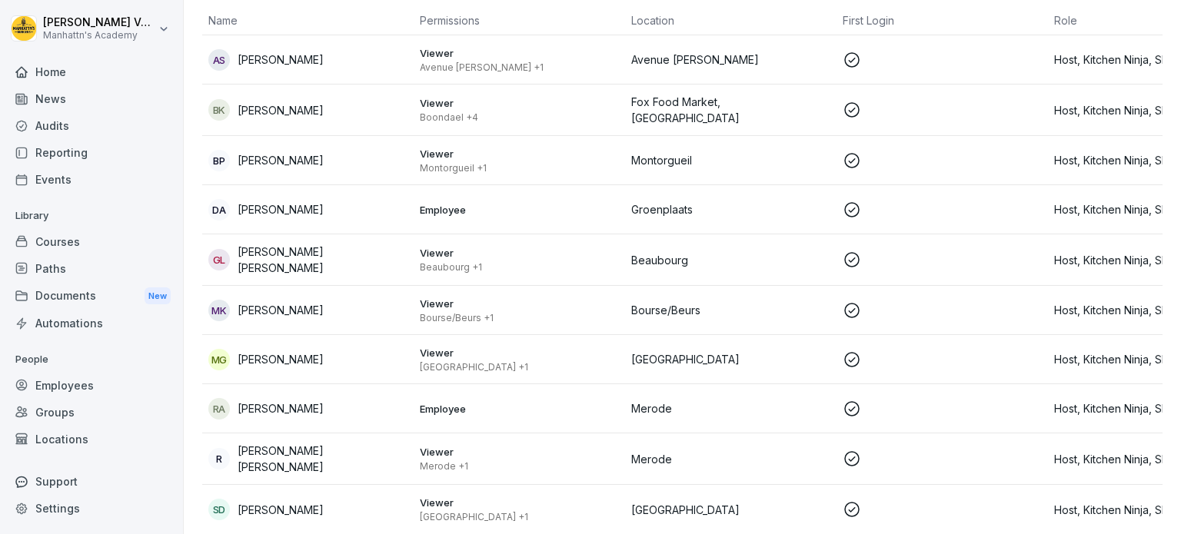
click at [355, 398] on div "RA Reihan Amid" at bounding box center [307, 409] width 199 height 22
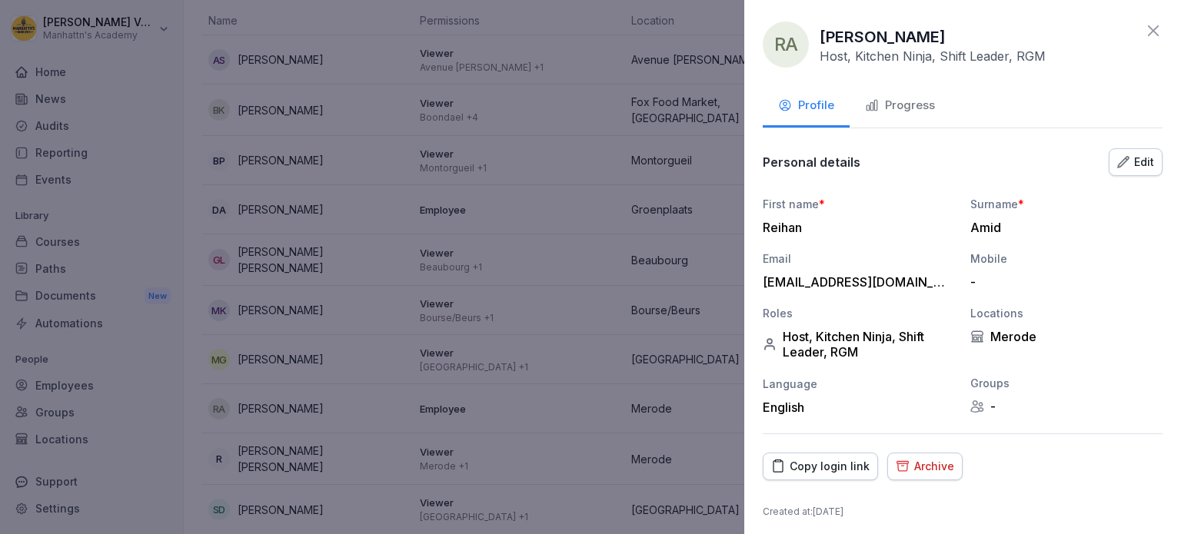
click at [905, 113] on div "Progress" at bounding box center [900, 106] width 70 height 18
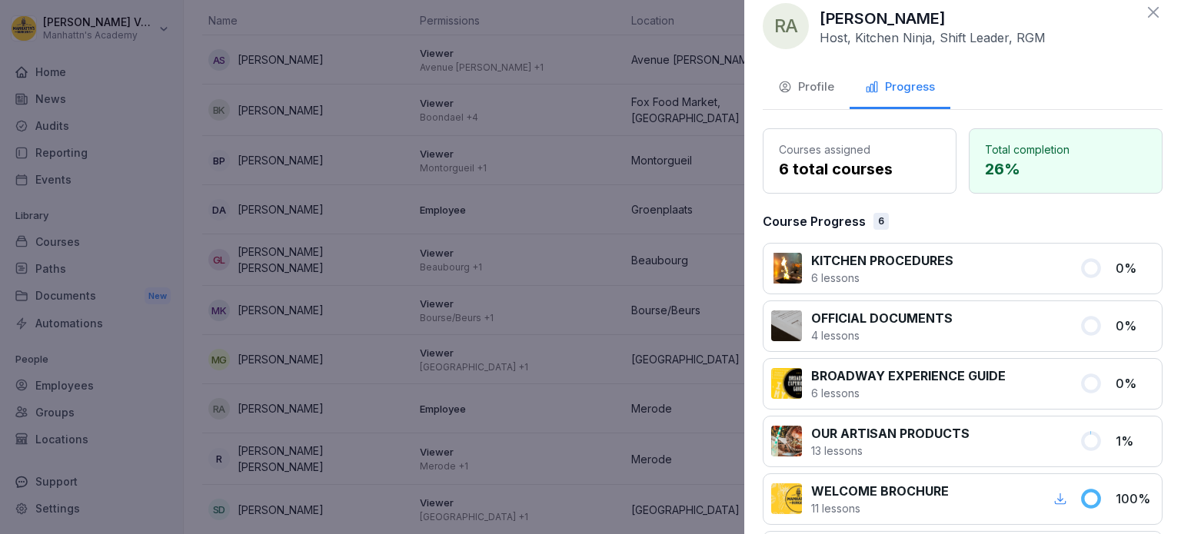
scroll to position [0, 0]
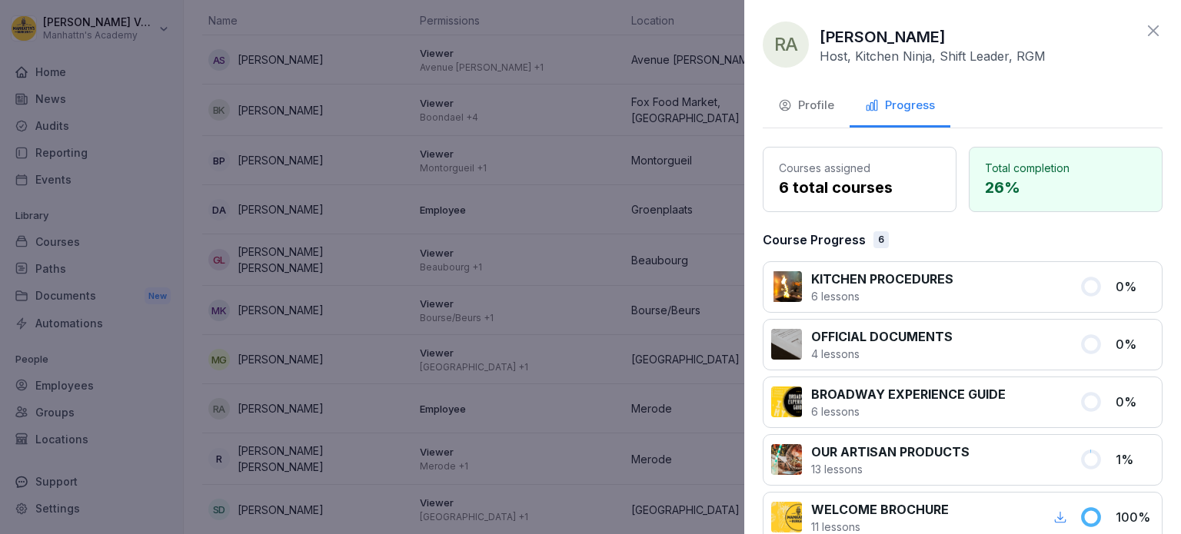
click at [1144, 30] on icon at bounding box center [1153, 31] width 18 height 18
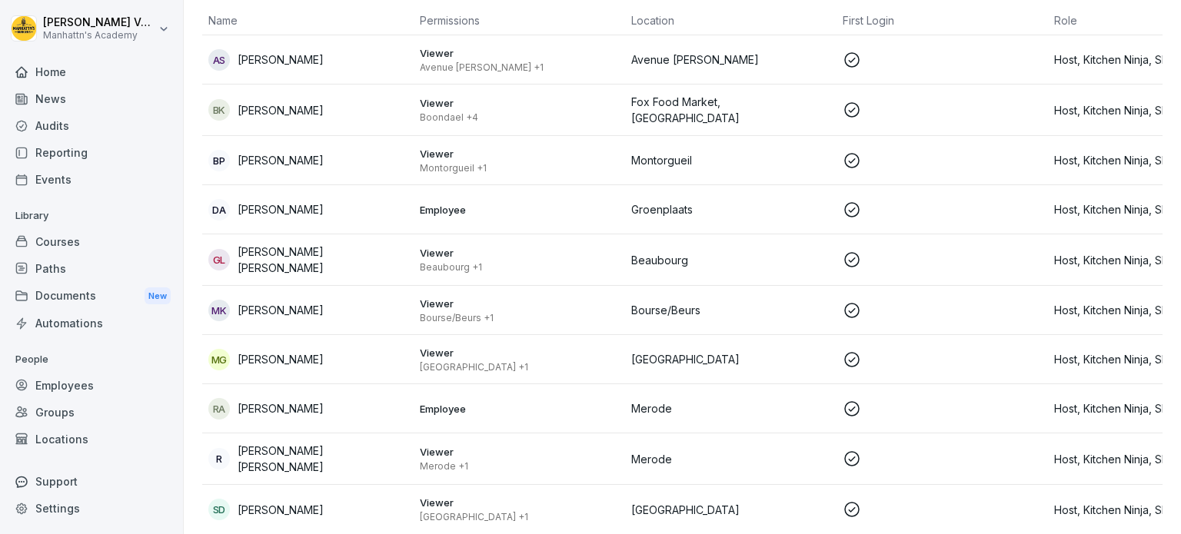
click at [338, 300] on div "MK Mamadou Kake" at bounding box center [307, 311] width 199 height 22
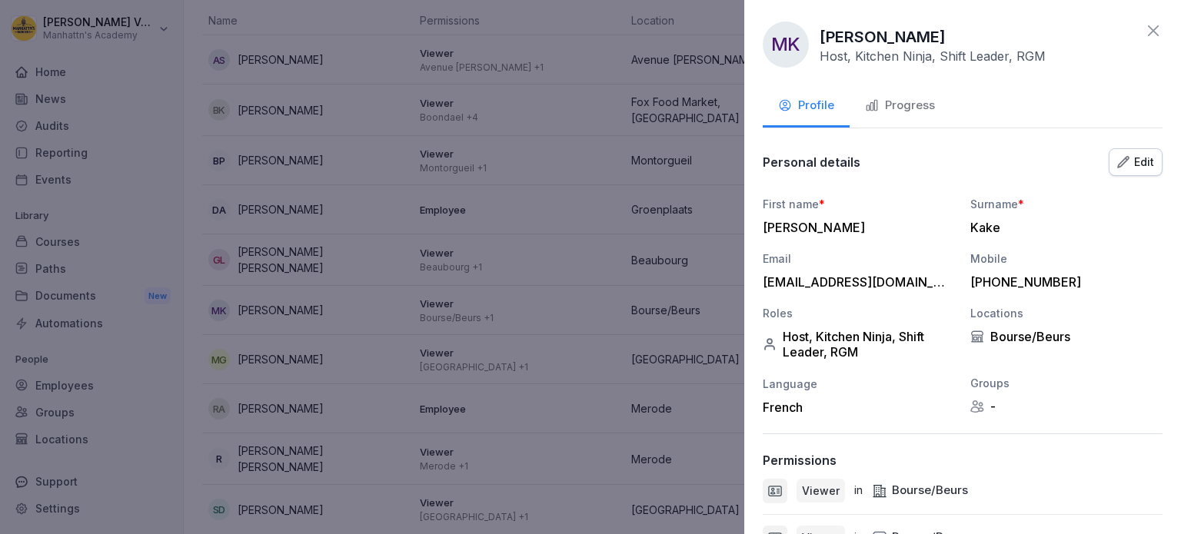
click at [904, 106] on div "Progress" at bounding box center [900, 106] width 70 height 18
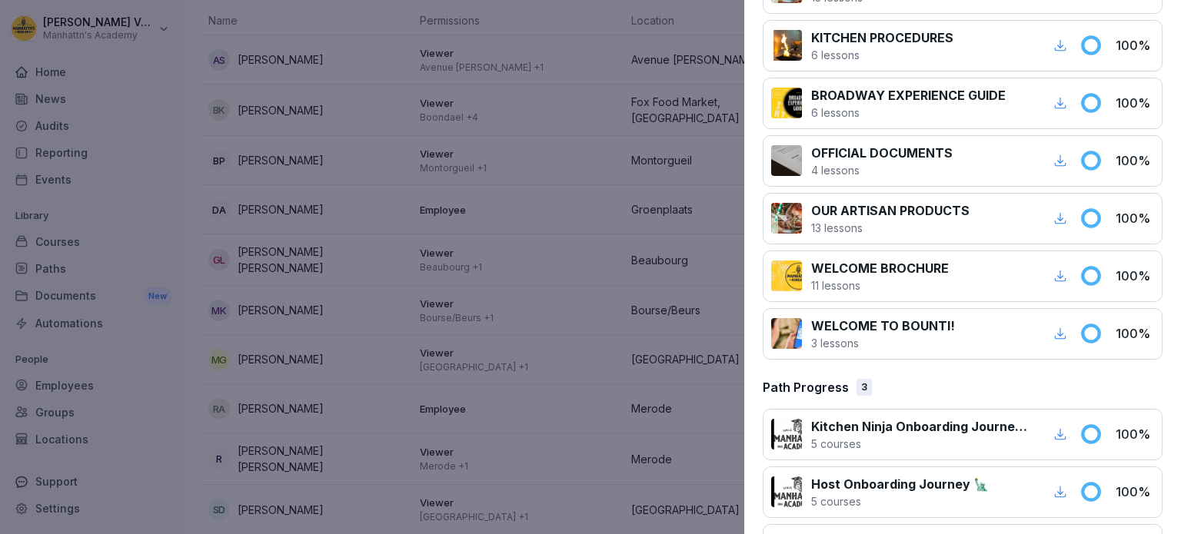
scroll to position [644, 0]
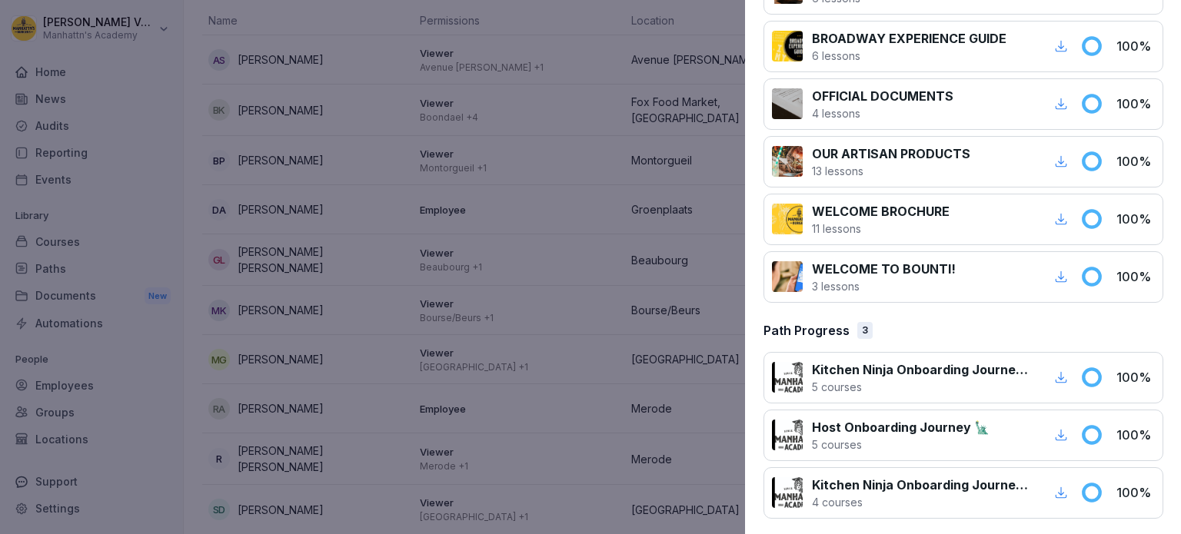
click at [348, 342] on div at bounding box center [590, 267] width 1181 height 534
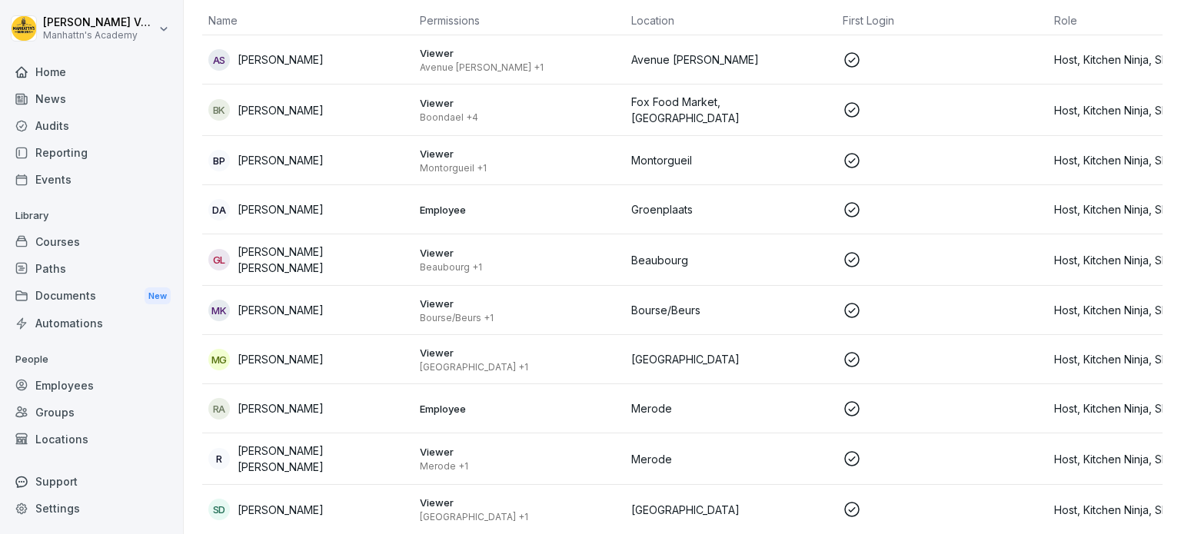
click at [348, 349] on div "MG Michael Geers" at bounding box center [307, 360] width 199 height 22
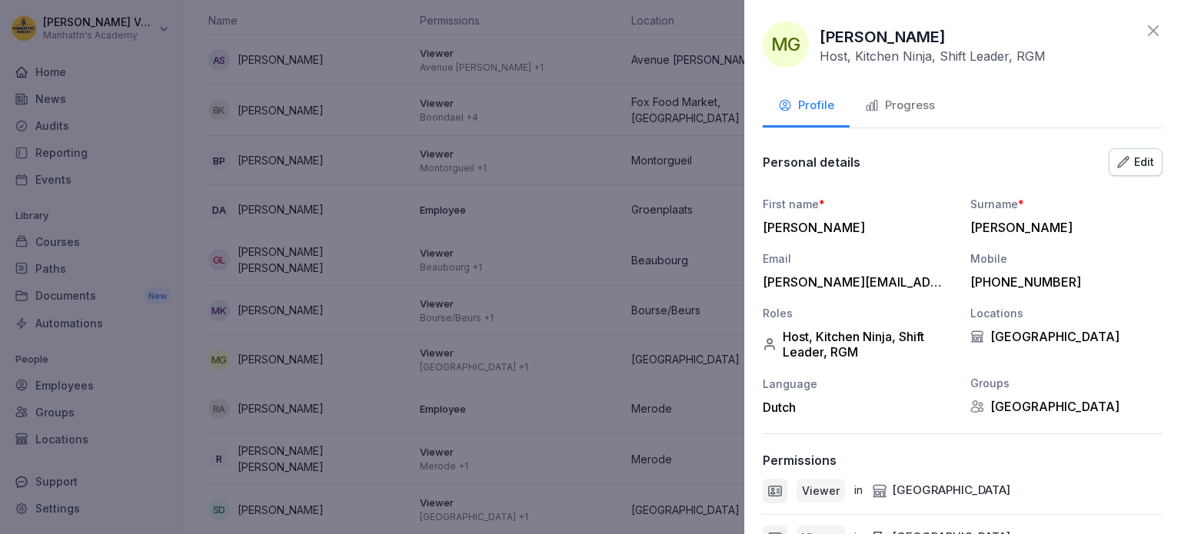
click at [912, 105] on div "Progress" at bounding box center [900, 106] width 70 height 18
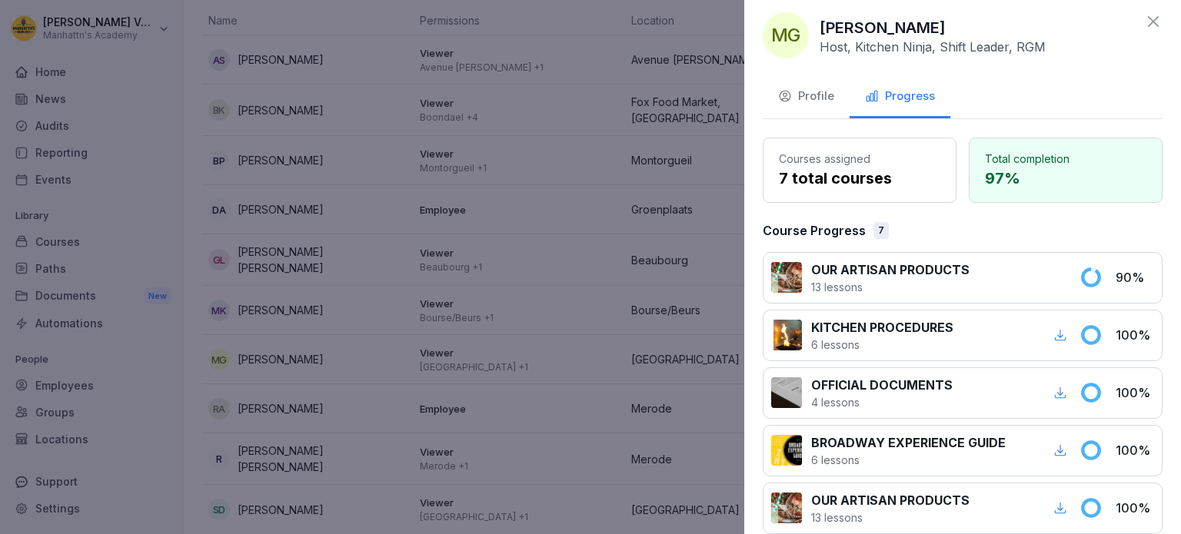
scroll to position [5, 0]
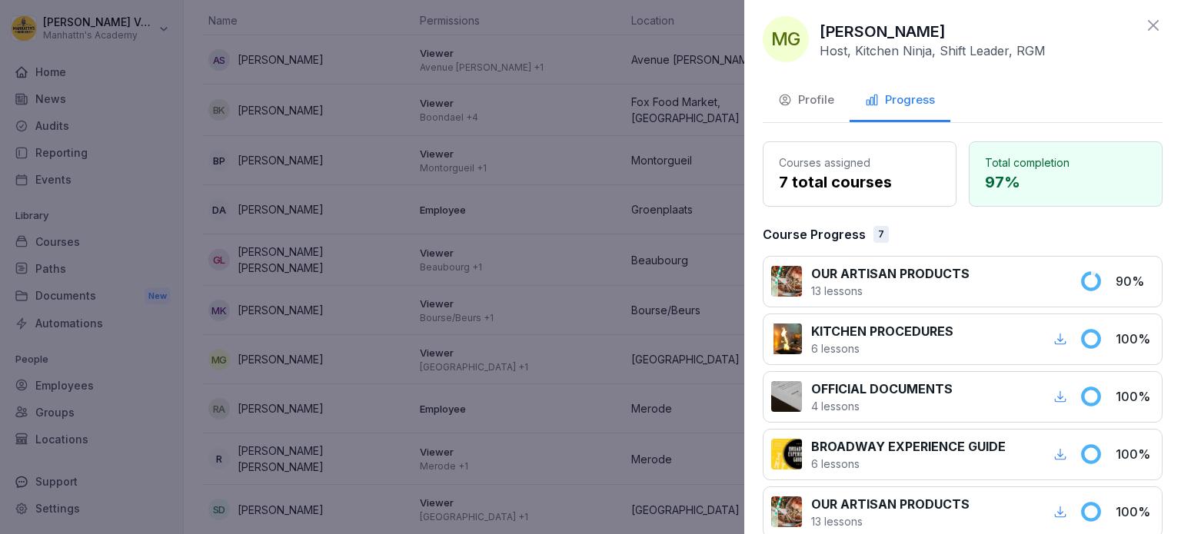
click at [300, 388] on div at bounding box center [590, 267] width 1181 height 534
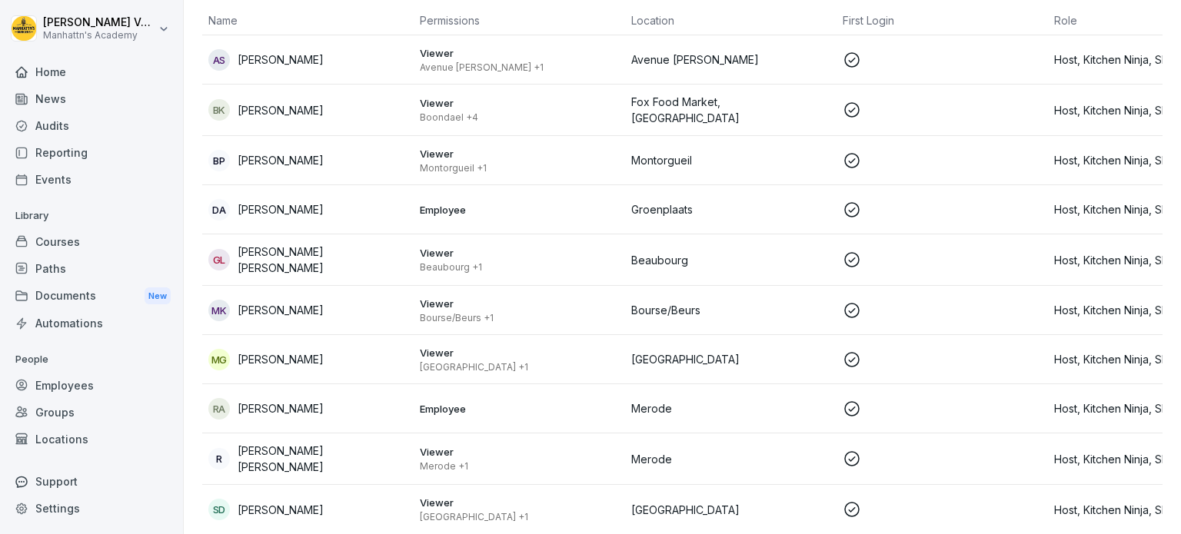
click at [300, 401] on p "[PERSON_NAME]" at bounding box center [281, 409] width 86 height 16
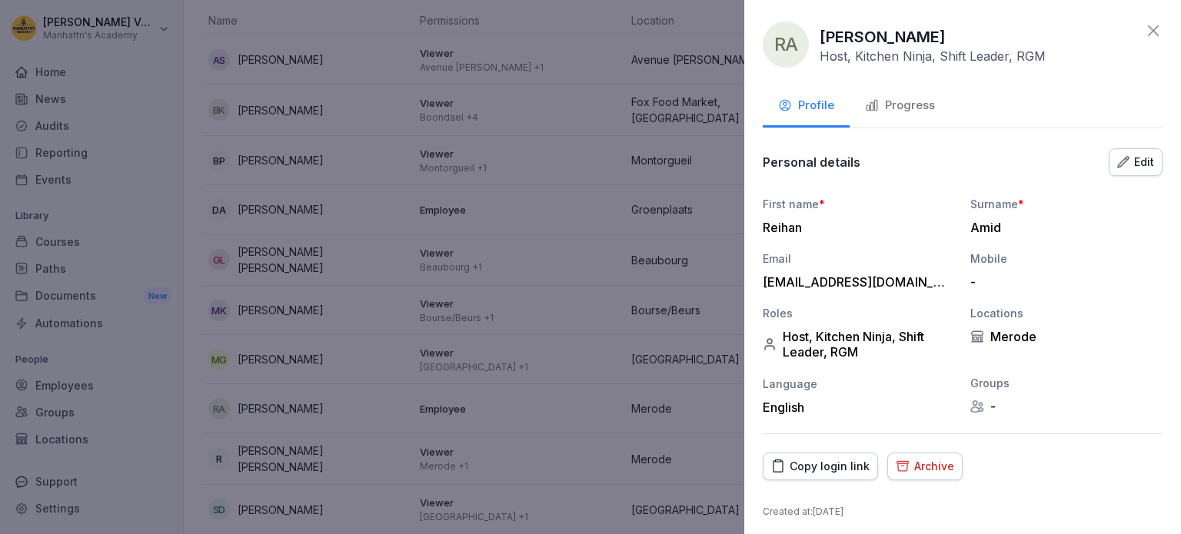
click at [892, 123] on button "Progress" at bounding box center [900, 107] width 101 height 42
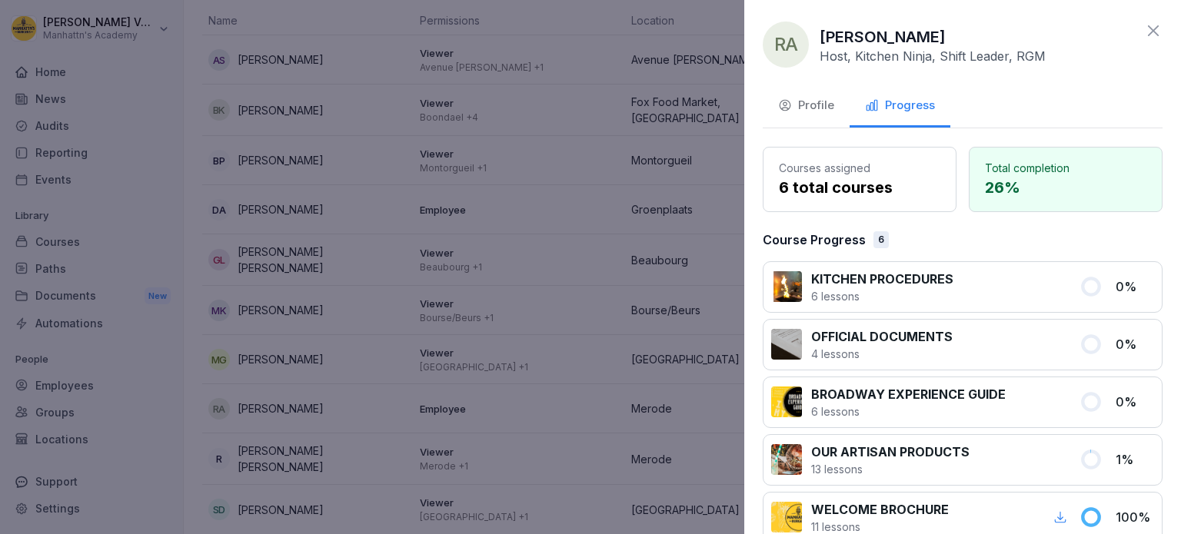
scroll to position [243, 0]
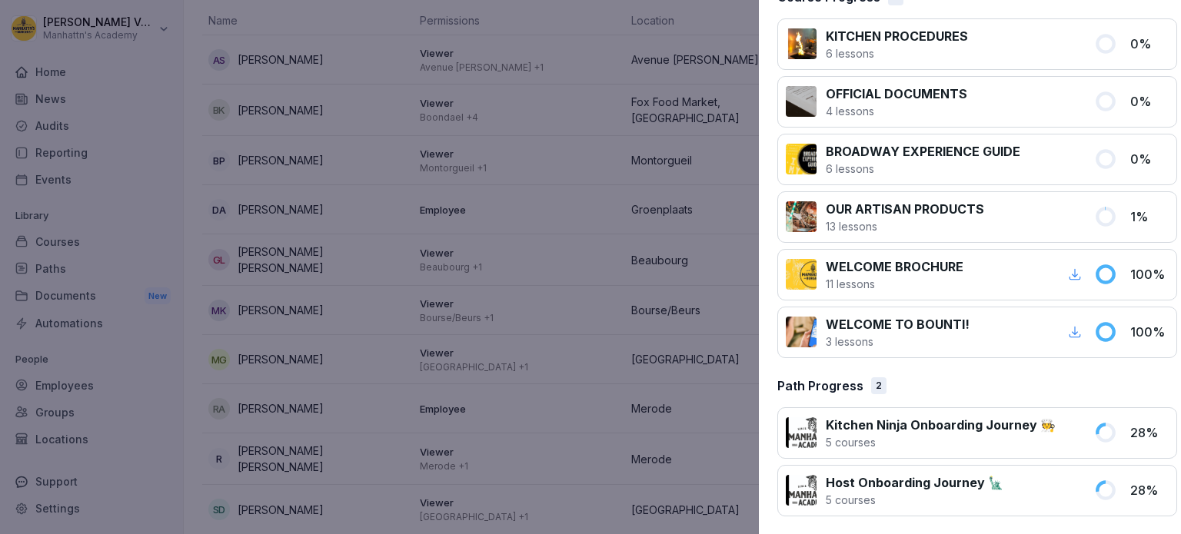
click at [305, 479] on div at bounding box center [590, 267] width 1181 height 534
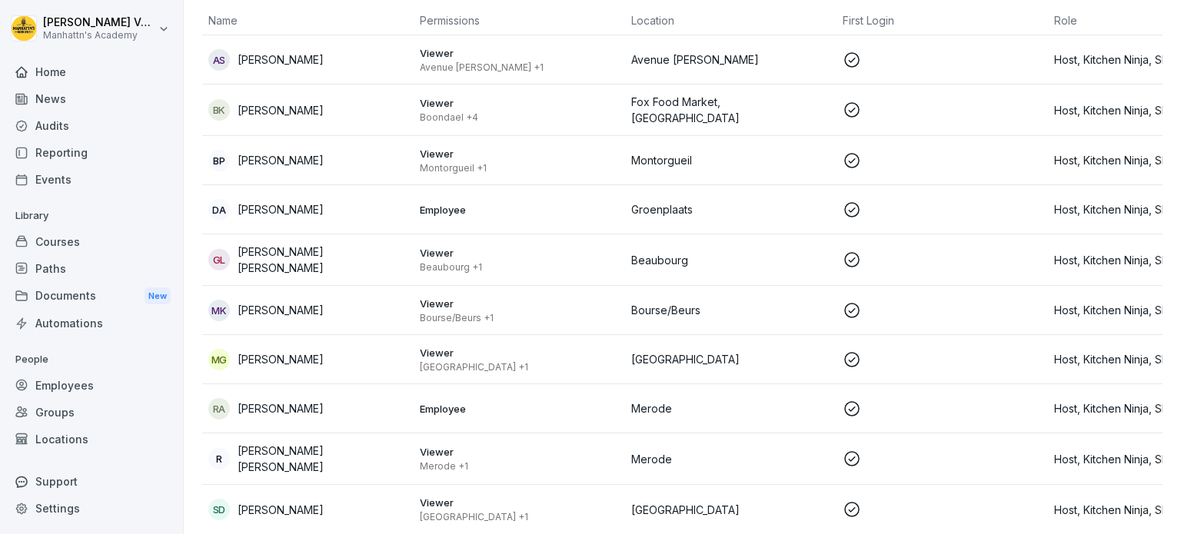
click at [74, 242] on div "Courses" at bounding box center [92, 241] width 168 height 27
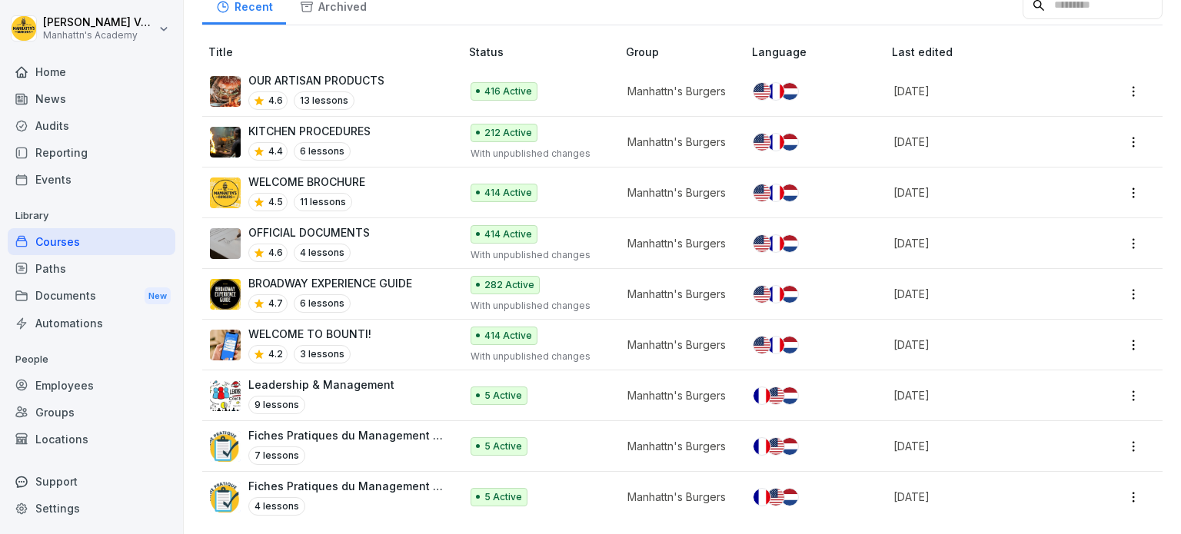
scroll to position [168, 0]
click at [656, 489] on p "Manhattn's Burgers" at bounding box center [677, 497] width 100 height 16
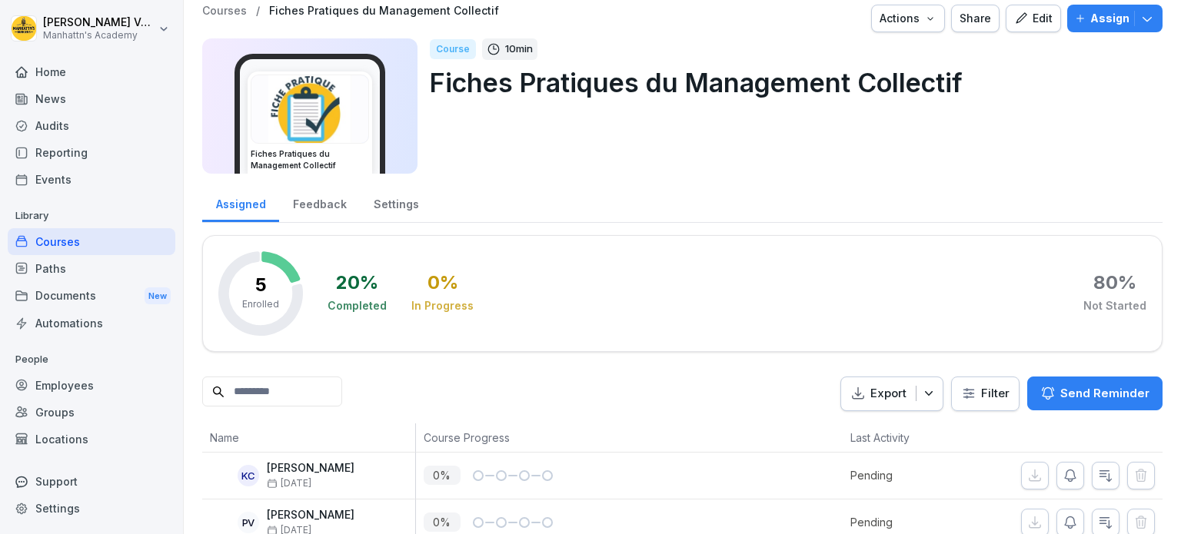
scroll to position [8, 0]
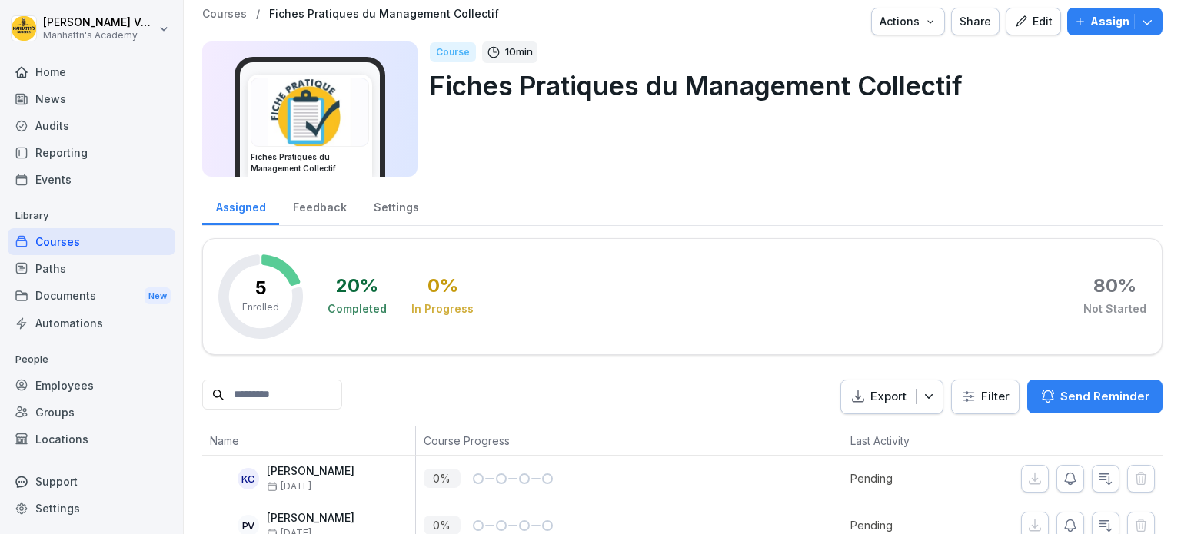
click at [320, 131] on img at bounding box center [309, 112] width 117 height 68
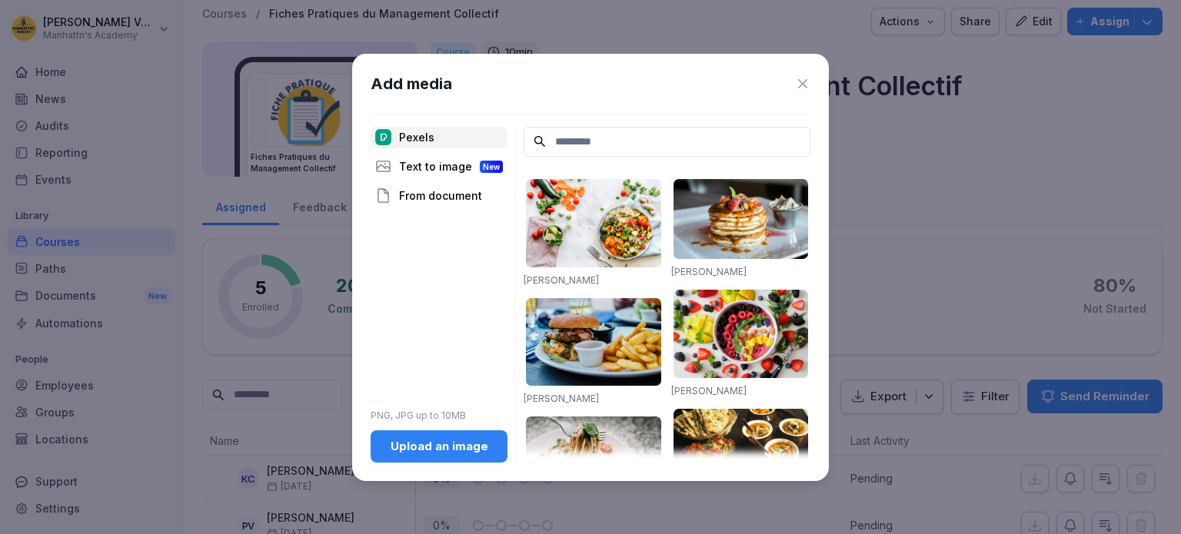
click at [804, 78] on icon at bounding box center [802, 83] width 15 height 15
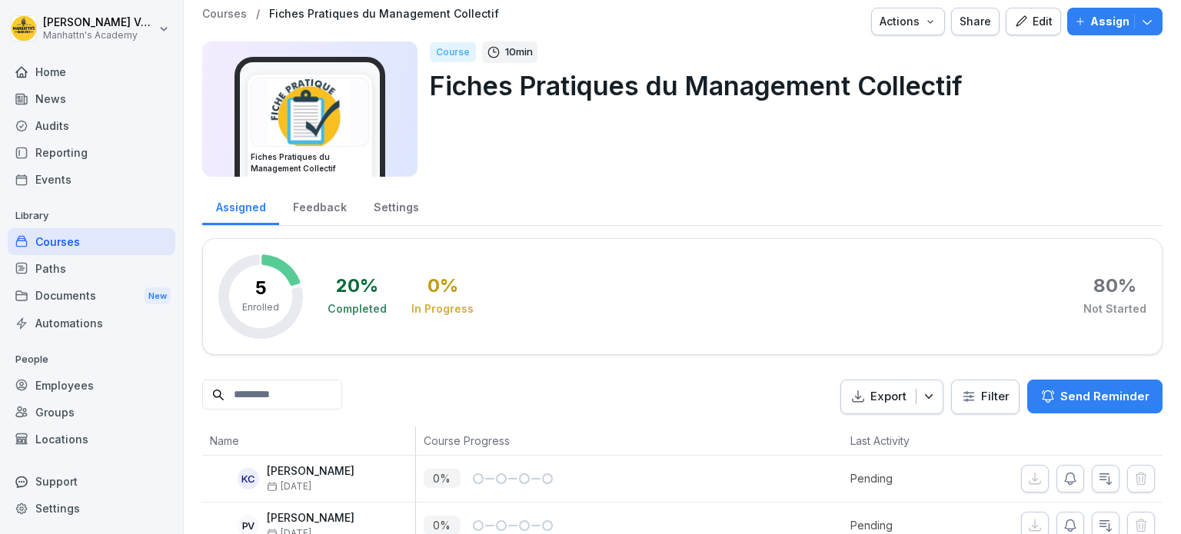
click at [1019, 21] on icon "button" at bounding box center [1021, 22] width 14 height 14
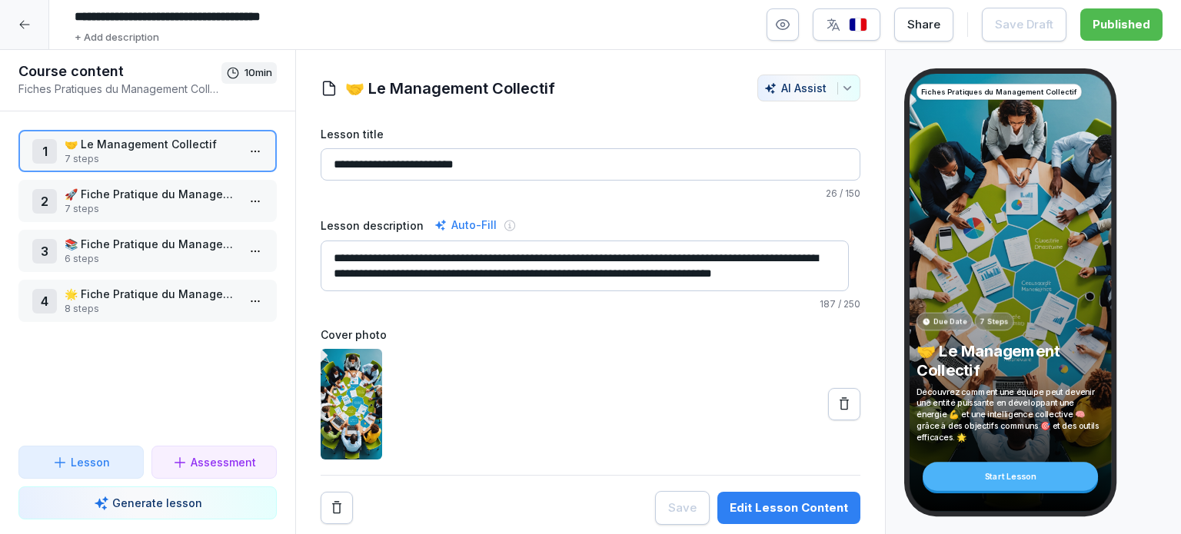
click at [146, 194] on p "🚀 Fiche Pratique du Management Collectif : Le projet collectif" at bounding box center [151, 194] width 172 height 16
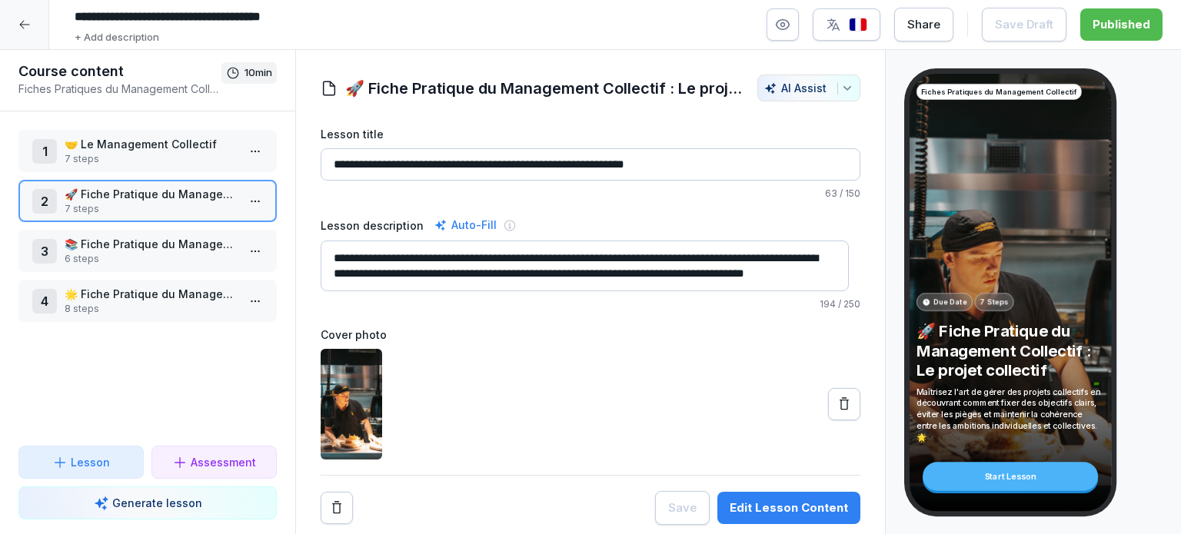
click at [138, 246] on p "📚 Fiche Pratique du Management Collectif : Le tour du restaurant" at bounding box center [151, 244] width 172 height 16
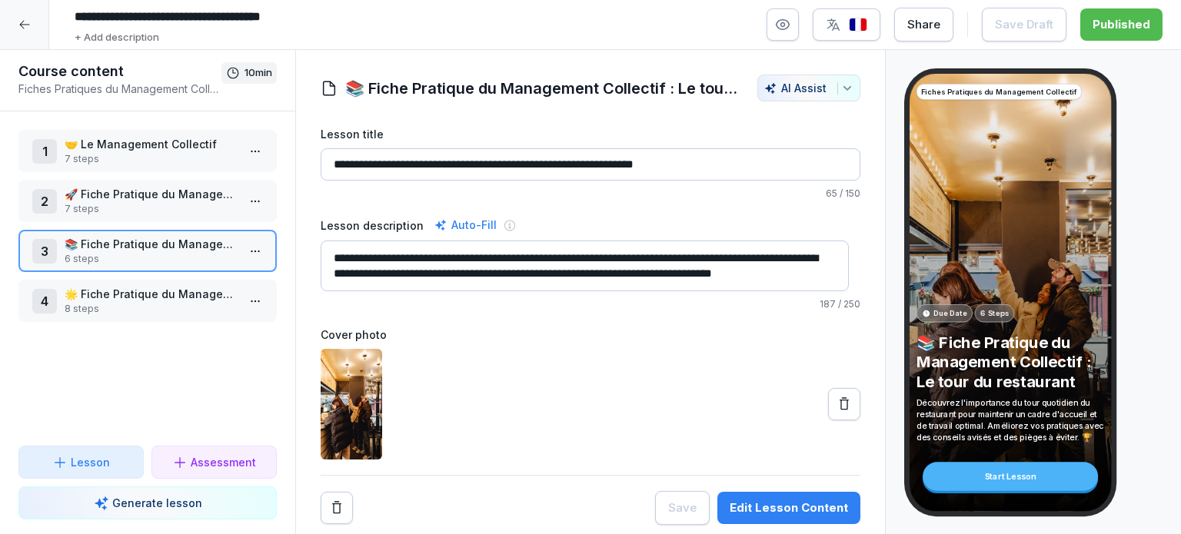
click at [141, 291] on p "🌟 Fiche Pratique du Management Collectif : Les réunions motivantes" at bounding box center [151, 294] width 172 height 16
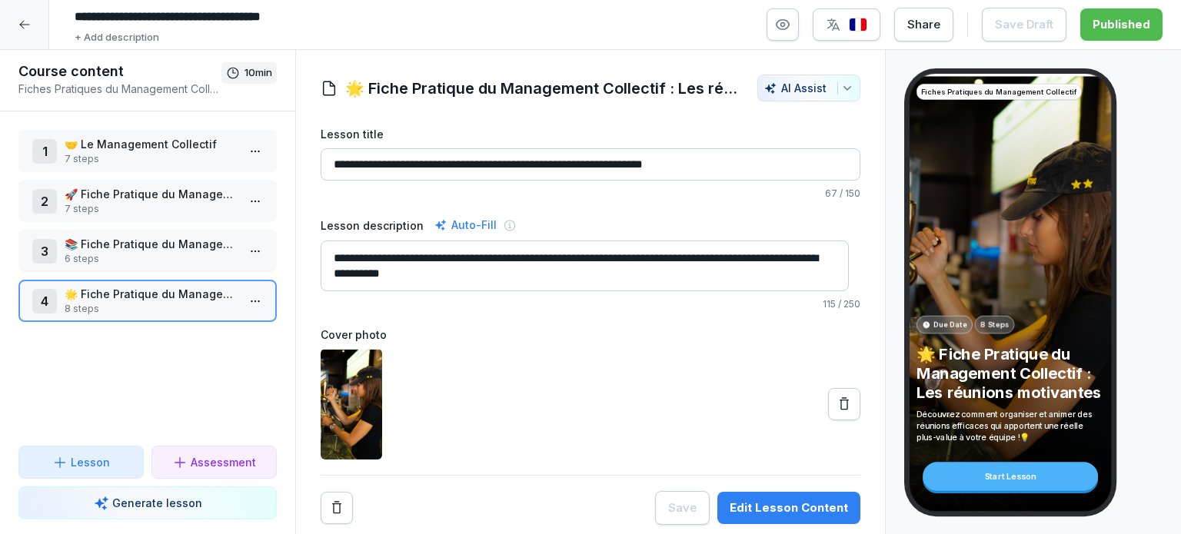
click at [135, 209] on p "7 steps" at bounding box center [151, 209] width 172 height 14
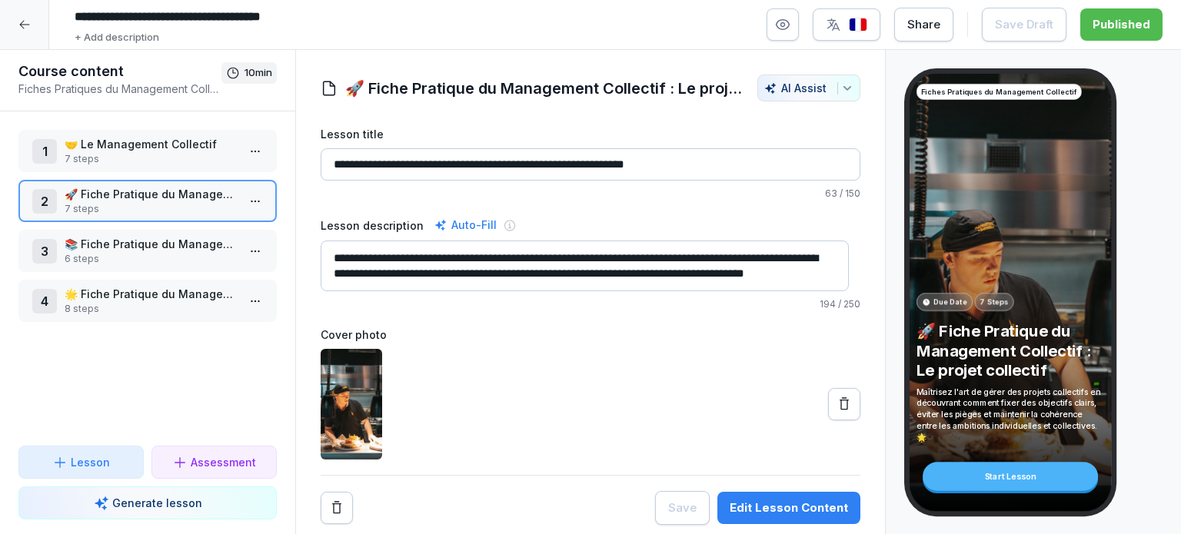
click at [28, 23] on icon at bounding box center [24, 24] width 12 height 12
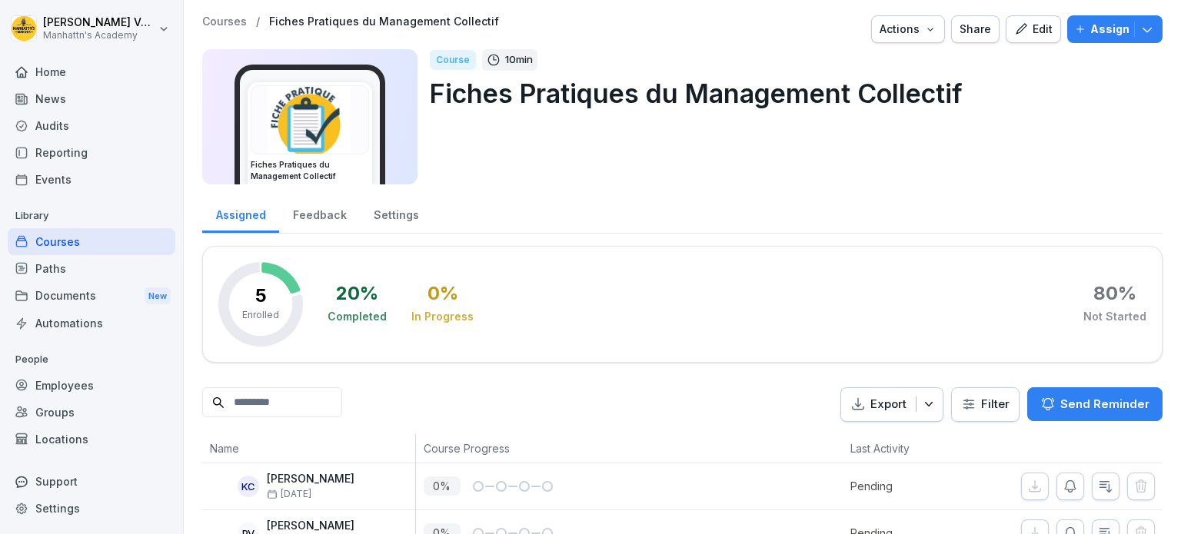
click at [236, 21] on p "Courses" at bounding box center [224, 21] width 45 height 13
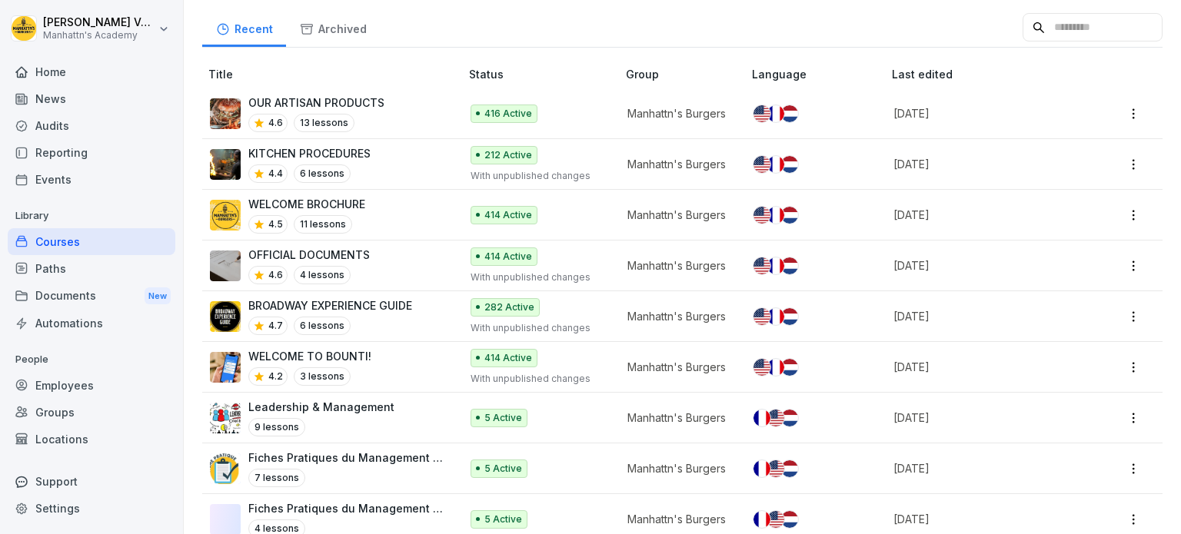
scroll to position [168, 0]
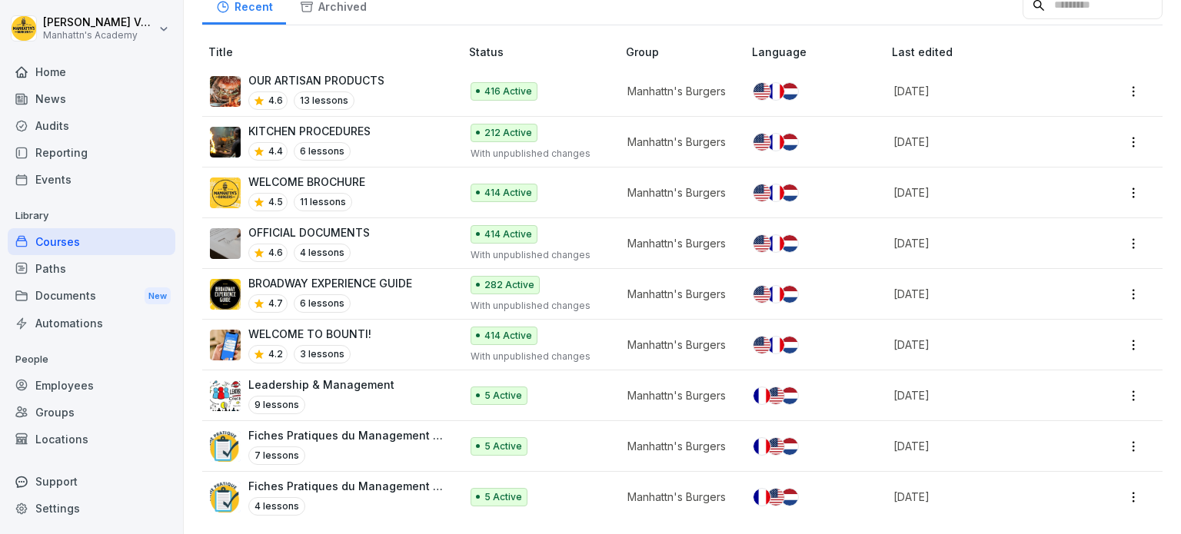
click at [324, 432] on div "Fiches Pratiques du Management Individuel 7 lessons" at bounding box center [346, 447] width 196 height 38
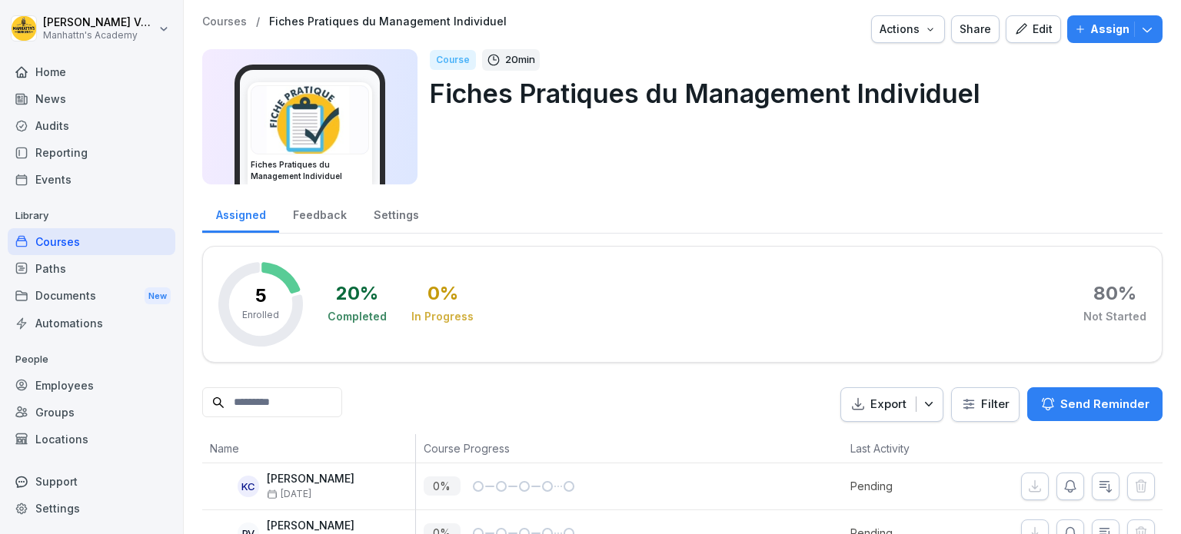
click at [1037, 32] on div "Edit" at bounding box center [1033, 29] width 38 height 17
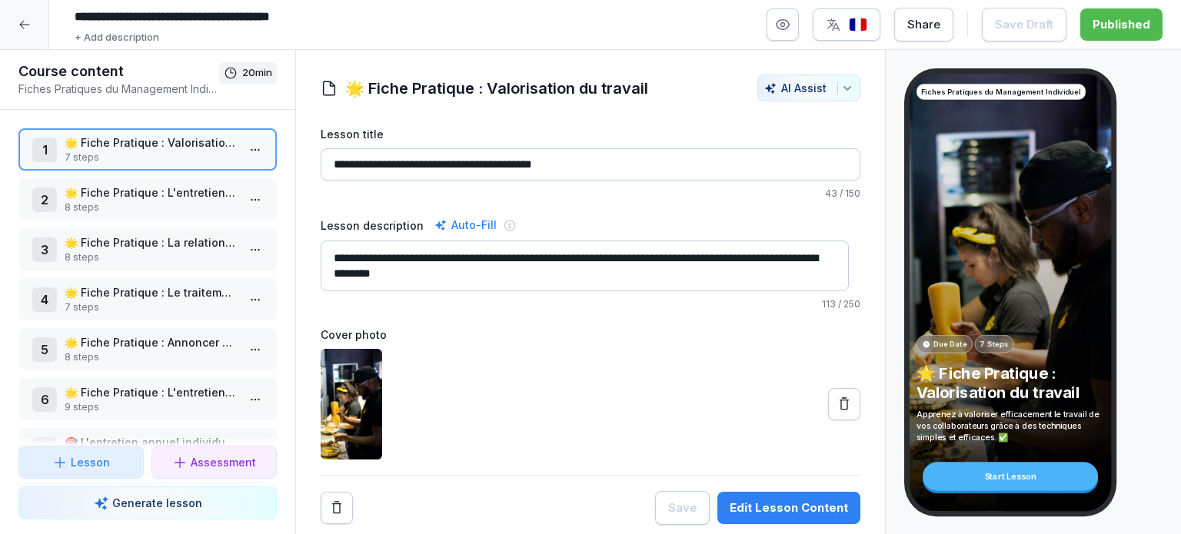
click at [169, 190] on p "🌟 Fiche Pratique : L'entretien de remotivation 🗣️" at bounding box center [151, 193] width 172 height 16
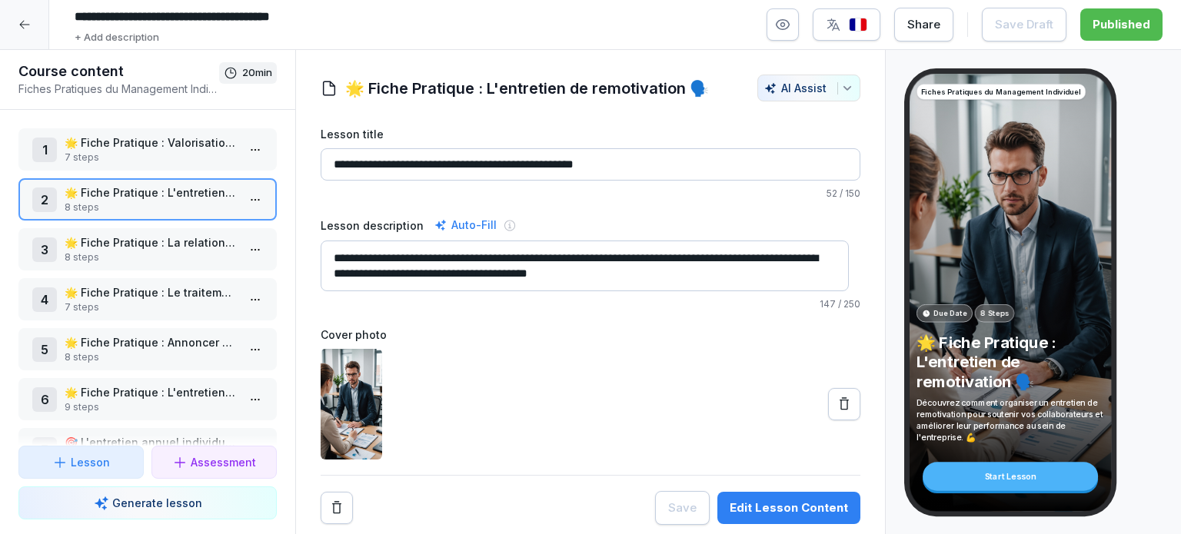
click at [160, 239] on p "🌟 Fiche Pratique : La relation personnelle" at bounding box center [151, 243] width 172 height 16
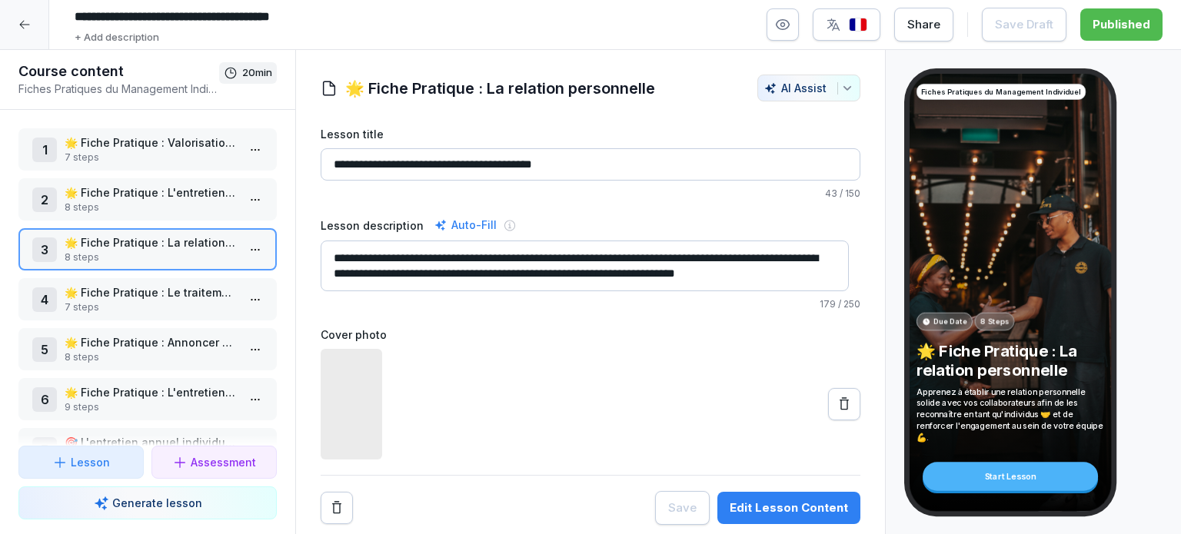
click at [151, 296] on p "🌟 Fiche Pratique : Le traitement de l'erreur" at bounding box center [151, 293] width 172 height 16
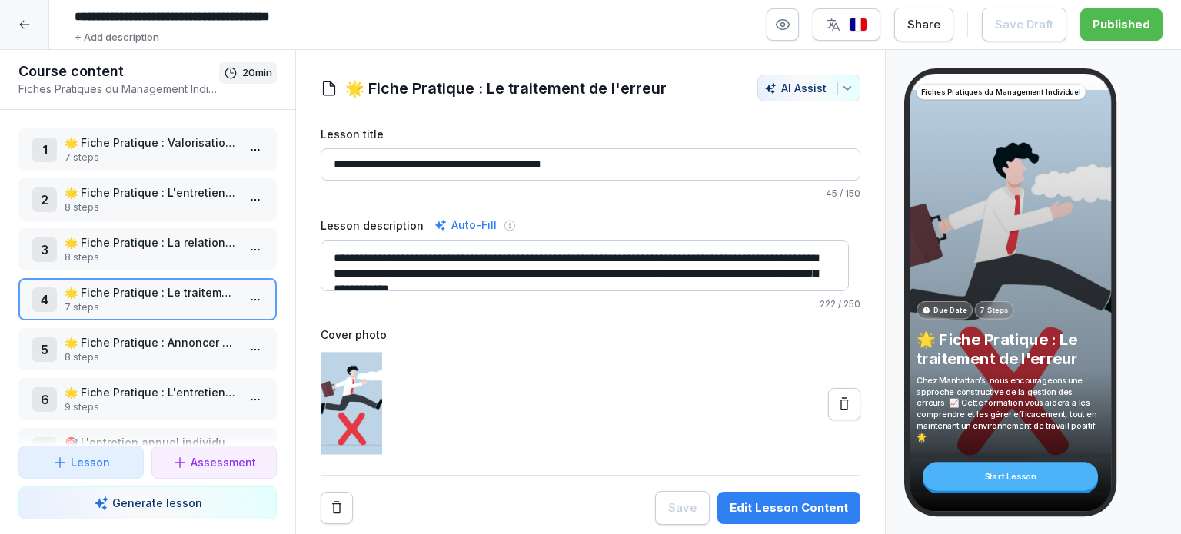
click at [152, 346] on p "🌟 Fiche Pratique : Annoncer une décision difficile" at bounding box center [151, 343] width 172 height 16
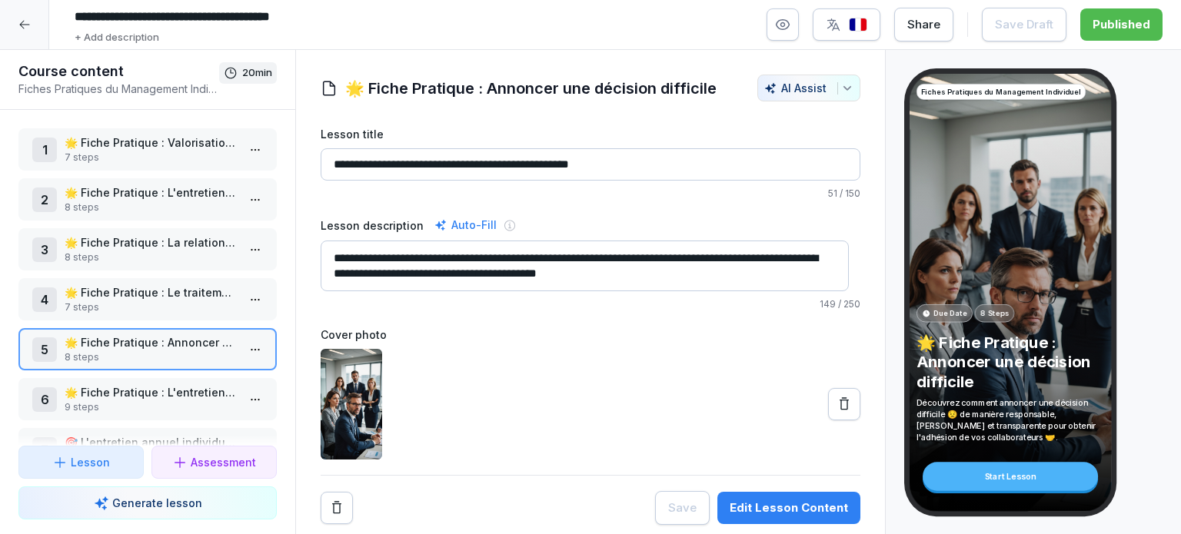
click at [146, 401] on p "9 steps" at bounding box center [151, 408] width 172 height 14
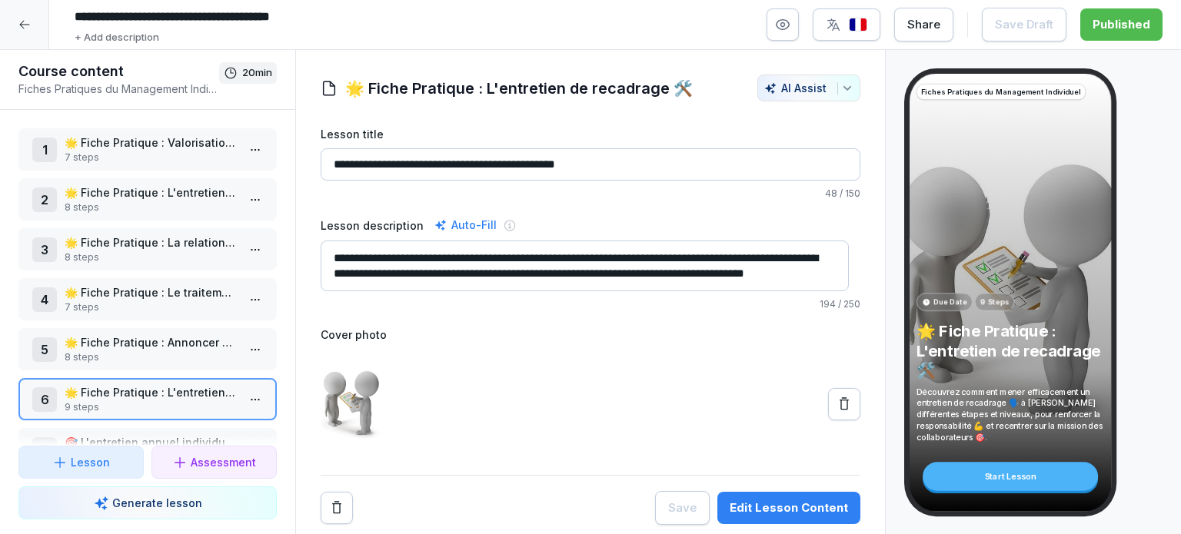
scroll to position [49, 0]
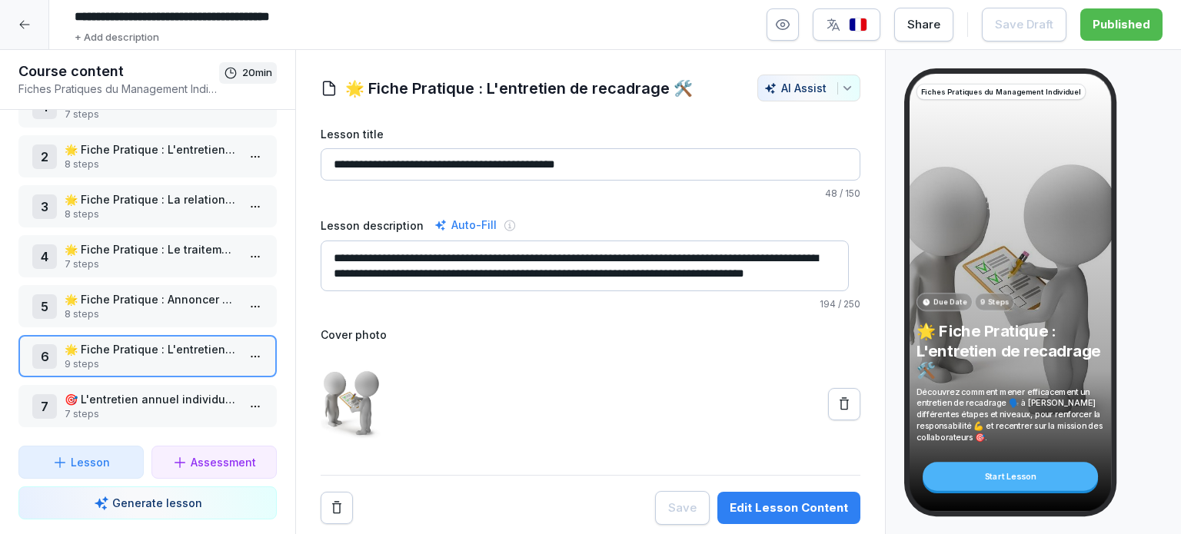
click at [181, 394] on p "🎯 L'entretien annuel individuel - Guide pratique" at bounding box center [151, 399] width 172 height 16
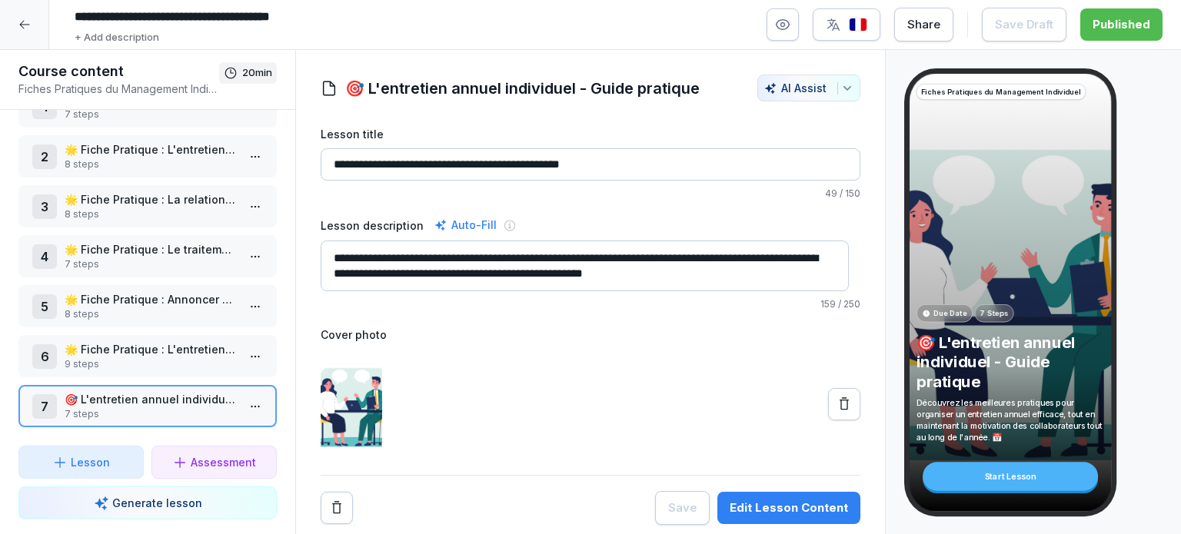
click at [811, 504] on div "Edit Lesson Content" at bounding box center [789, 508] width 118 height 17
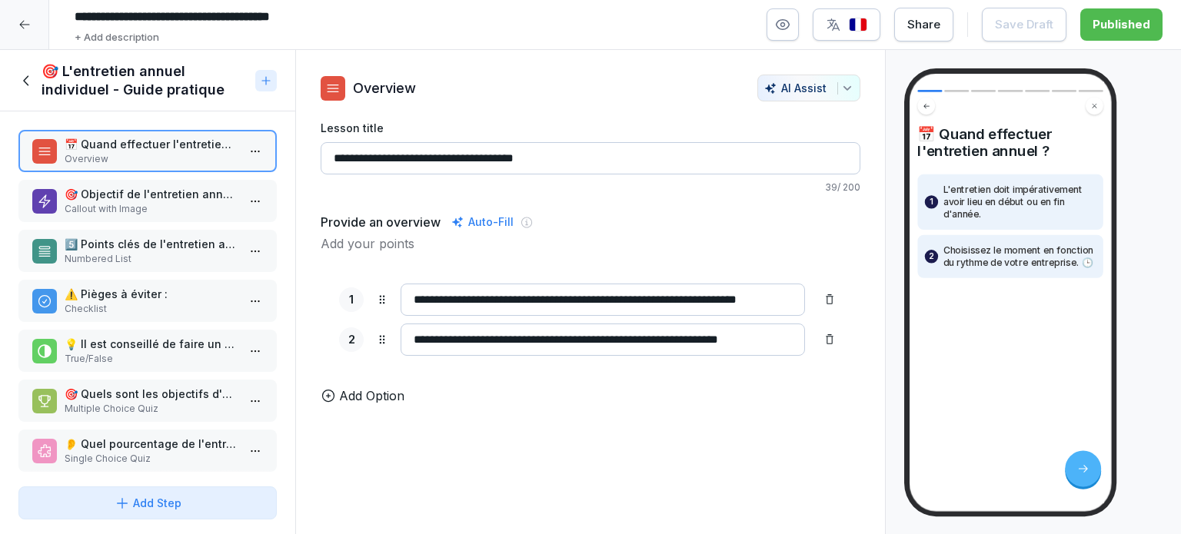
click at [24, 28] on icon at bounding box center [24, 24] width 12 height 12
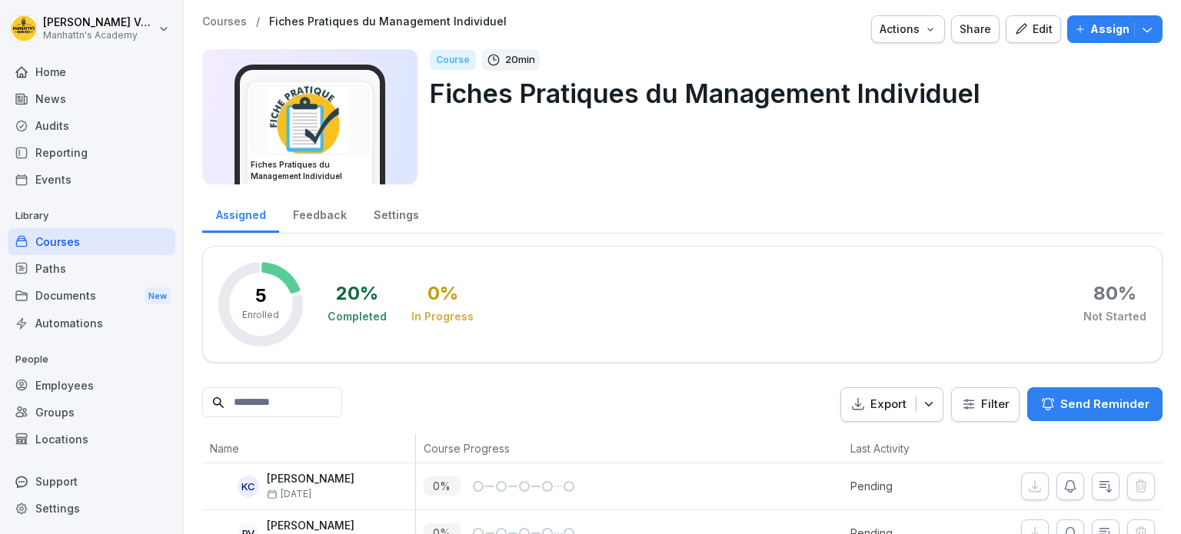
click at [65, 388] on div "Employees" at bounding box center [92, 385] width 168 height 27
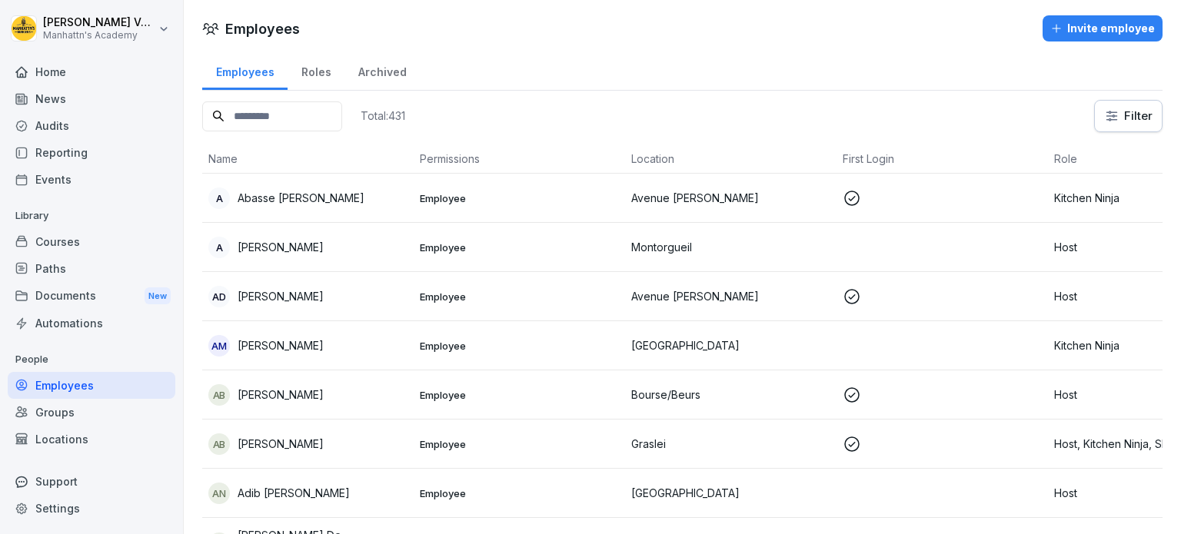
click at [324, 67] on div "Roles" at bounding box center [316, 70] width 57 height 39
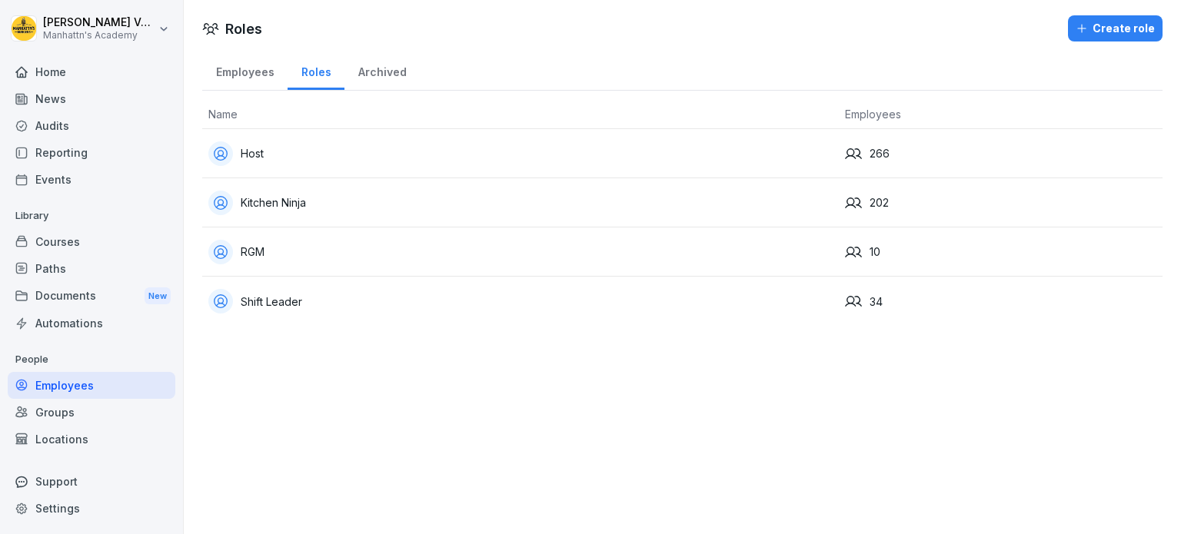
click at [252, 249] on div "RGM" at bounding box center [520, 252] width 624 height 25
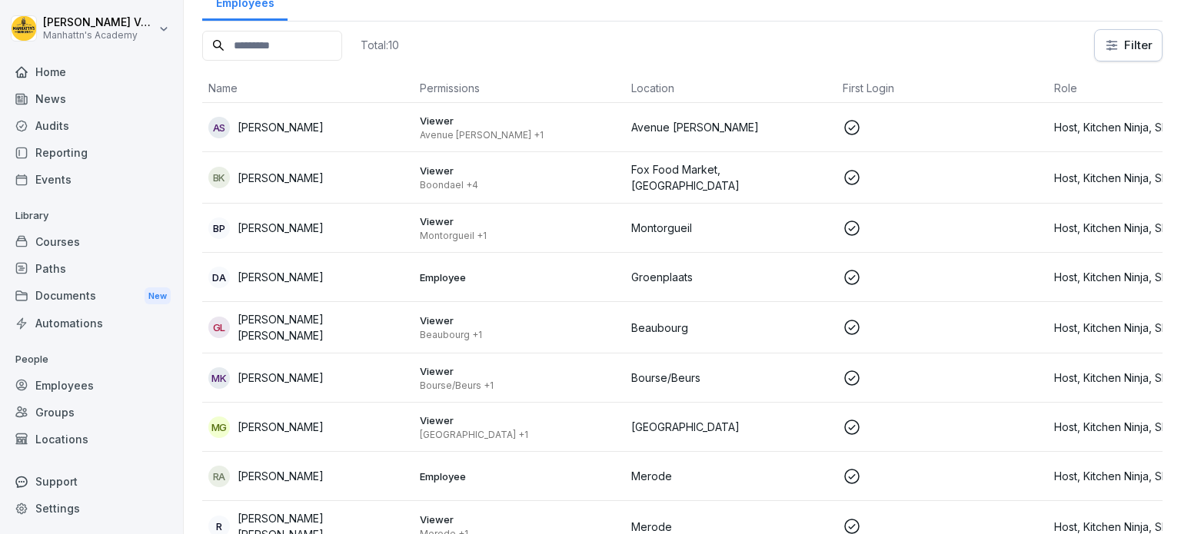
scroll to position [90, 0]
click at [491, 119] on p "Viewer" at bounding box center [519, 123] width 199 height 14
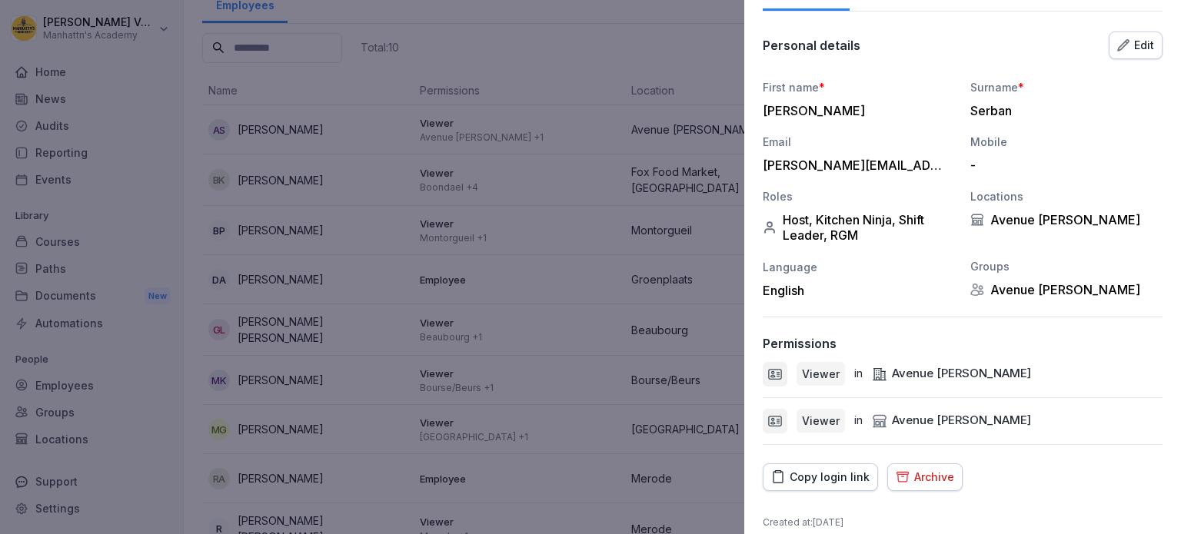
scroll to position [131, 0]
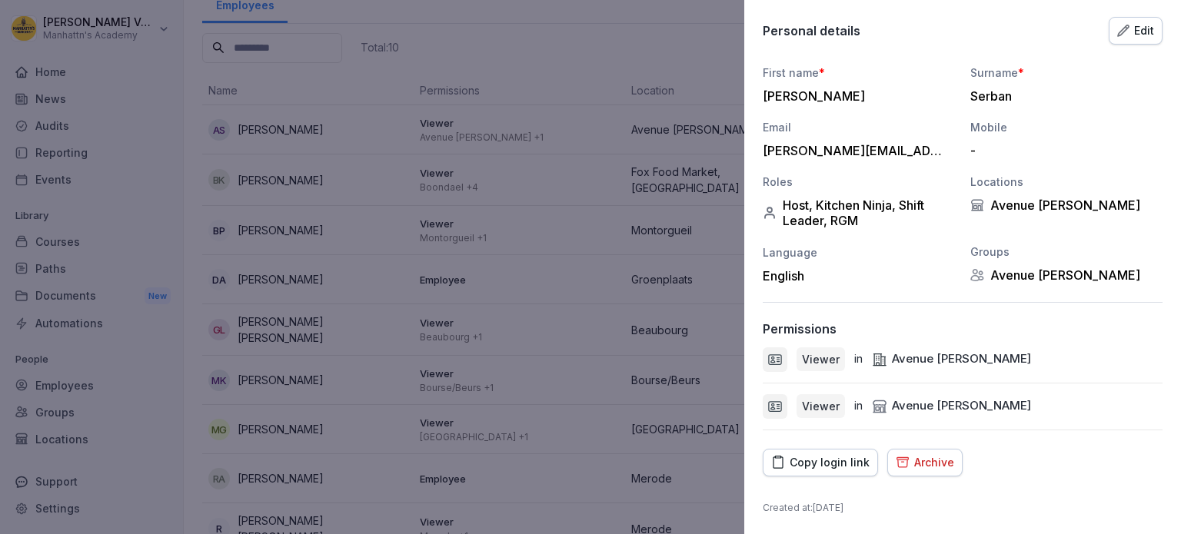
click at [1123, 30] on div "Edit" at bounding box center [1135, 30] width 37 height 17
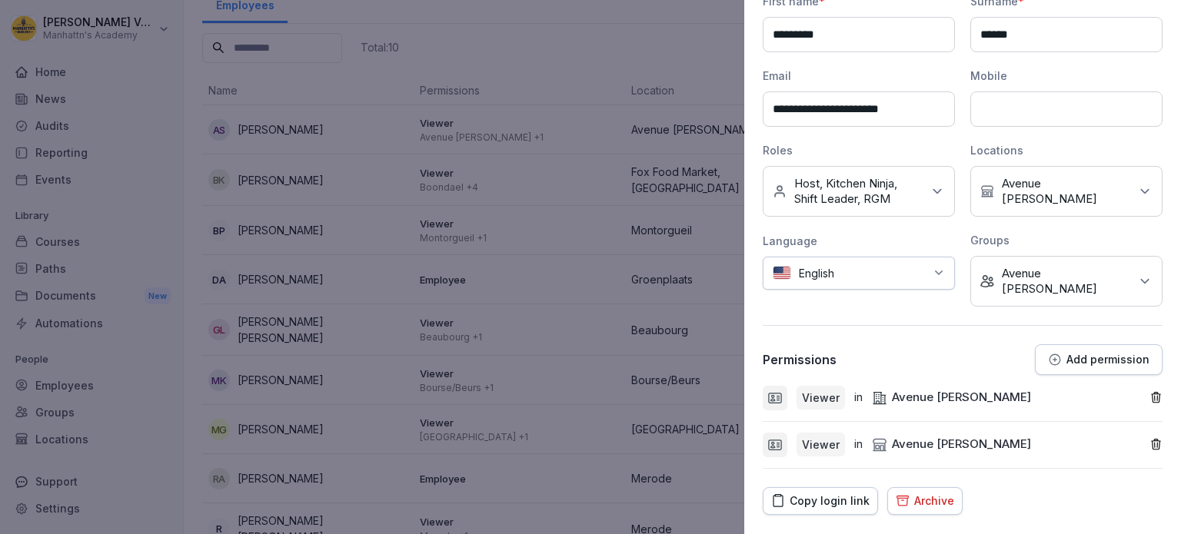
scroll to position [225, 0]
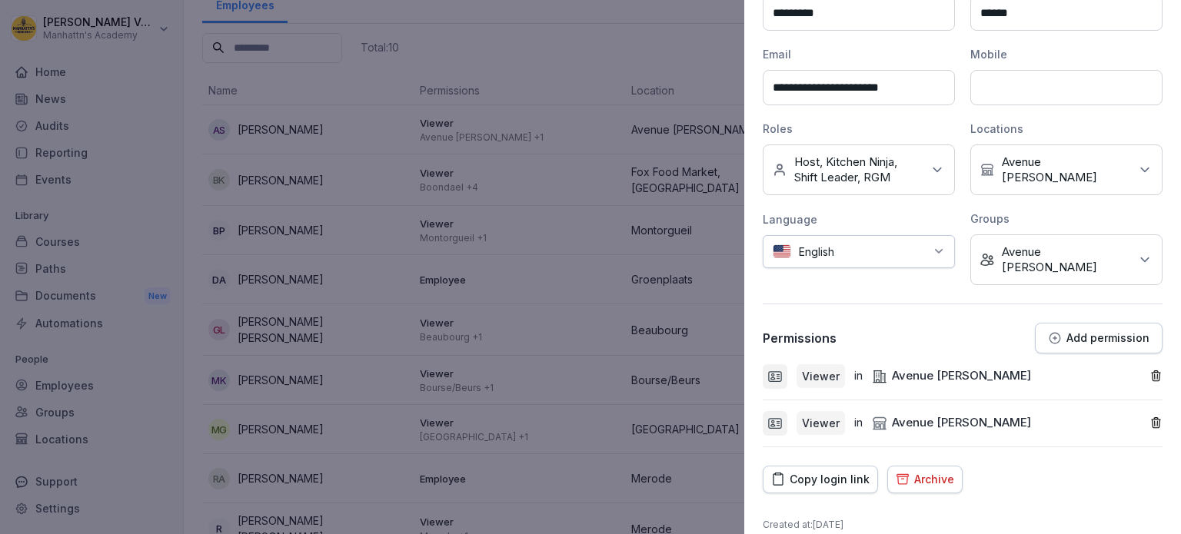
click at [821, 368] on p "Viewer" at bounding box center [821, 376] width 38 height 16
click at [1126, 332] on p "Add permission" at bounding box center [1108, 338] width 83 height 12
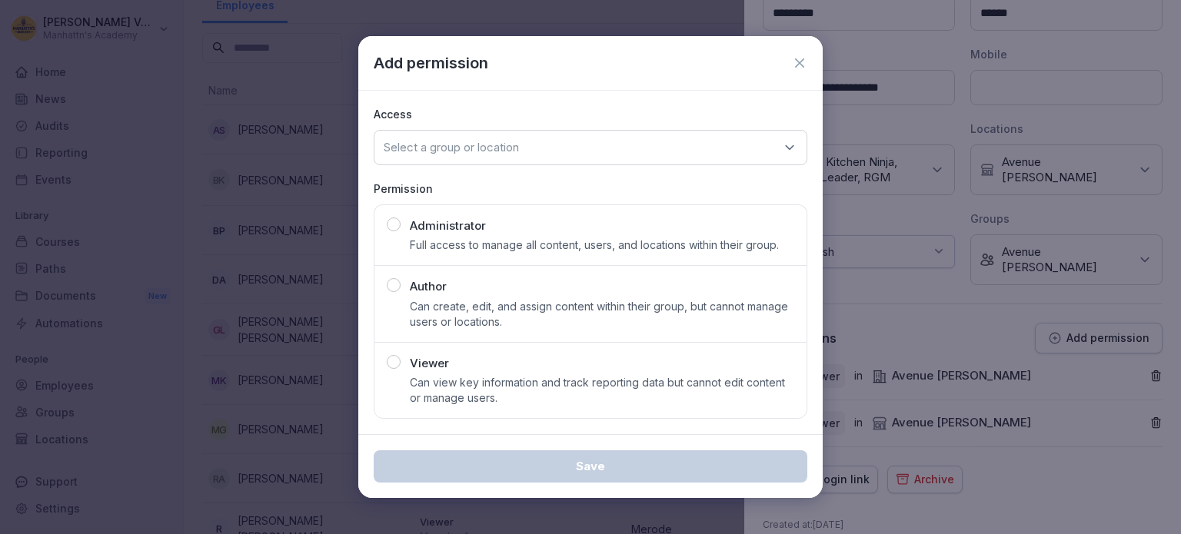
click at [769, 246] on p "Full access to manage all content, users, and locations within their group." at bounding box center [594, 245] width 369 height 15
click at [803, 55] on icon at bounding box center [799, 62] width 15 height 15
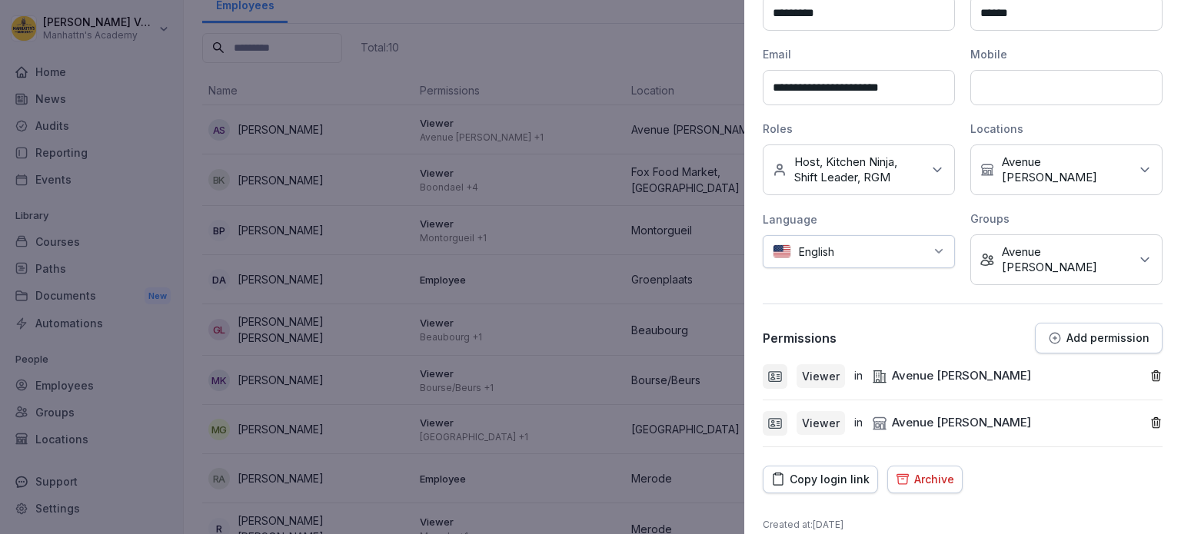
click at [1048, 331] on icon "button" at bounding box center [1055, 338] width 14 height 14
